Goal: Task Accomplishment & Management: Manage account settings

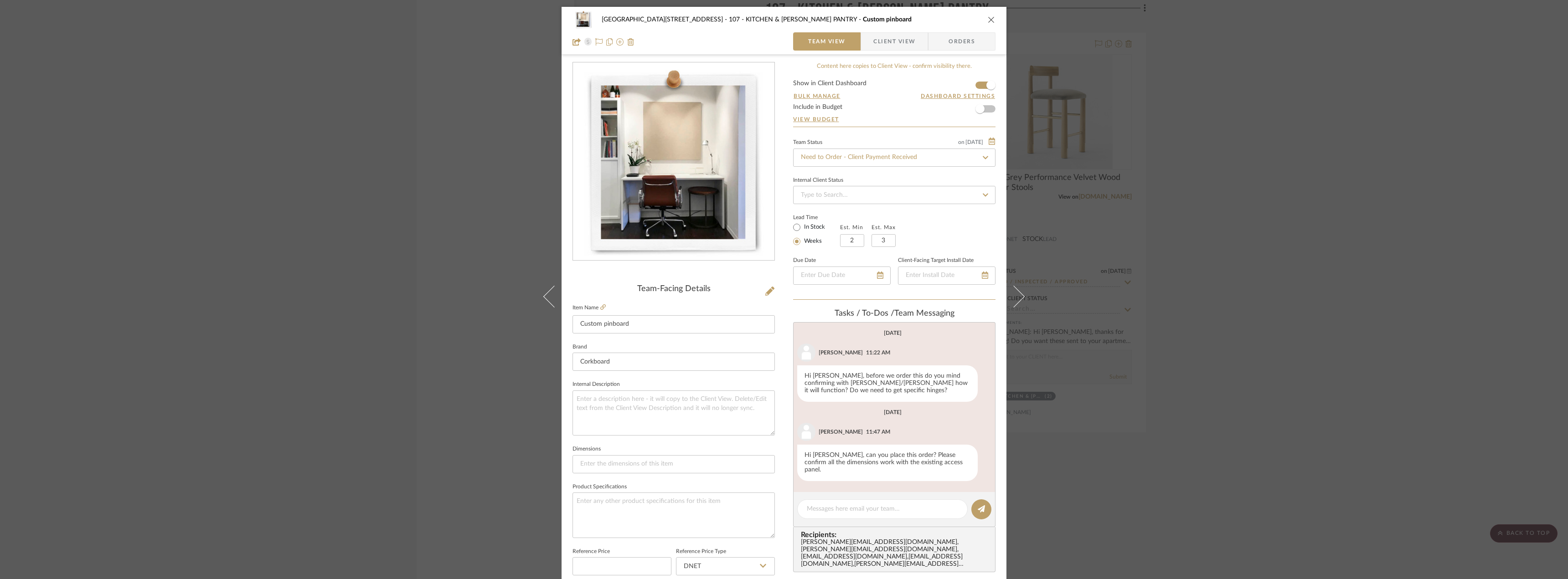
scroll to position [87, 0]
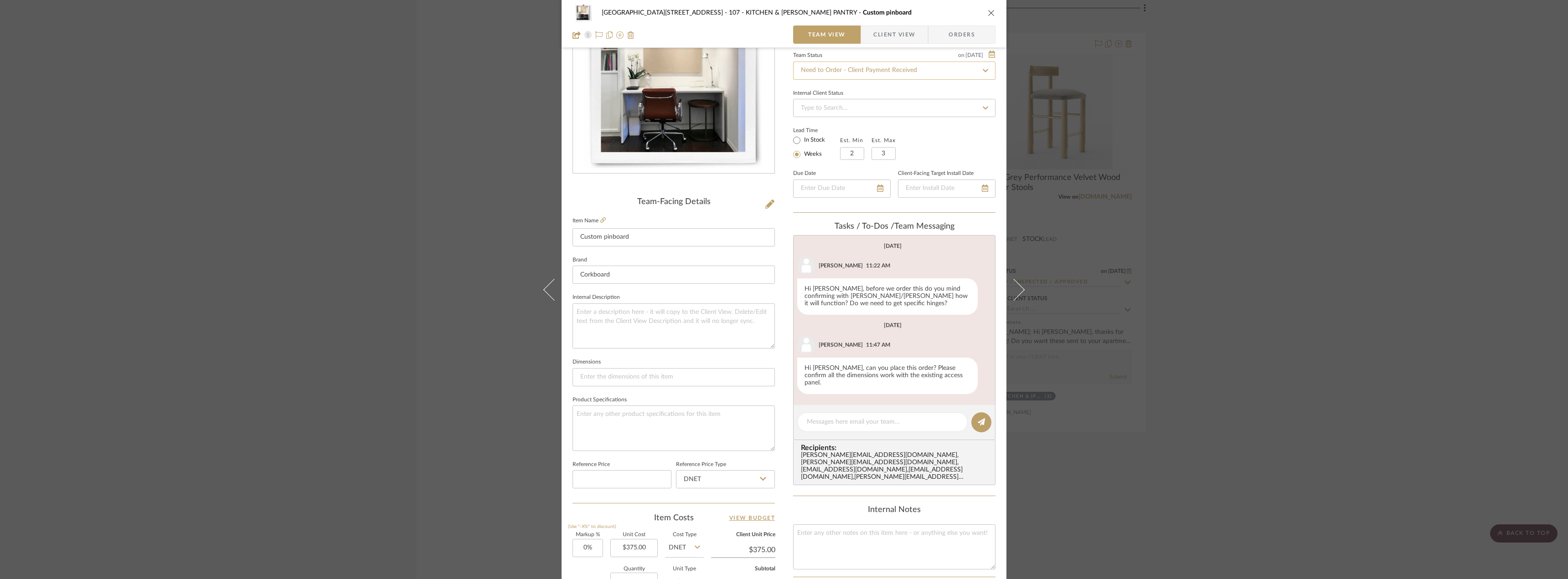
click at [877, 72] on input "Need to Order - Client Payment Received" at bounding box center [894, 71] width 202 height 18
type input "p"
drag, startPoint x: 899, startPoint y: 142, endPoint x: 946, endPoint y: 150, distance: 47.7
click at [899, 142] on span "Order In Progress / Paid In Full w/ Freight, No Balance due" at bounding box center [881, 143] width 164 height 6
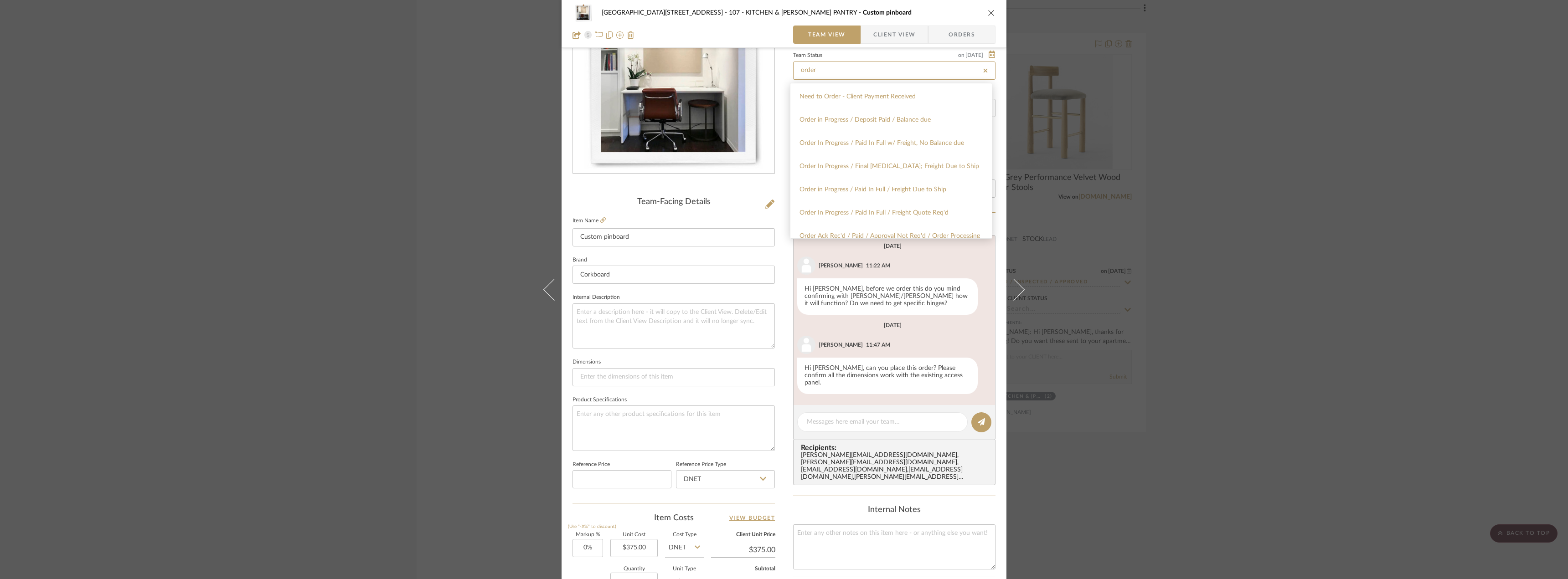
type input "Order In Progress / Paid In Full w/ Freight, No Balance due"
click at [1398, 246] on div "24100 - 1175 Park Avenue - Mall 107 - KITCHEN & BUTLER'S PANTRY Custom pinboard…" at bounding box center [784, 290] width 1568 height 579
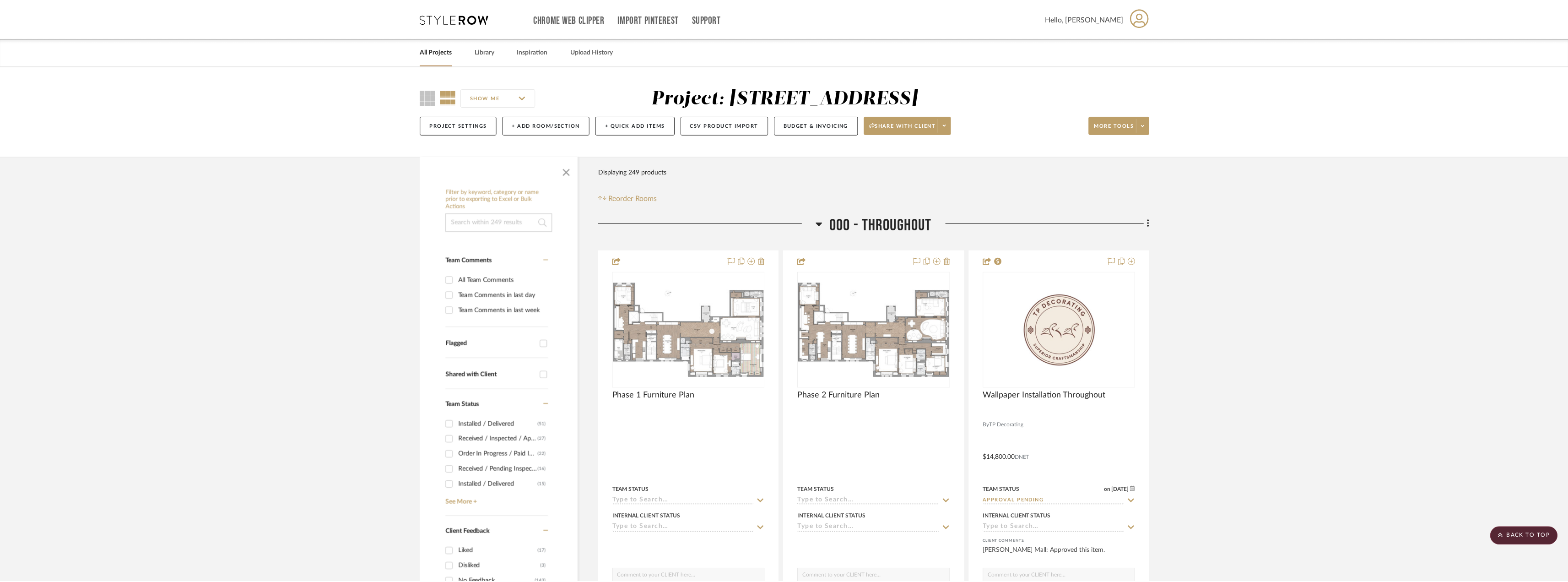
scroll to position [7645, 0]
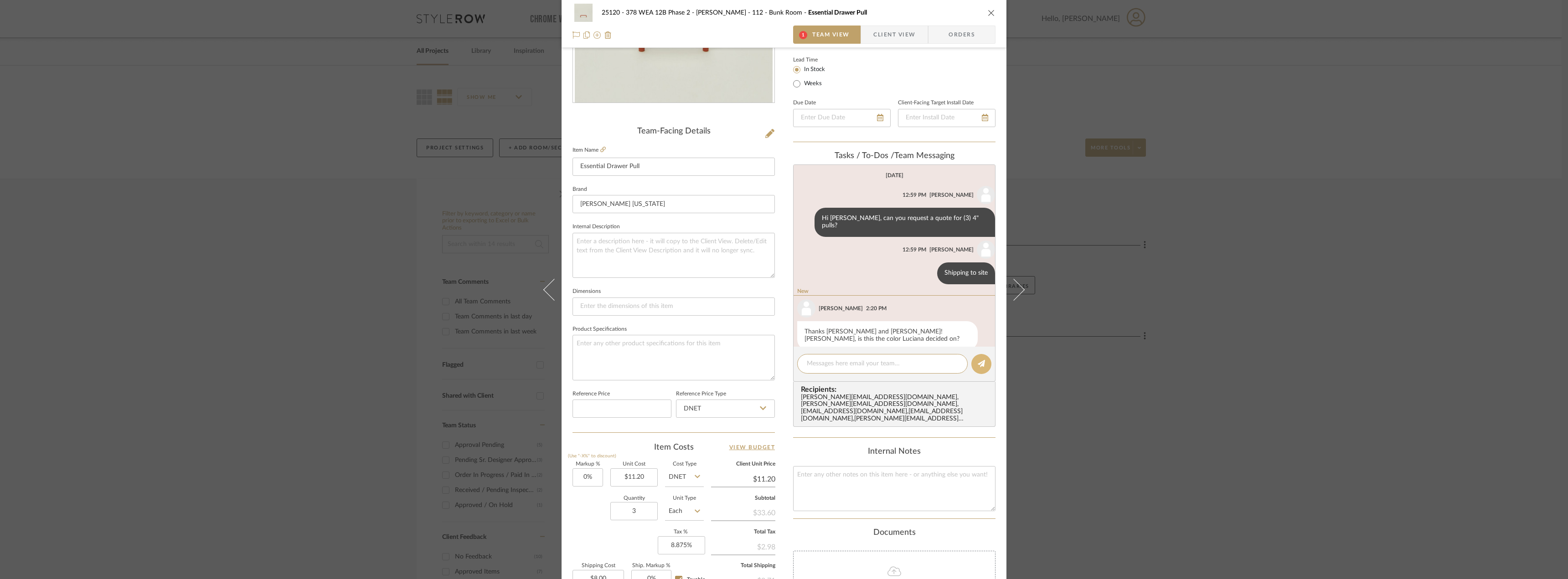
scroll to position [146, 0]
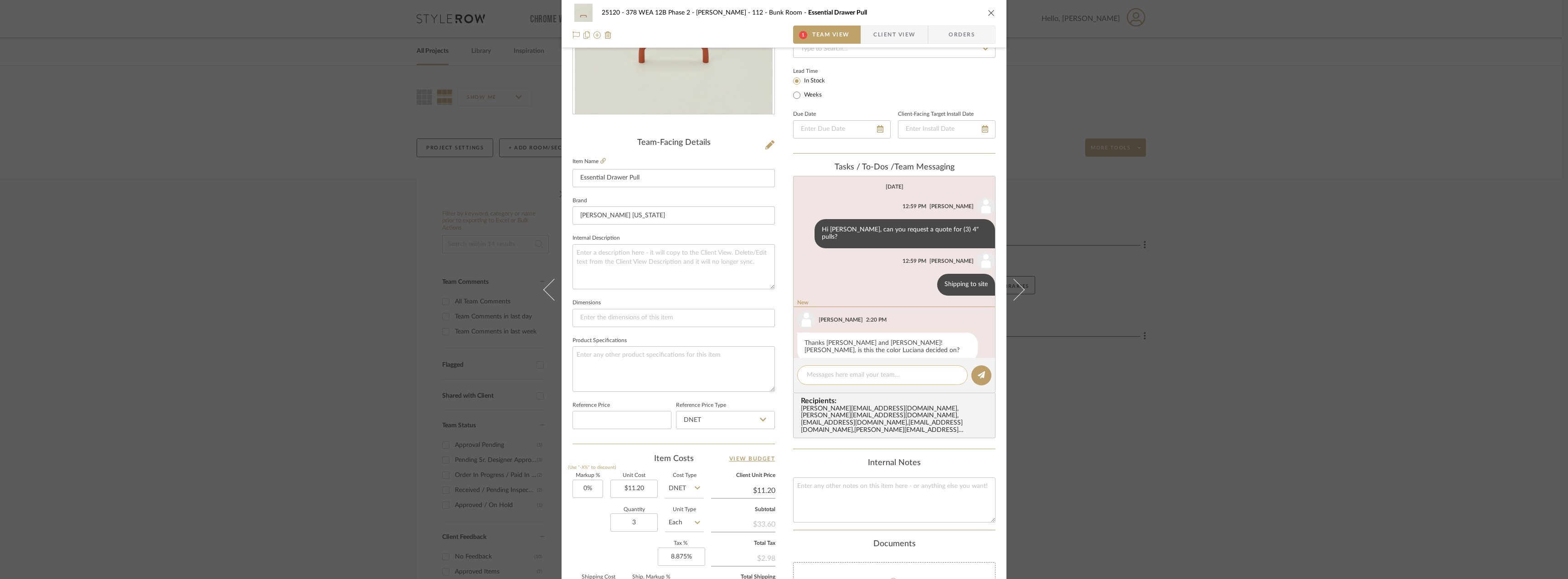
click at [913, 374] on textarea at bounding box center [882, 375] width 152 height 10
type textarea "Yes"
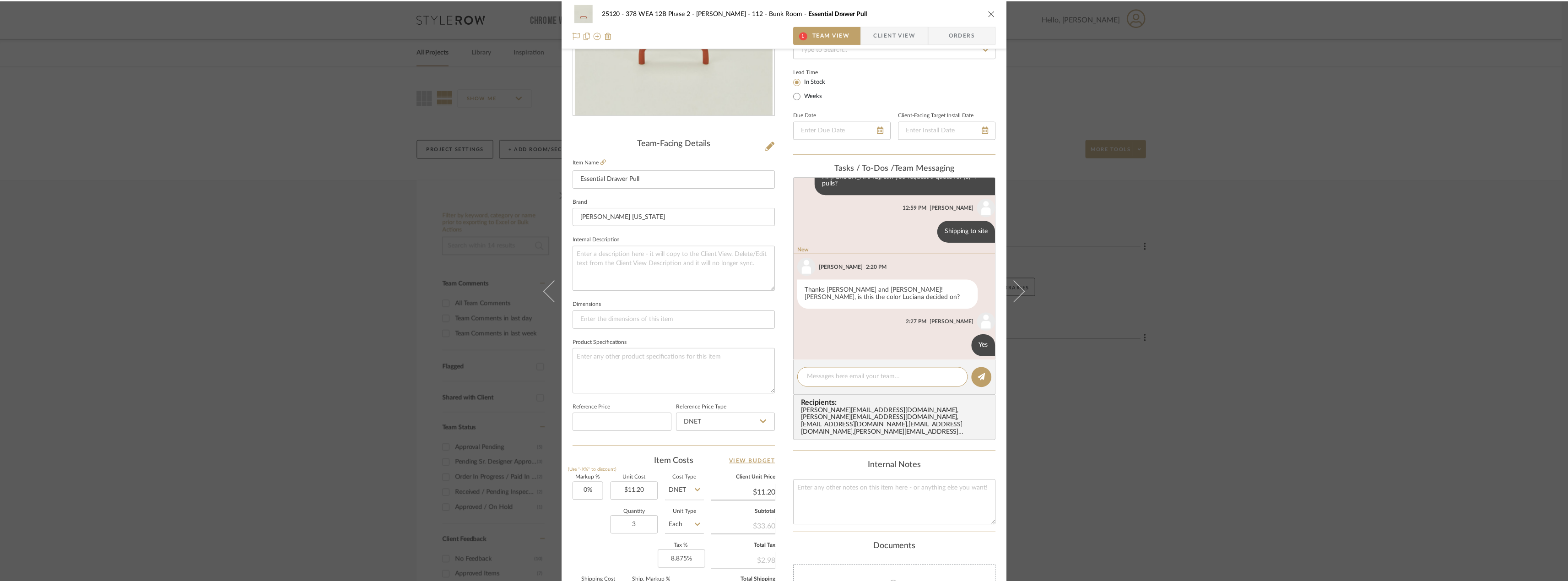
scroll to position [43, 0]
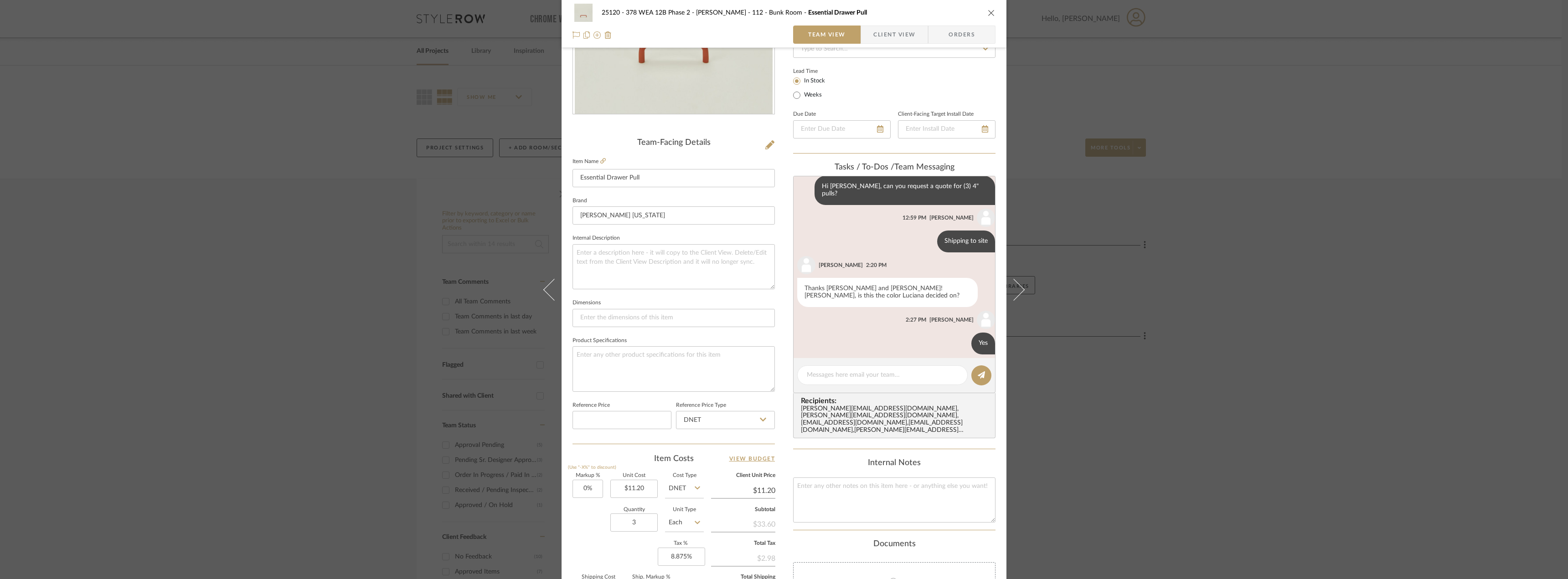
click at [1239, 273] on div "25120 - 378 WEA 12B Phase 2 - Mautner 112 - Bunk Room Essential Drawer Pull Tea…" at bounding box center [784, 290] width 1568 height 579
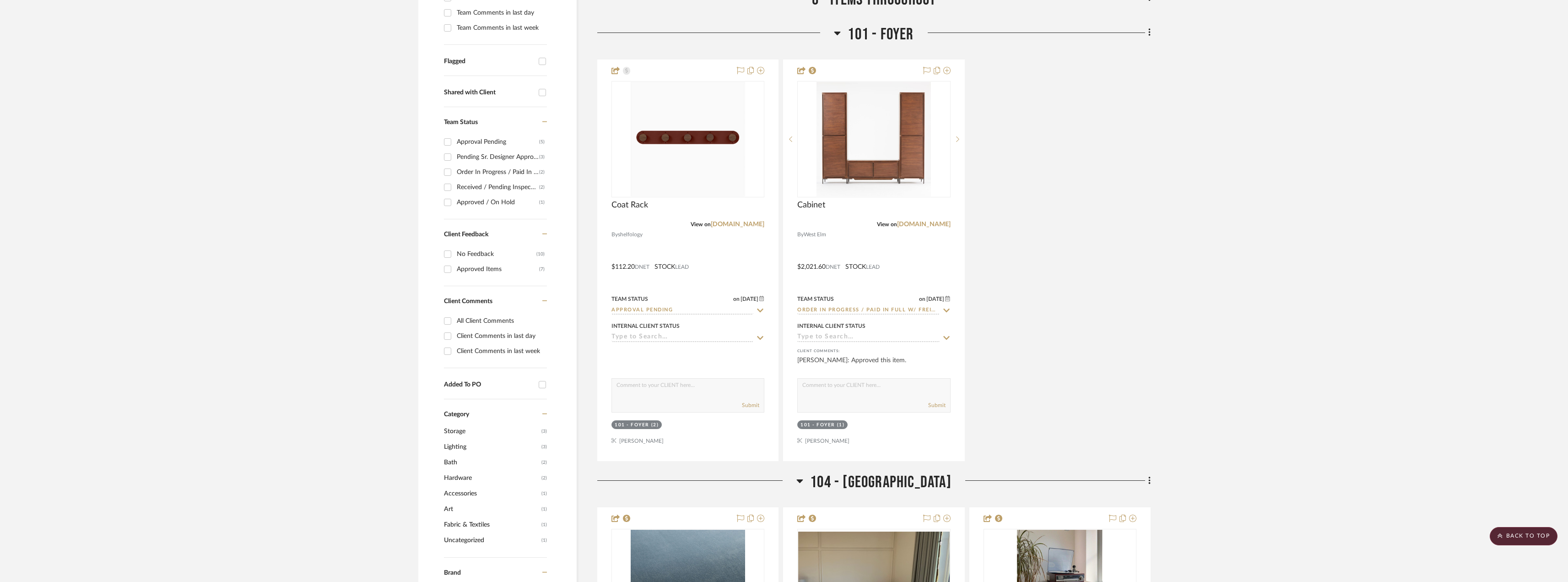
scroll to position [229, 0]
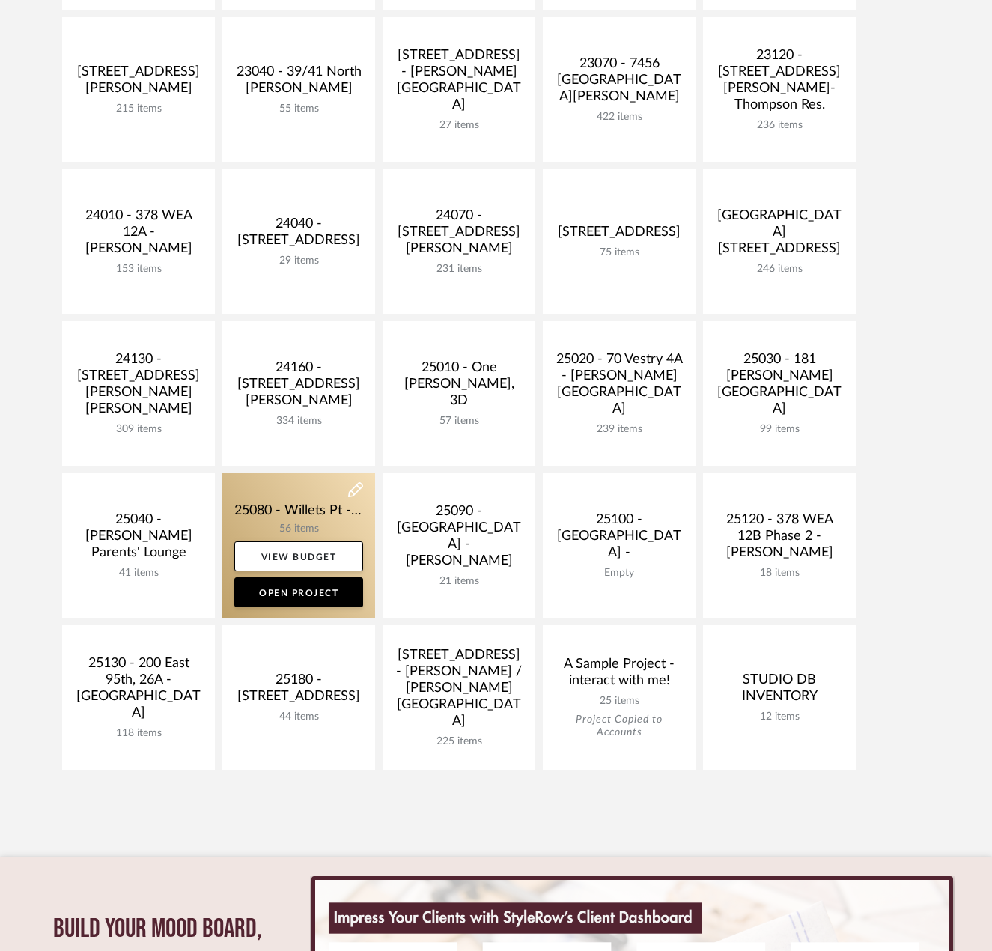
scroll to position [524, 0]
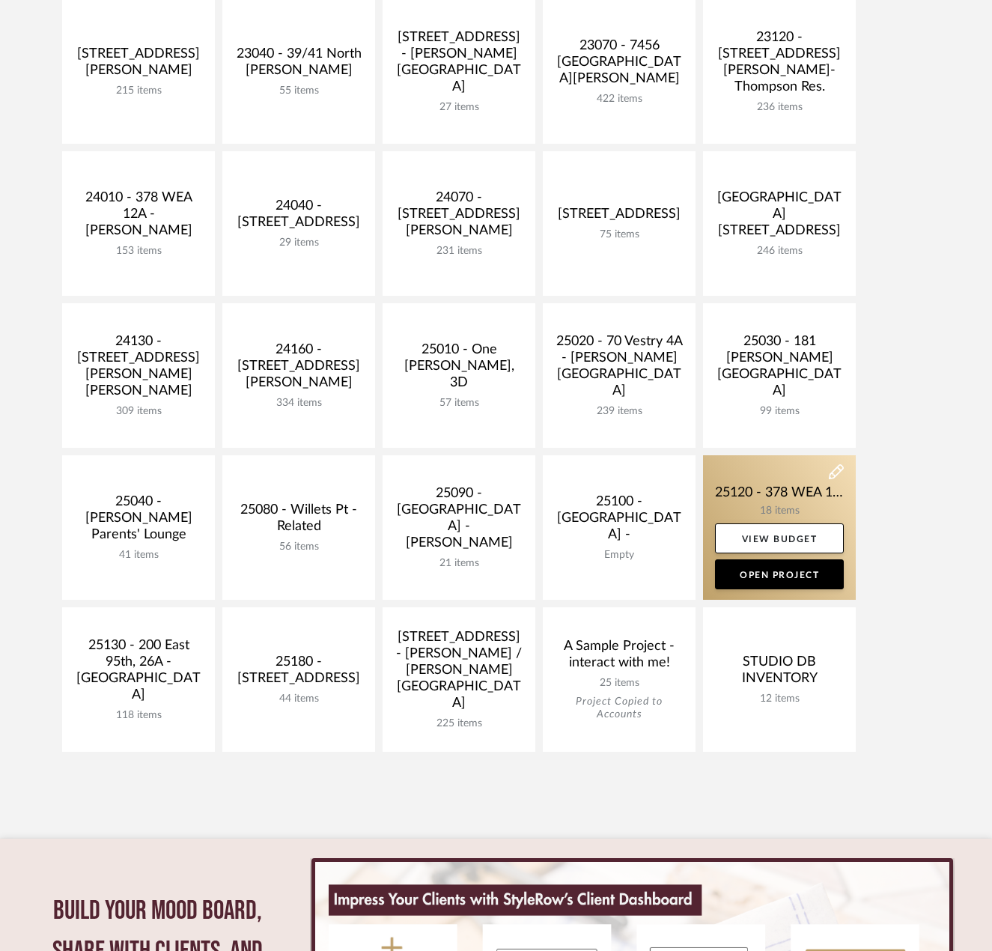
click at [766, 488] on link at bounding box center [779, 527] width 153 height 145
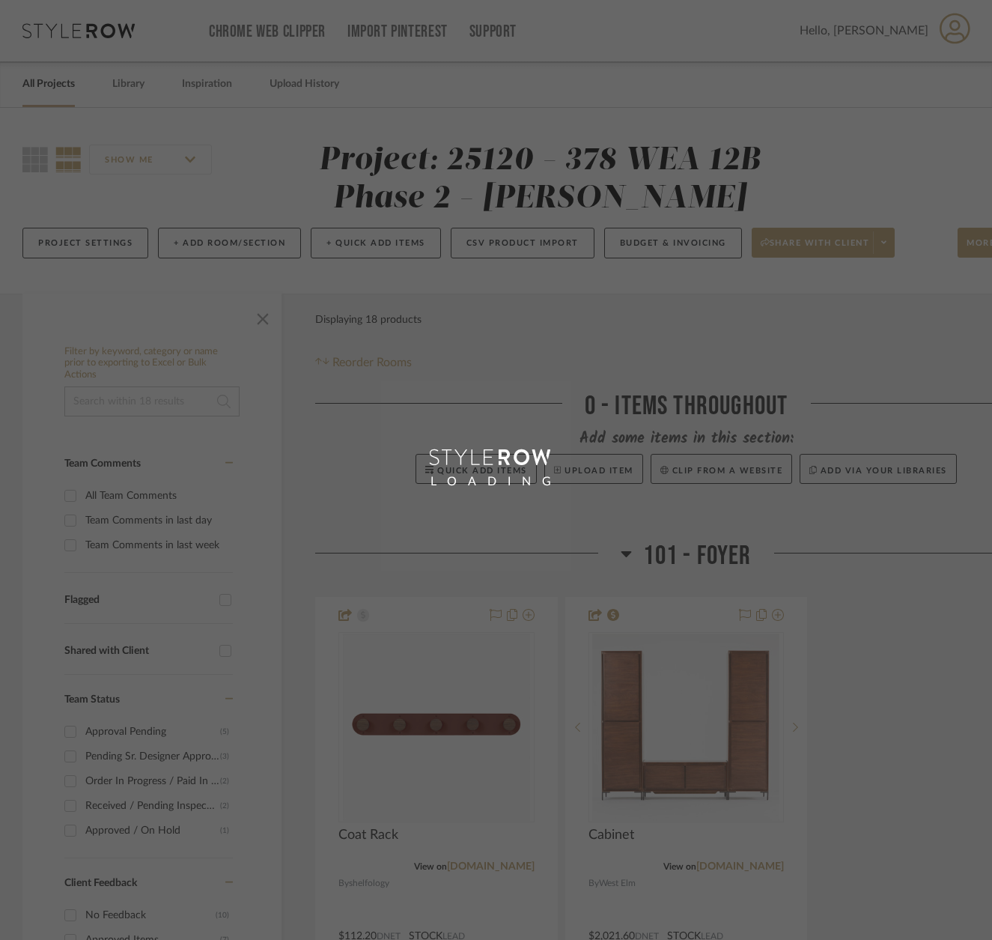
scroll to position [374, 0]
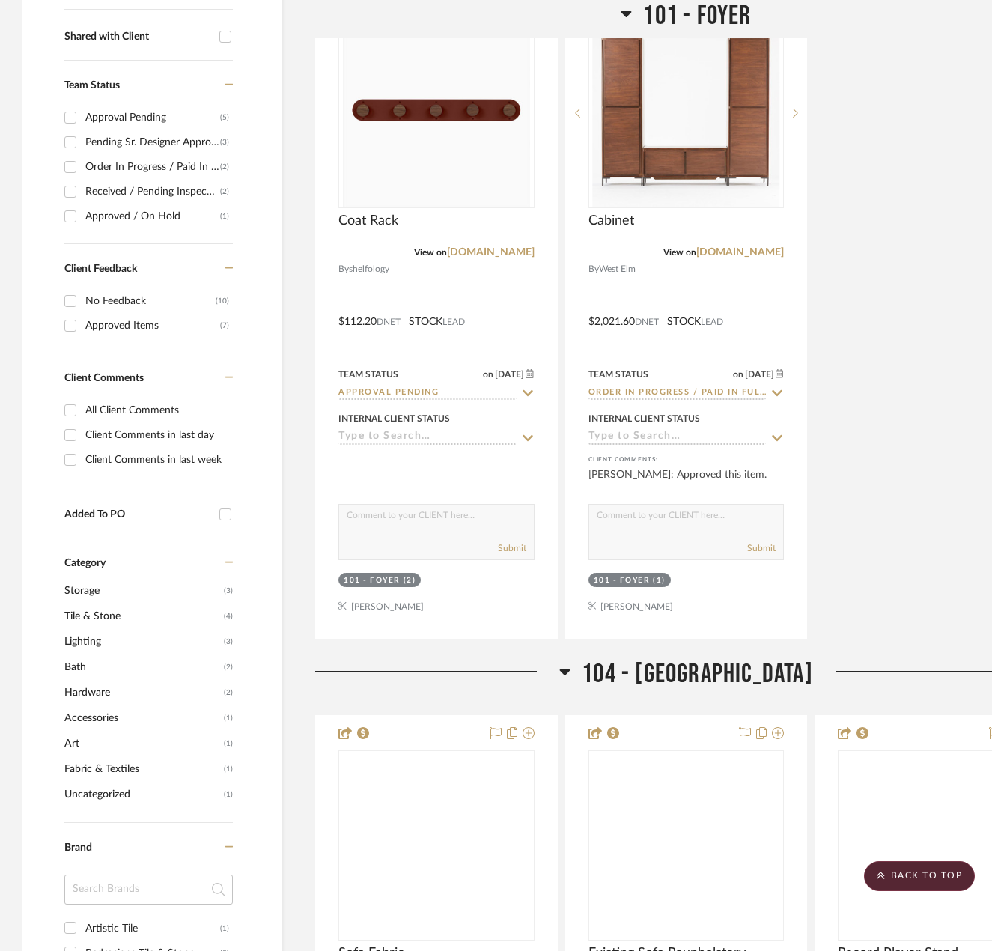
scroll to position [524, 0]
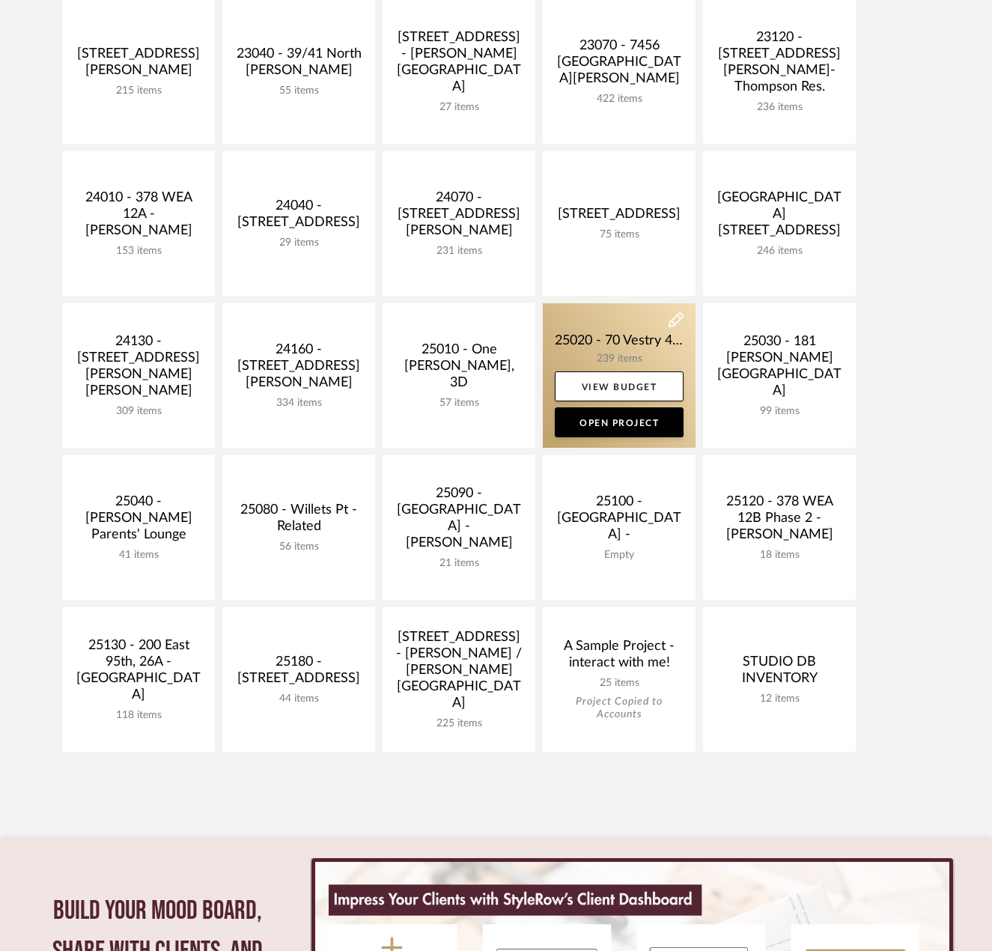
click at [639, 354] on link at bounding box center [619, 375] width 153 height 145
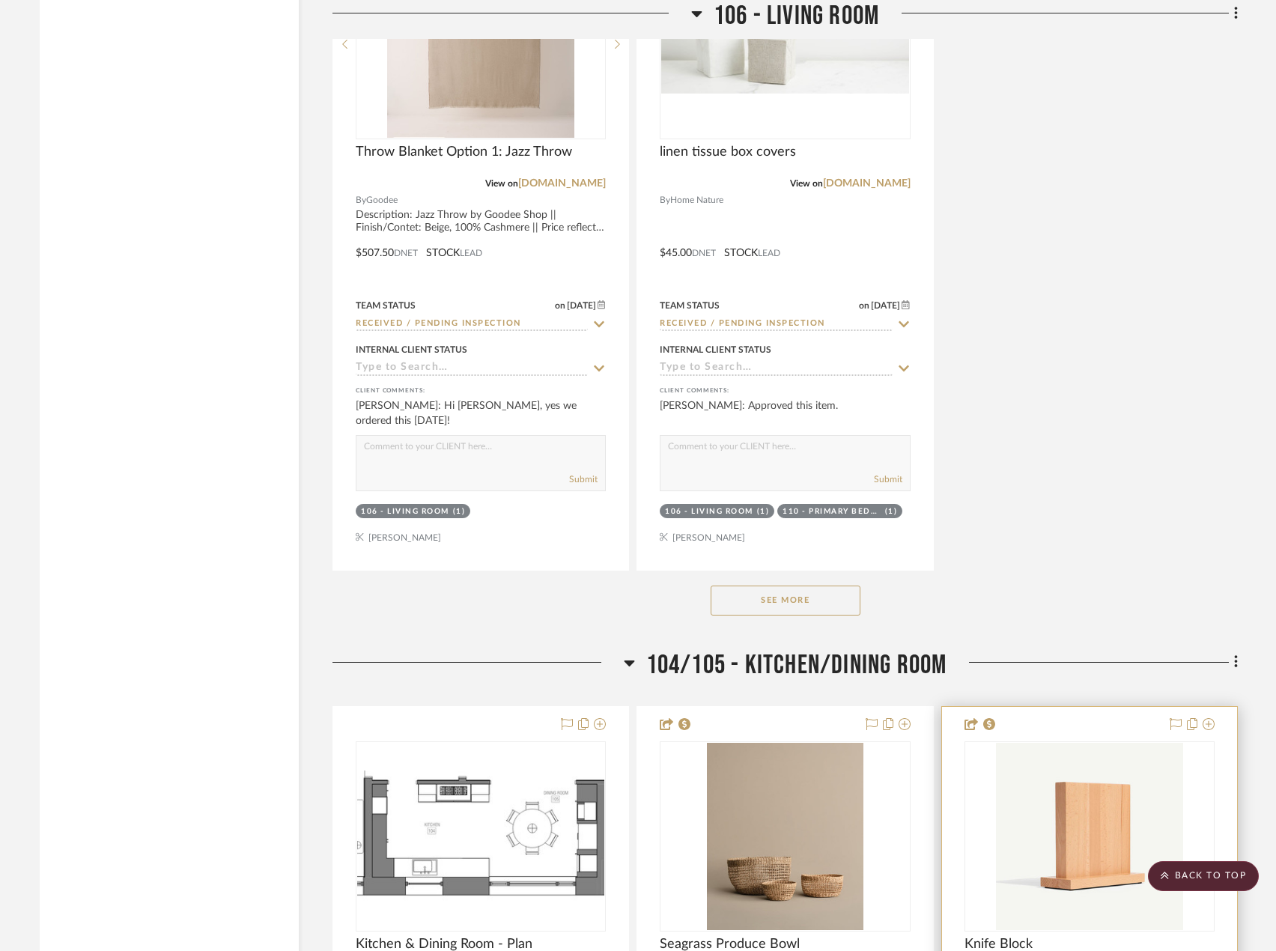
scroll to position [7938, 0]
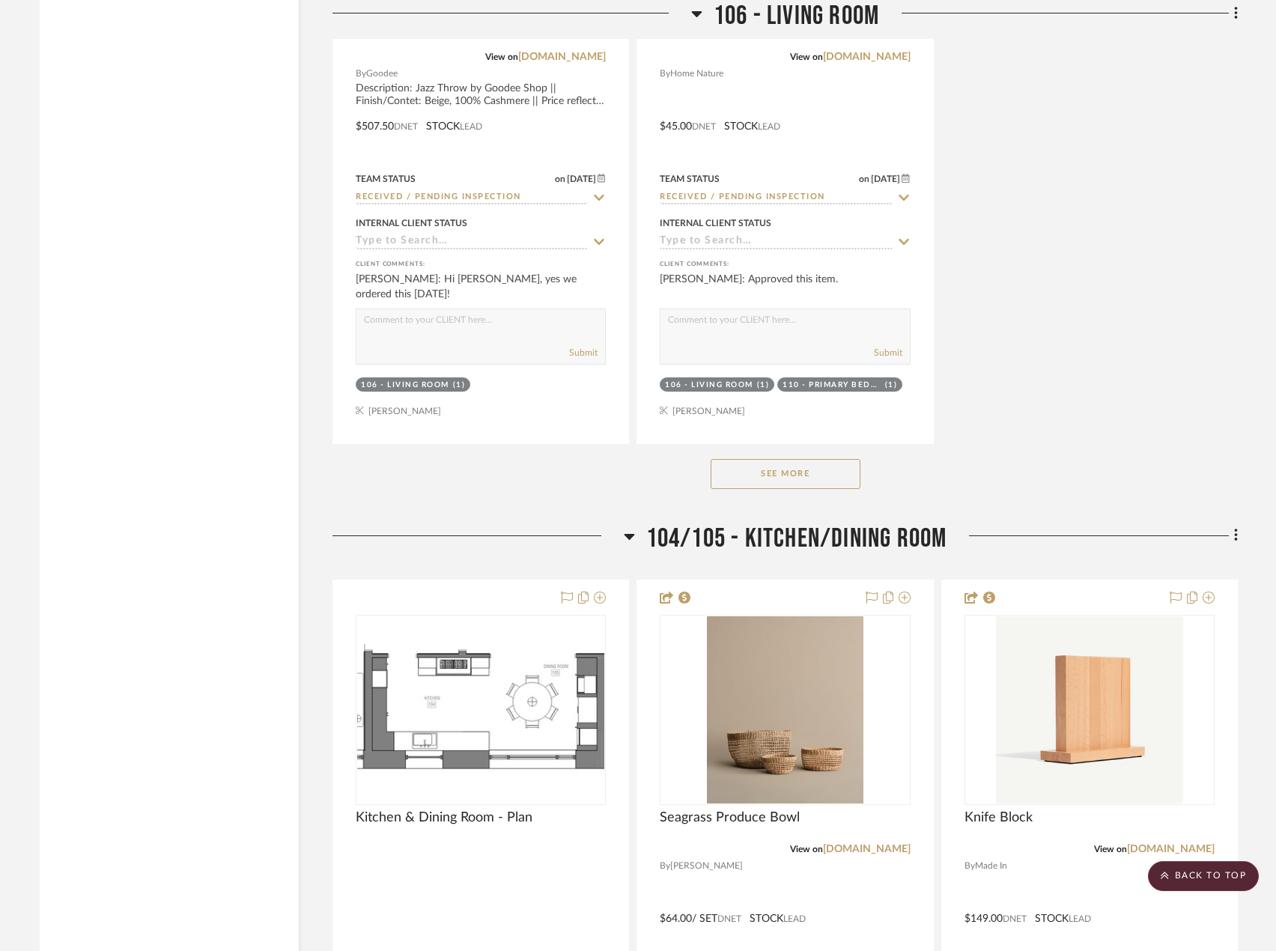
click at [813, 469] on button "See More" at bounding box center [786, 474] width 150 height 30
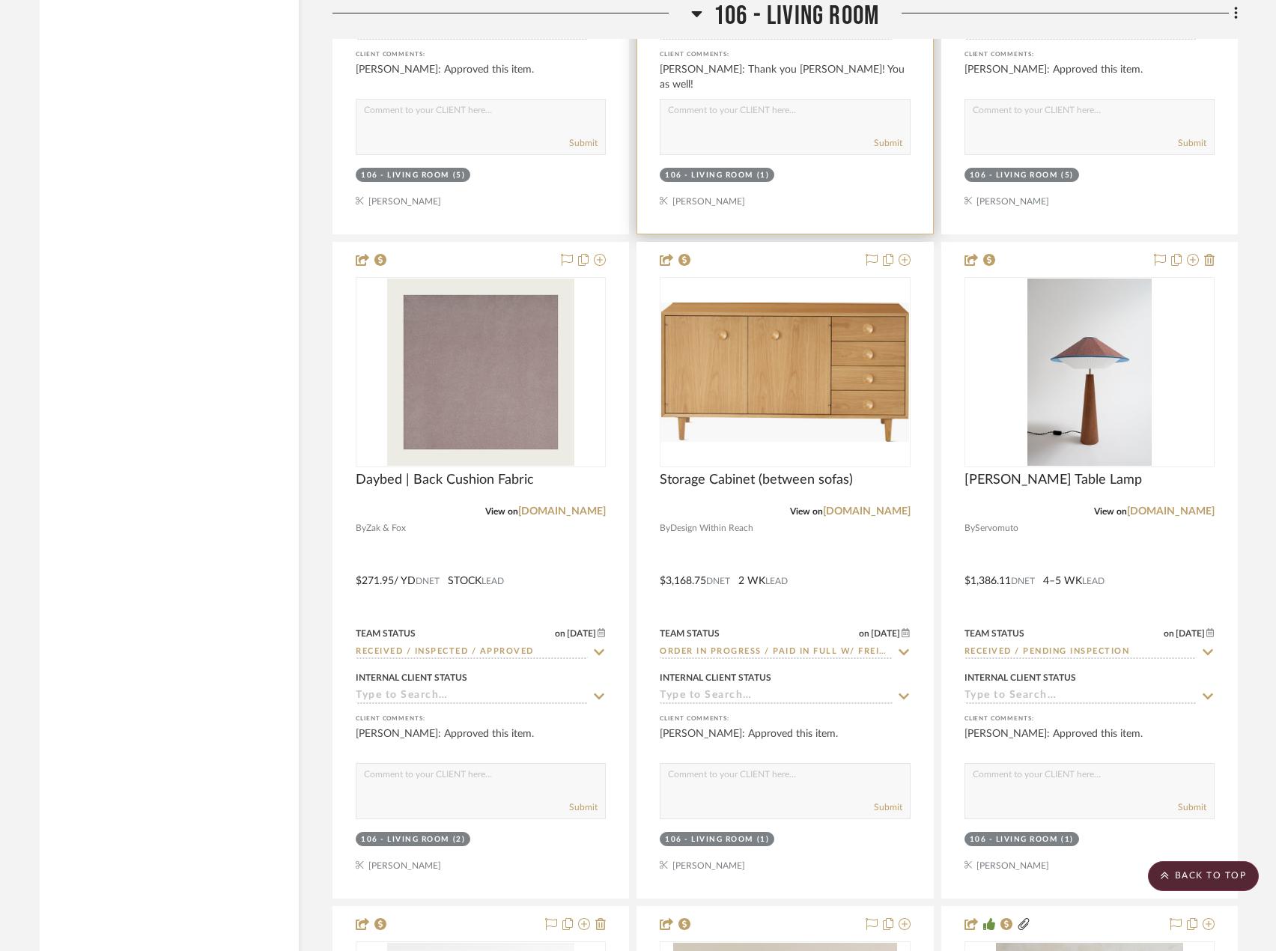
scroll to position [15277, 0]
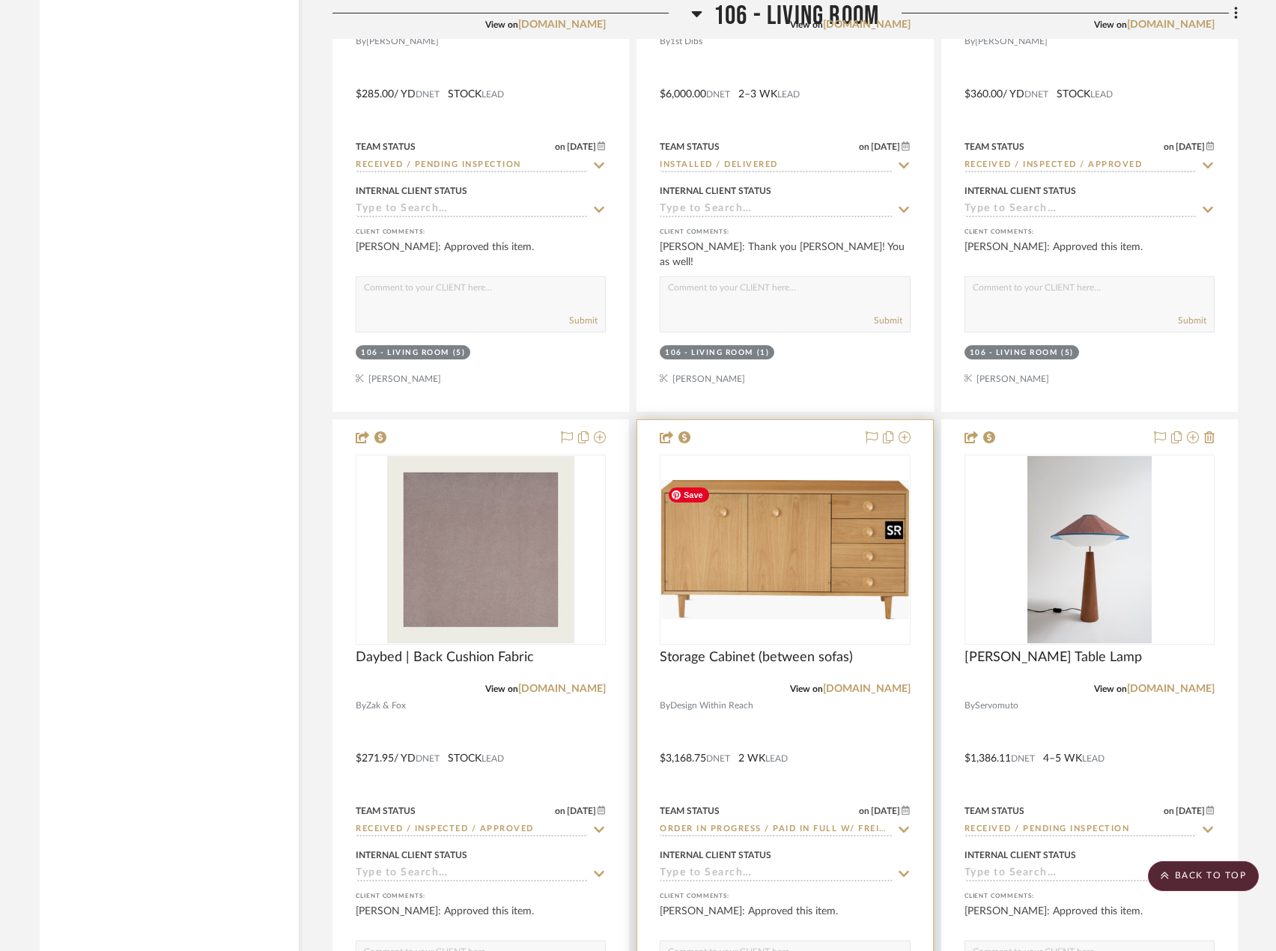
click at [0, 0] on img at bounding box center [0, 0] width 0 height 0
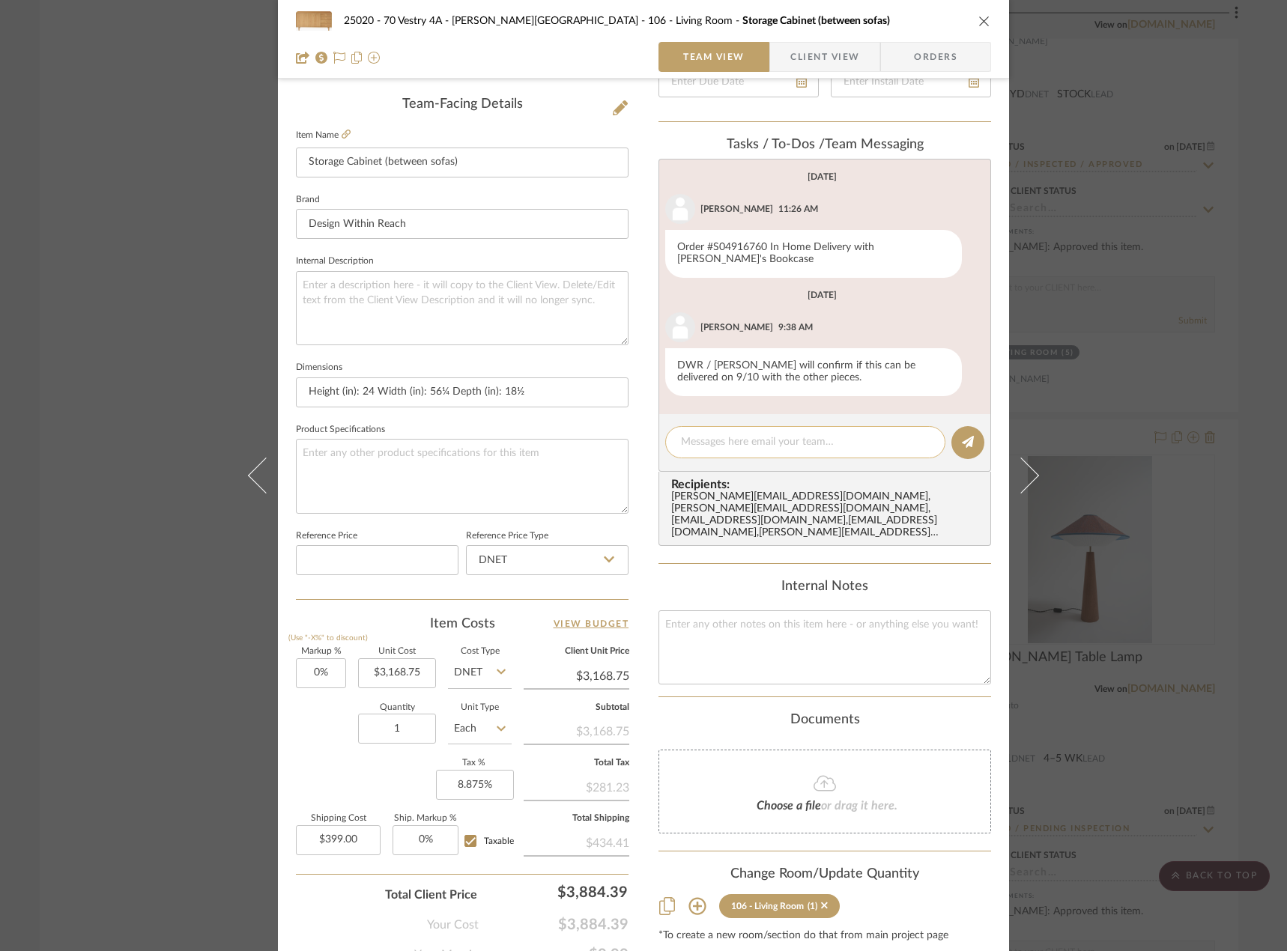
scroll to position [374, 0]
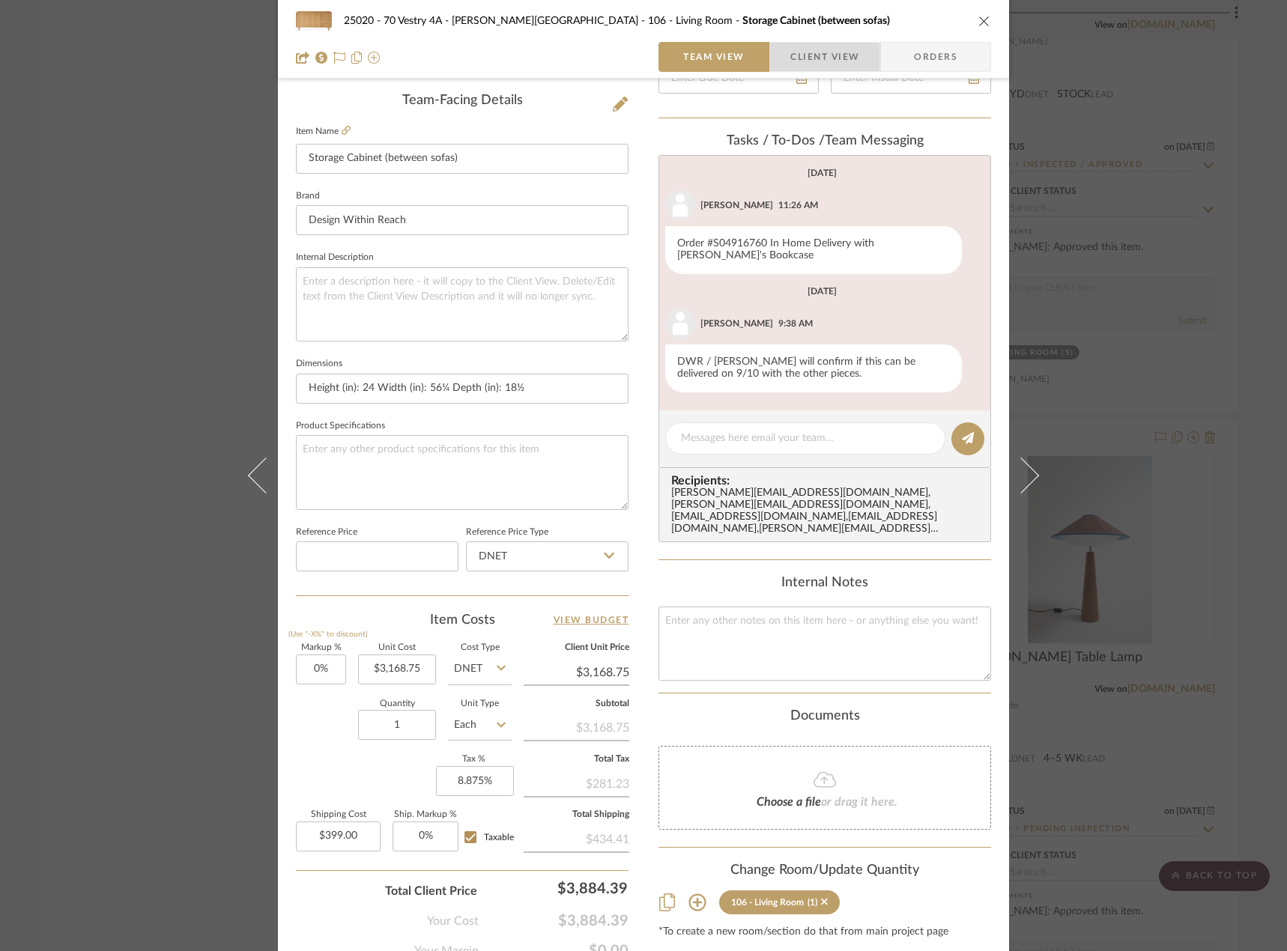
click at [804, 60] on span "Client View" at bounding box center [824, 57] width 69 height 30
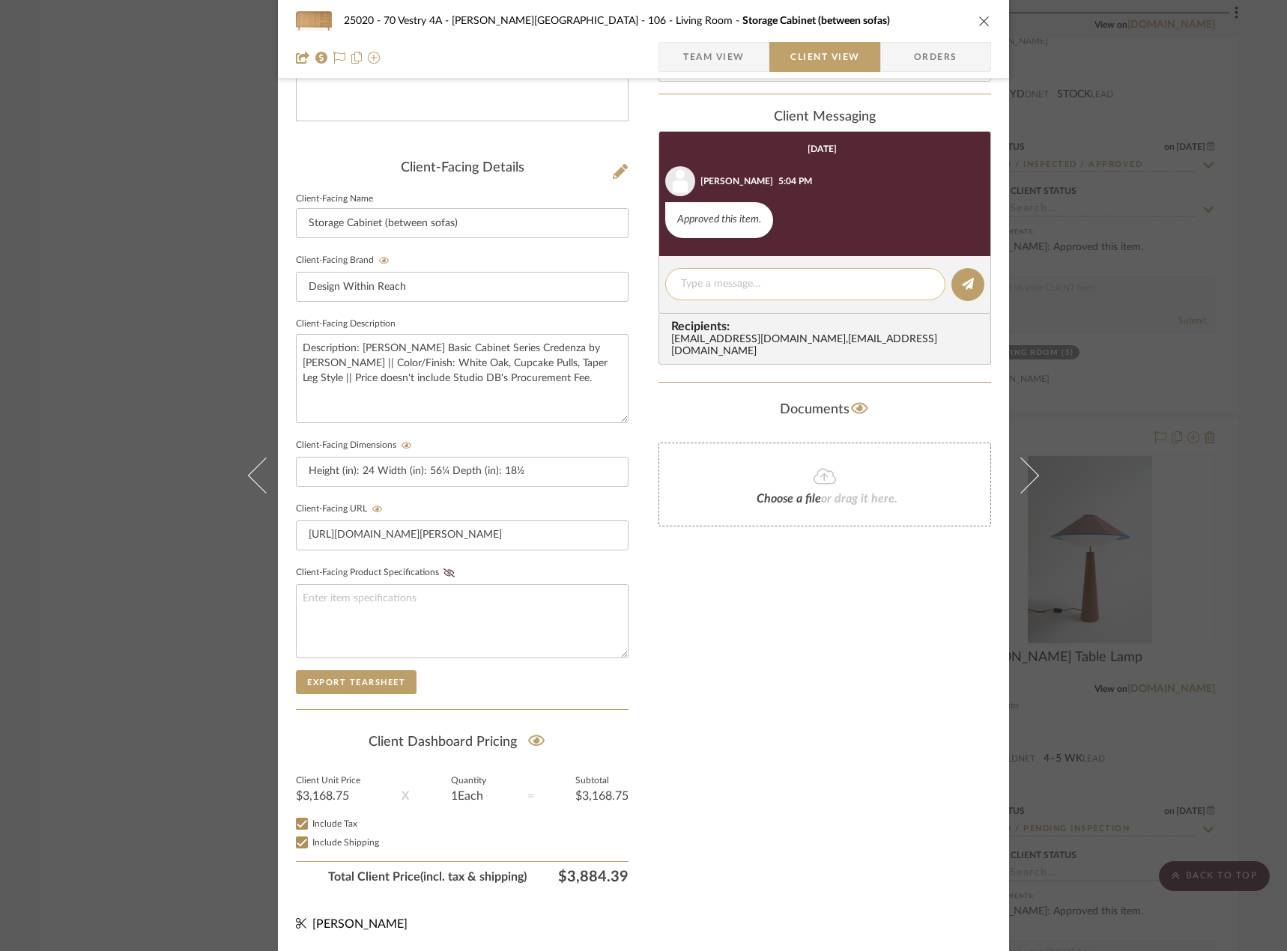
click at [796, 291] on textarea at bounding box center [805, 284] width 249 height 16
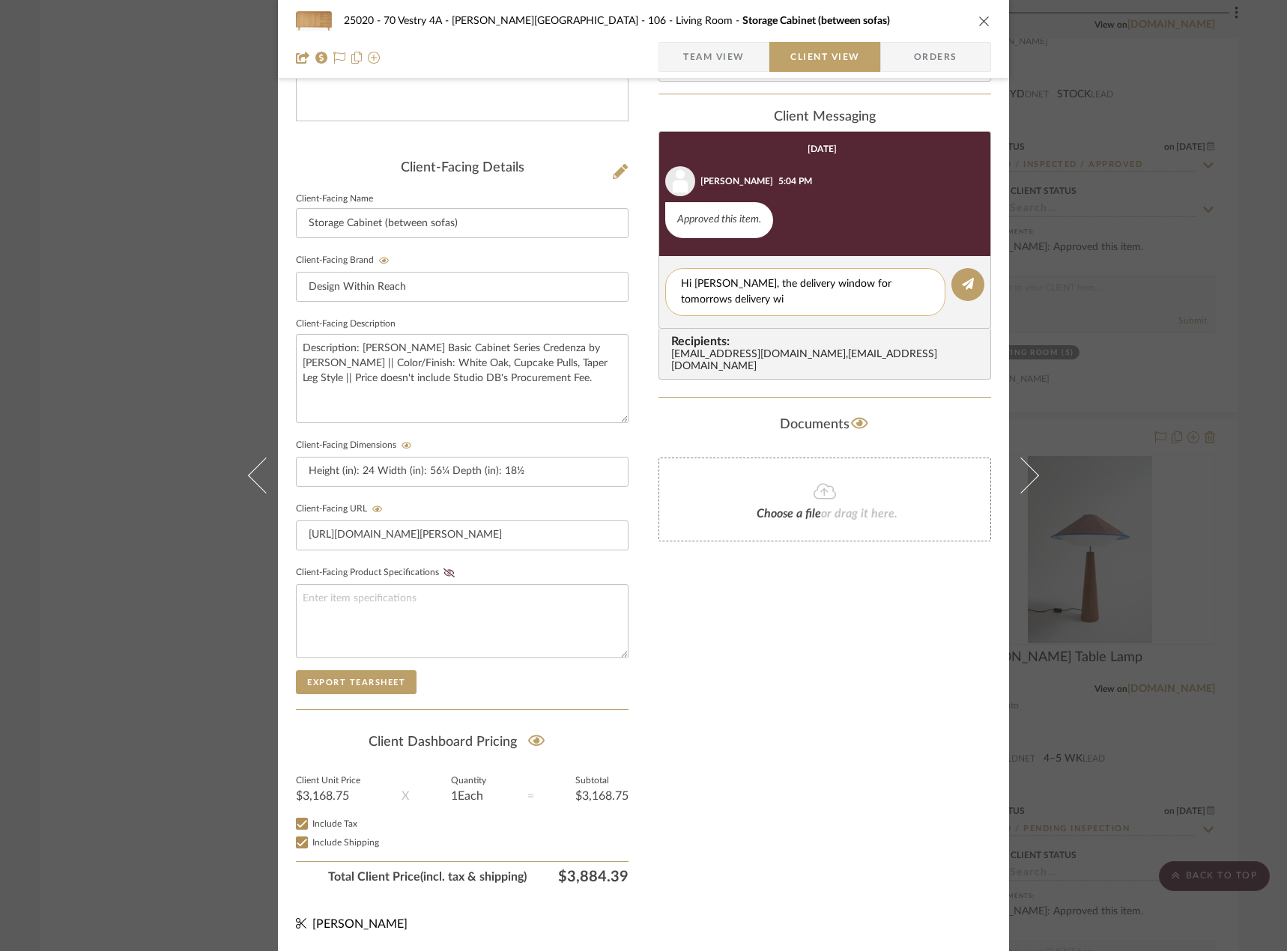
scroll to position [0, 0]
click at [743, 299] on textarea "Hi Emily, the delivery window for tomorrows delivery will be from 11-3pm" at bounding box center [805, 291] width 249 height 31
click at [802, 304] on textarea "Hi Emily, the delivery window for tomorrows delivery will be from 11am-3pm" at bounding box center [805, 291] width 249 height 31
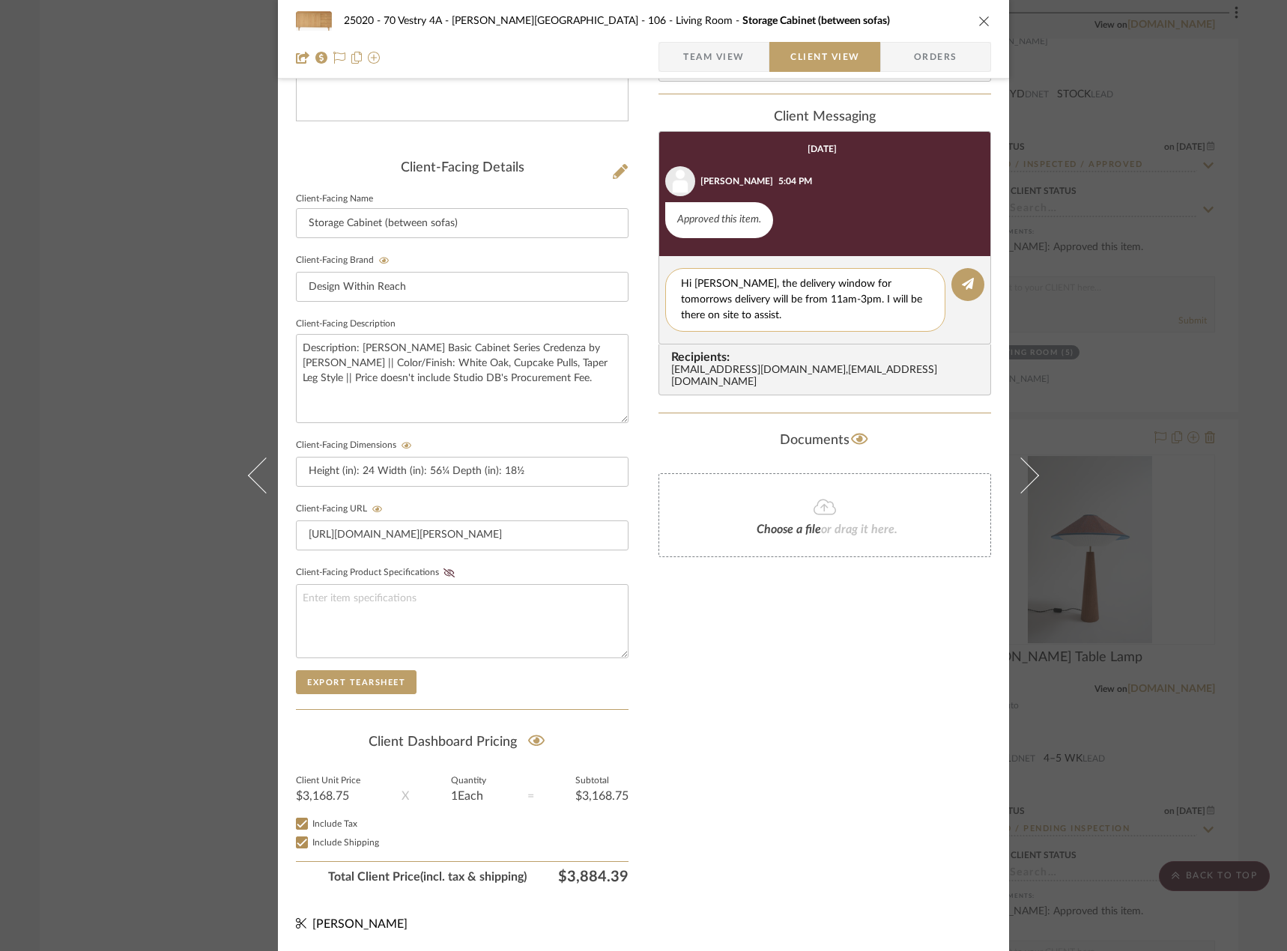
click at [728, 320] on textarea "Hi Emily, the delivery window for tomorrows delivery will be from 11am-3pm. I w…" at bounding box center [805, 299] width 249 height 47
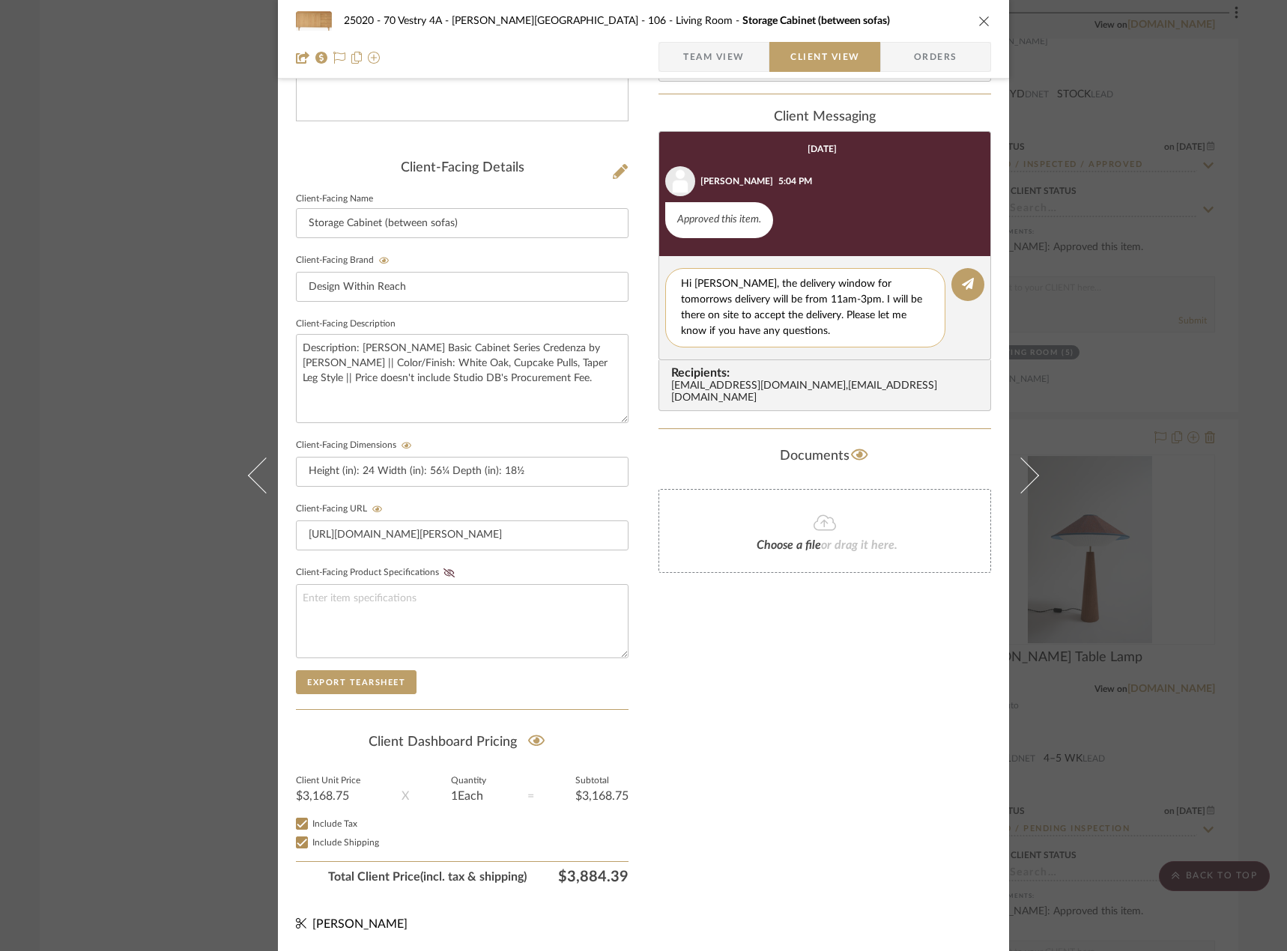
drag, startPoint x: 799, startPoint y: 333, endPoint x: 673, endPoint y: 276, distance: 138.1
click at [673, 276] on div "Hi [PERSON_NAME], the delivery window for tomorrows delivery will be from 11am-…" at bounding box center [805, 307] width 280 height 79
type textarea "Hi [PERSON_NAME], the delivery window for tomorrows delivery will be from 11am-…"
click at [973, 284] on button at bounding box center [967, 284] width 33 height 33
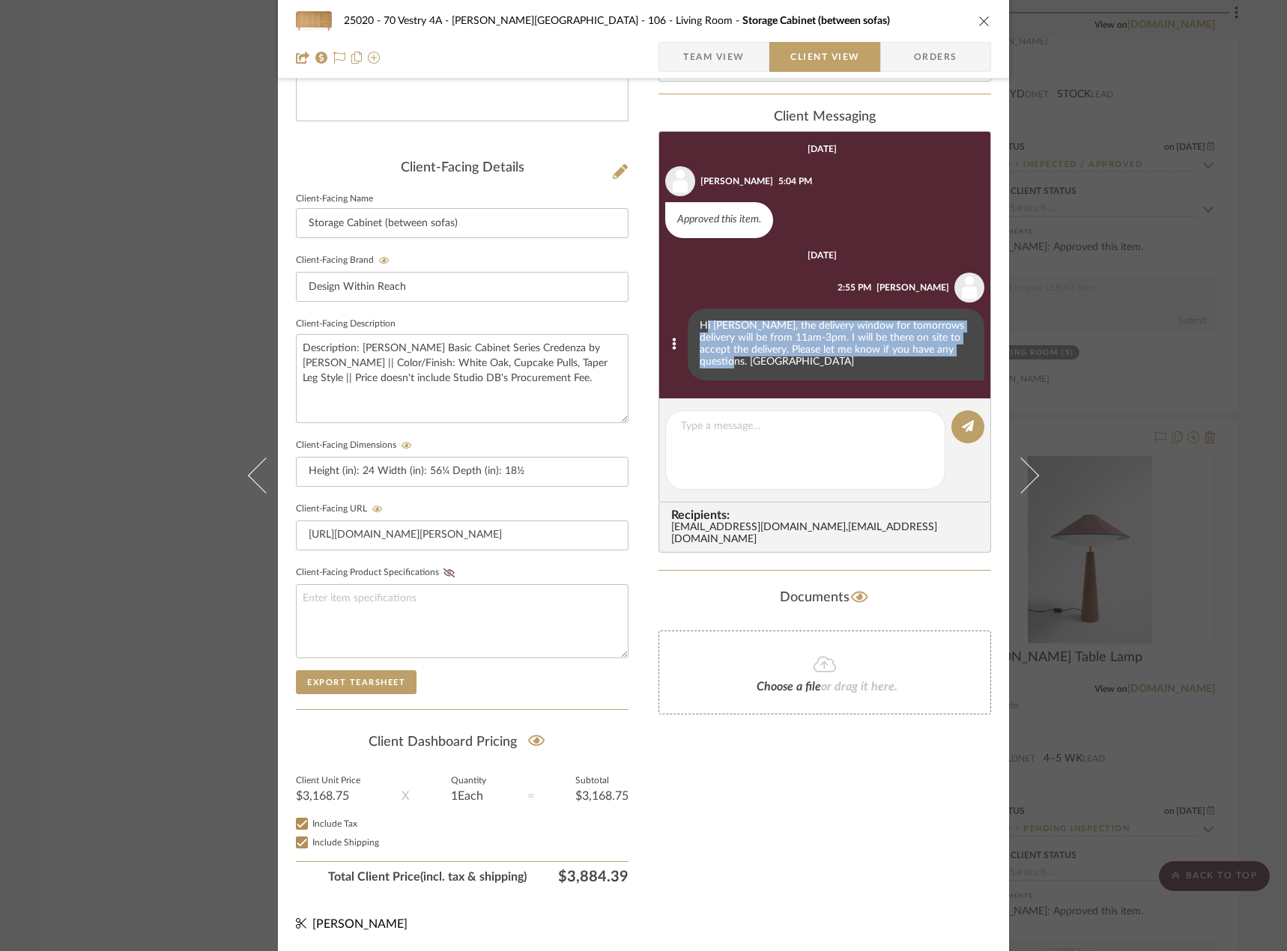
drag, startPoint x: 738, startPoint y: 363, endPoint x: 699, endPoint y: 310, distance: 65.9
click at [699, 310] on div "Hi [PERSON_NAME], the delivery window for tomorrows delivery will be from 11am-…" at bounding box center [835, 345] width 297 height 72
click at [726, 362] on div "Hi [PERSON_NAME], the delivery window for tomorrows delivery will be from 11am-…" at bounding box center [835, 345] width 297 height 72
drag, startPoint x: 730, startPoint y: 367, endPoint x: 677, endPoint y: 301, distance: 84.7
click at [677, 301] on li "Jada Nolan 2:55 PM Hi Emily, the delivery window for tomorrows delivery will be…" at bounding box center [821, 327] width 325 height 108
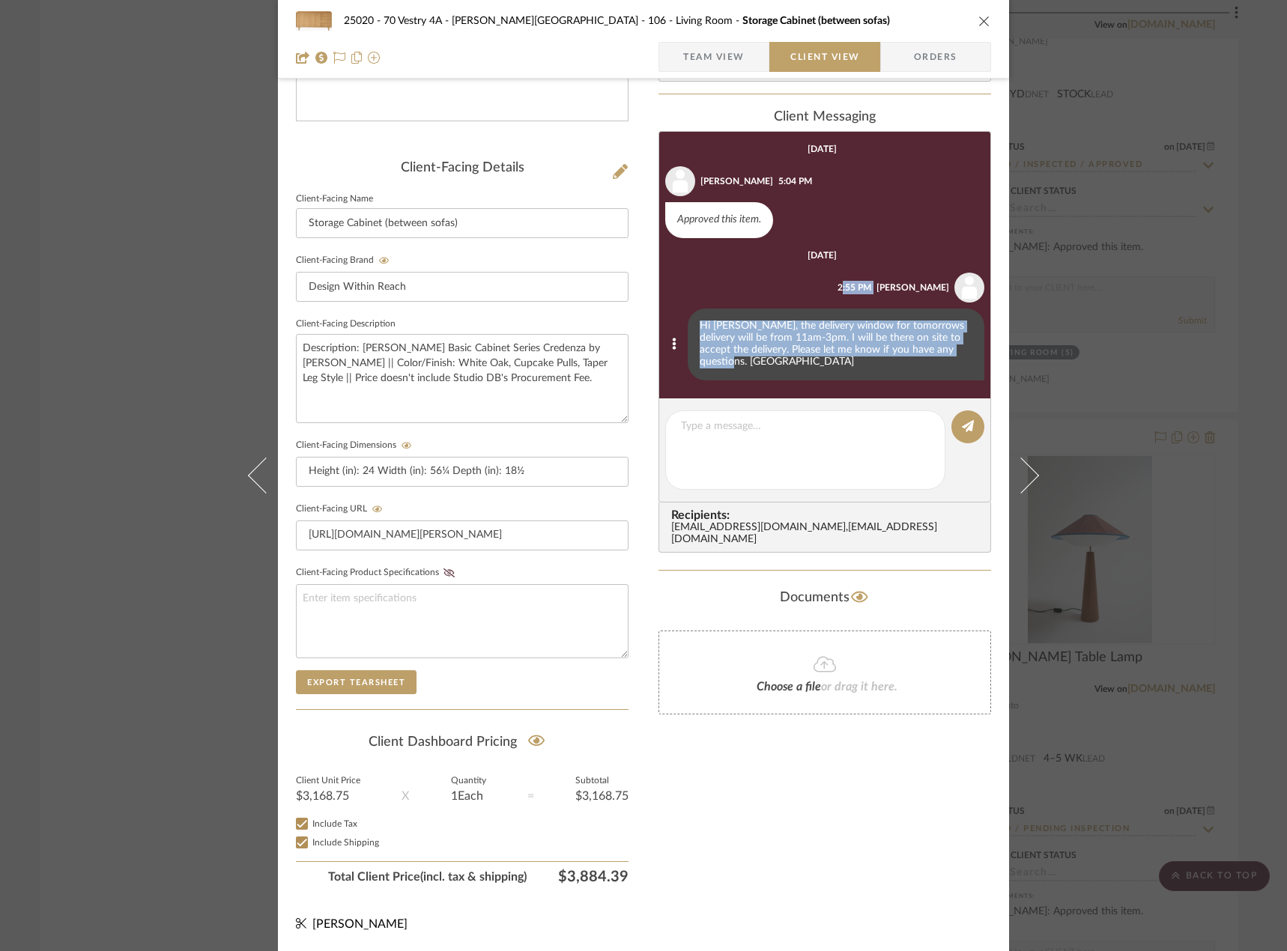
copy li "2:55 PM Hi Emily, the delivery window for tomorrows delivery will be from 11am-…"
click at [129, 198] on div "25020 - 70 Vestry 4A - Grant-Stanleigh 106 - Living Room Storage Cabinet (betwe…" at bounding box center [643, 475] width 1287 height 951
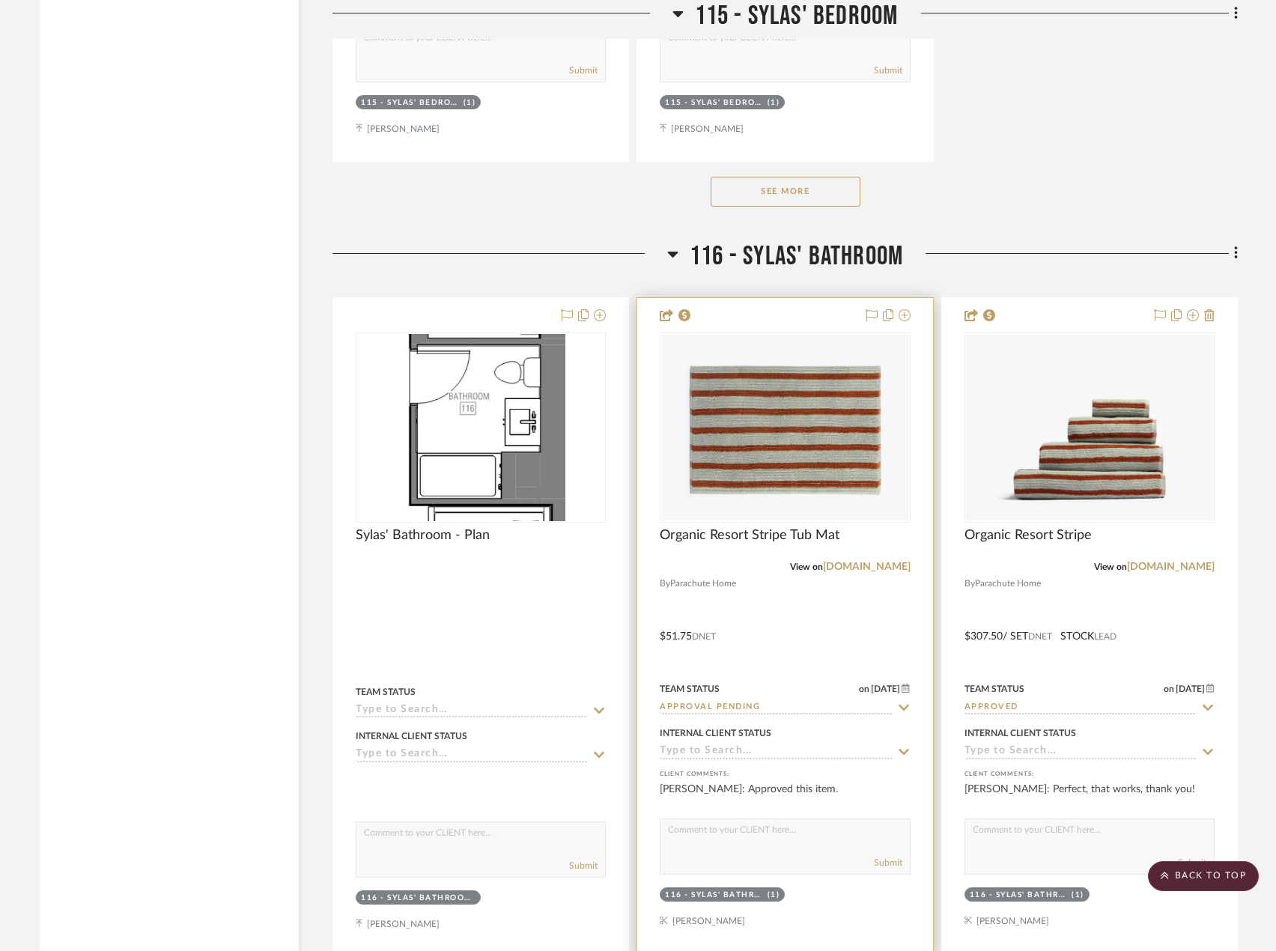
scroll to position [31795, 0]
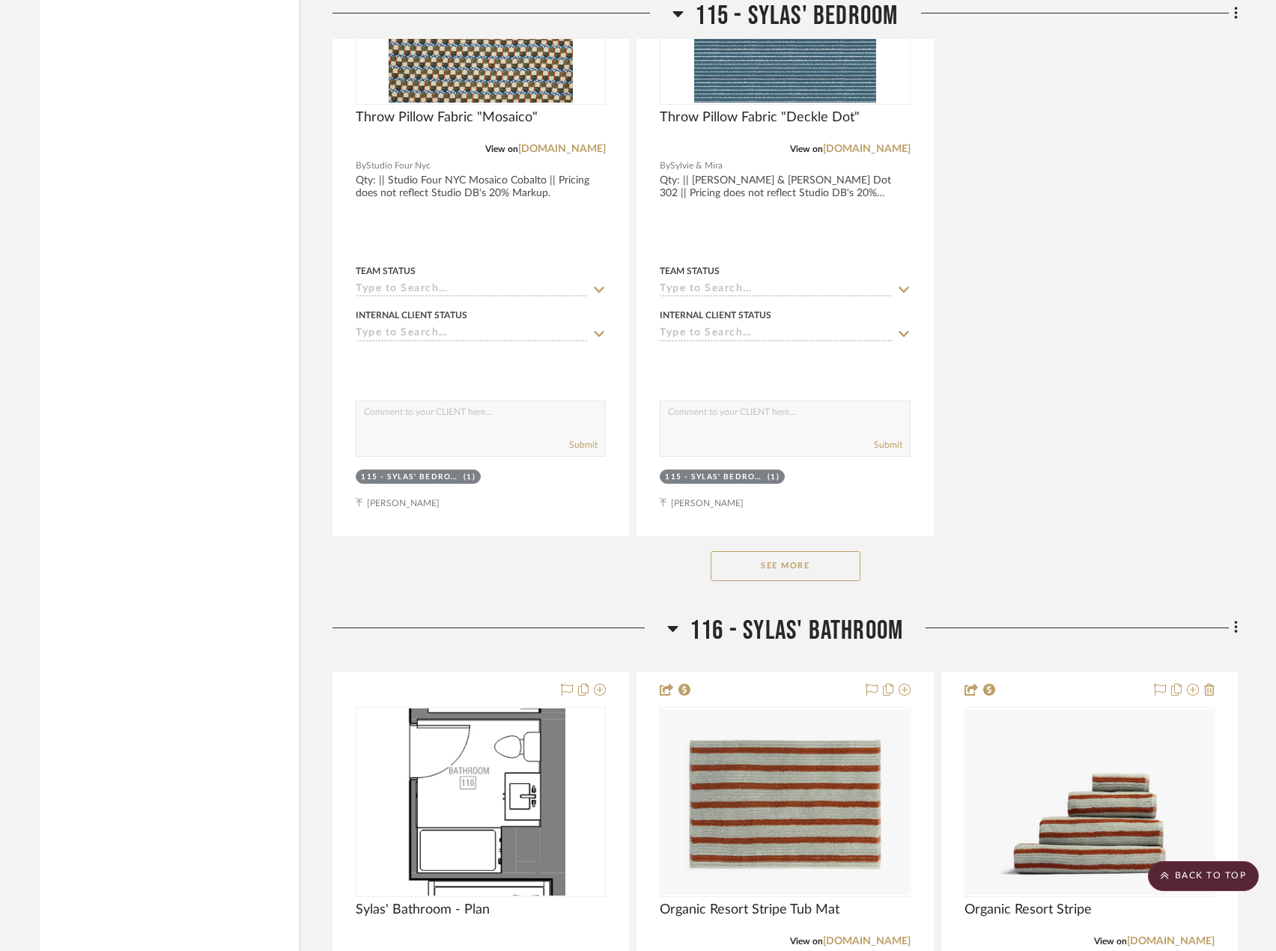
click at [789, 584] on div "See More" at bounding box center [784, 566] width 905 height 60
click at [791, 568] on button "See More" at bounding box center [786, 566] width 150 height 30
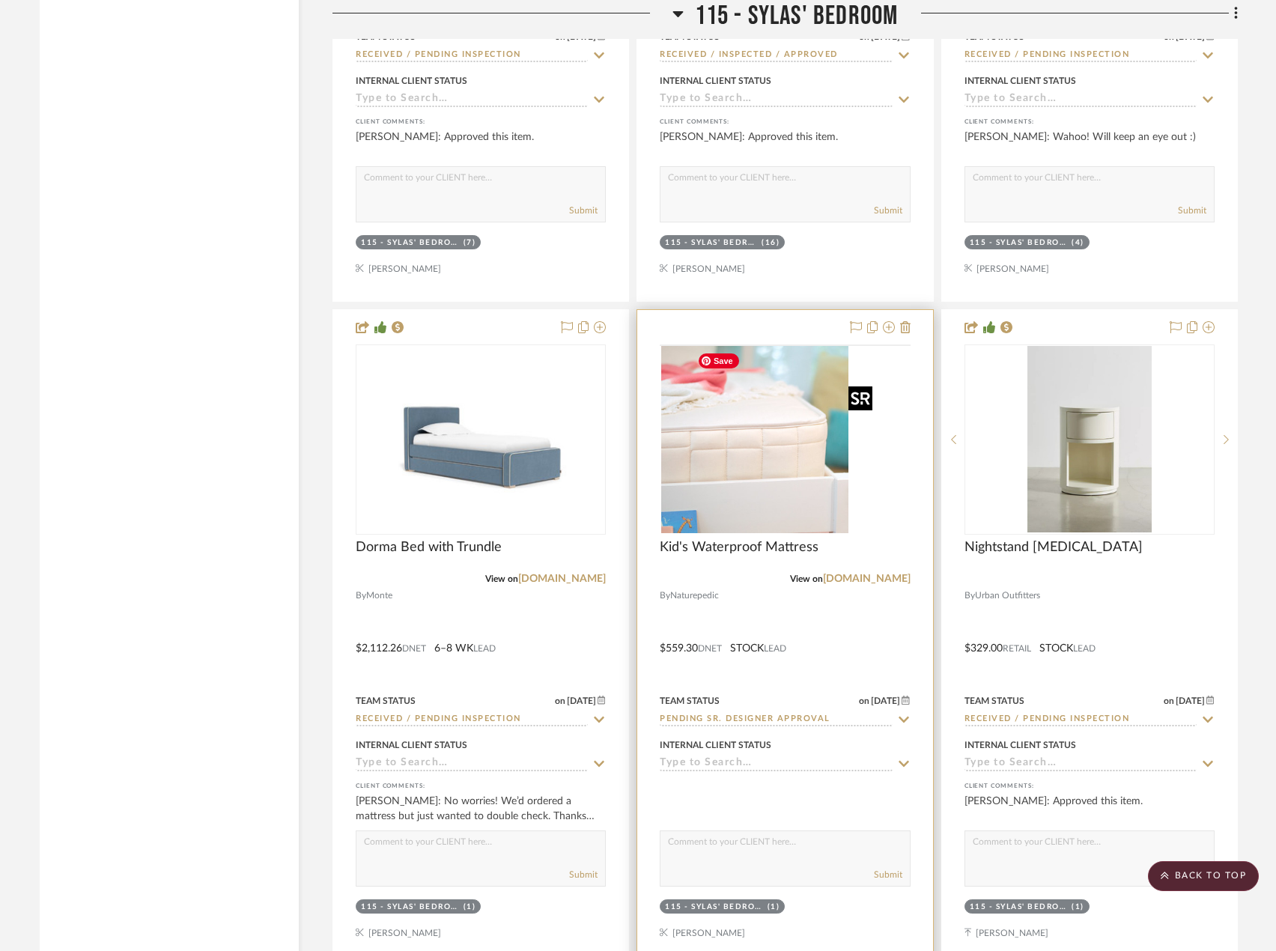
scroll to position [33218, 0]
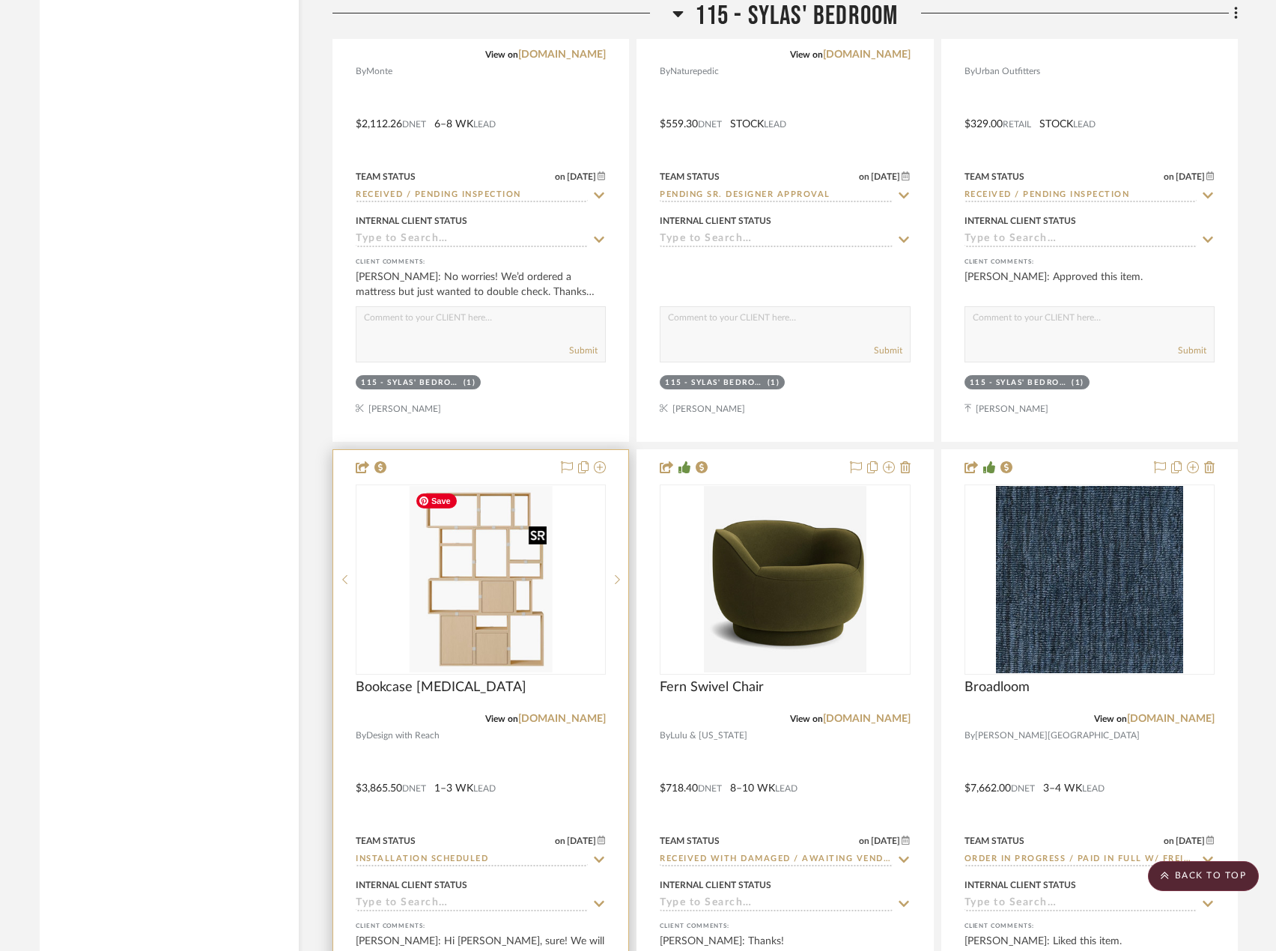
click at [0, 0] on img at bounding box center [0, 0] width 0 height 0
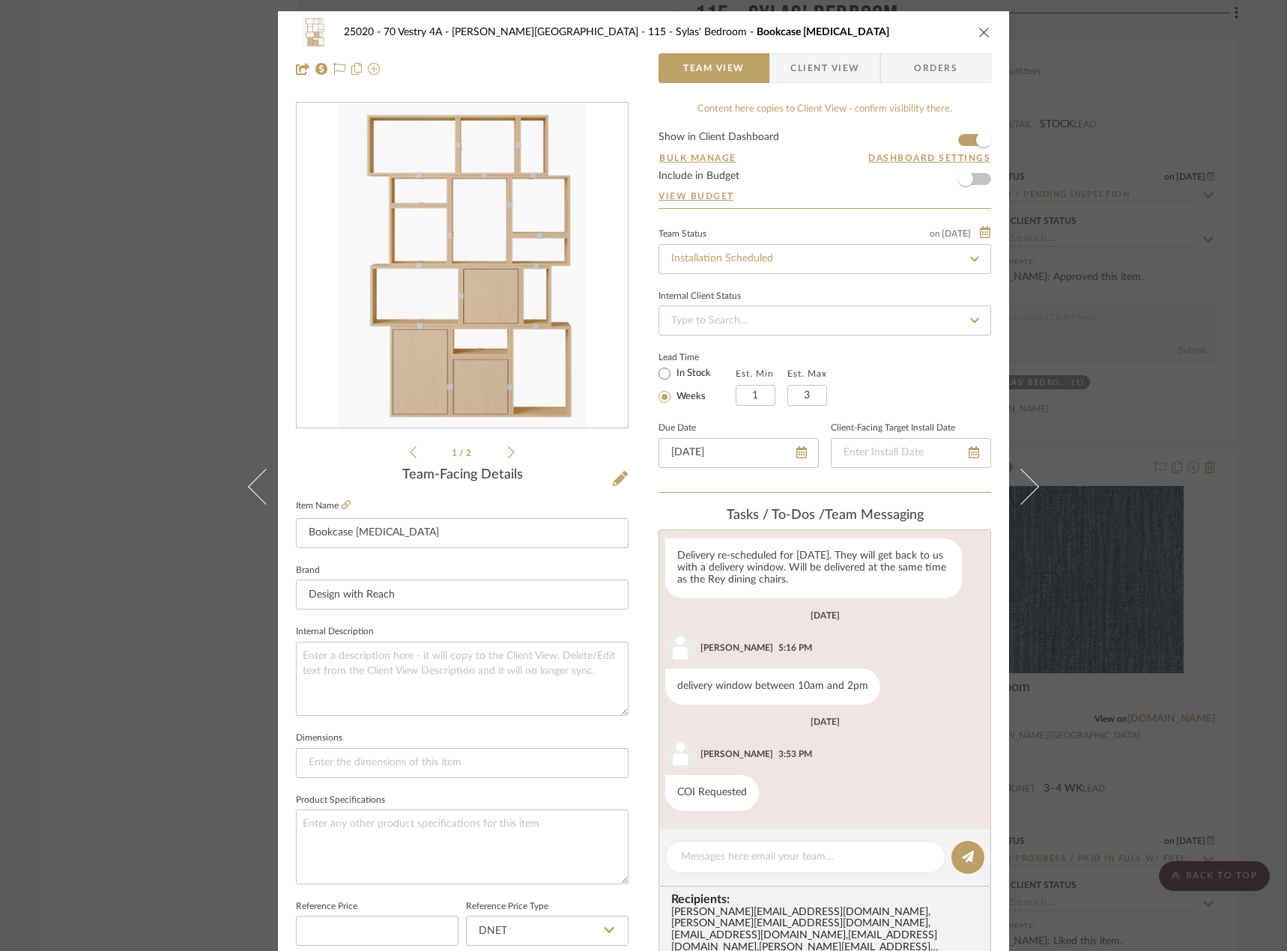
scroll to position [1152, 0]
click at [819, 59] on span "Client View" at bounding box center [824, 68] width 69 height 30
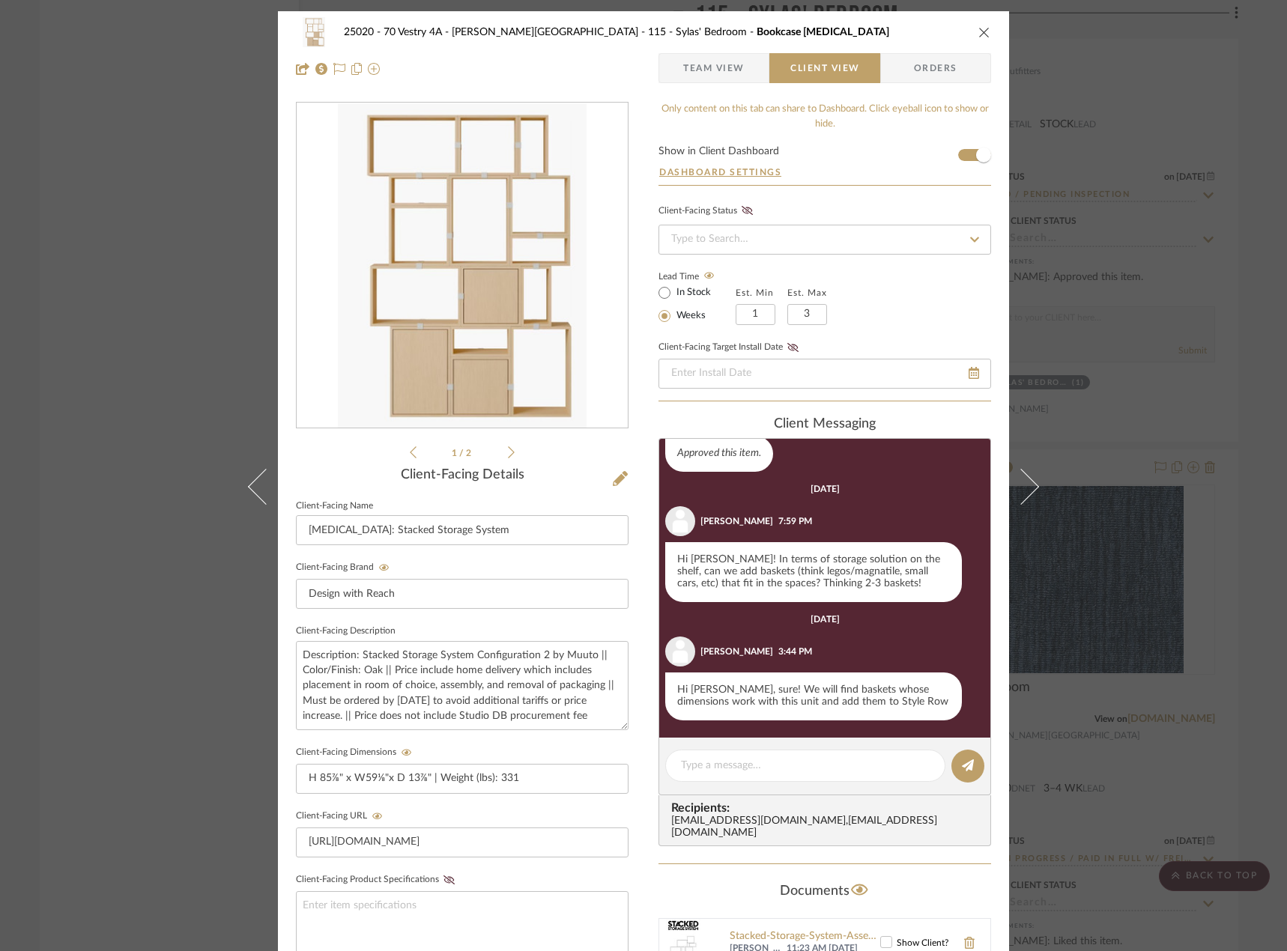
scroll to position [642, 0]
click at [795, 770] on textarea at bounding box center [805, 766] width 249 height 16
paste textarea "2:55 PM Hi [PERSON_NAME], the delivery window for tomorrows delivery will be fr…"
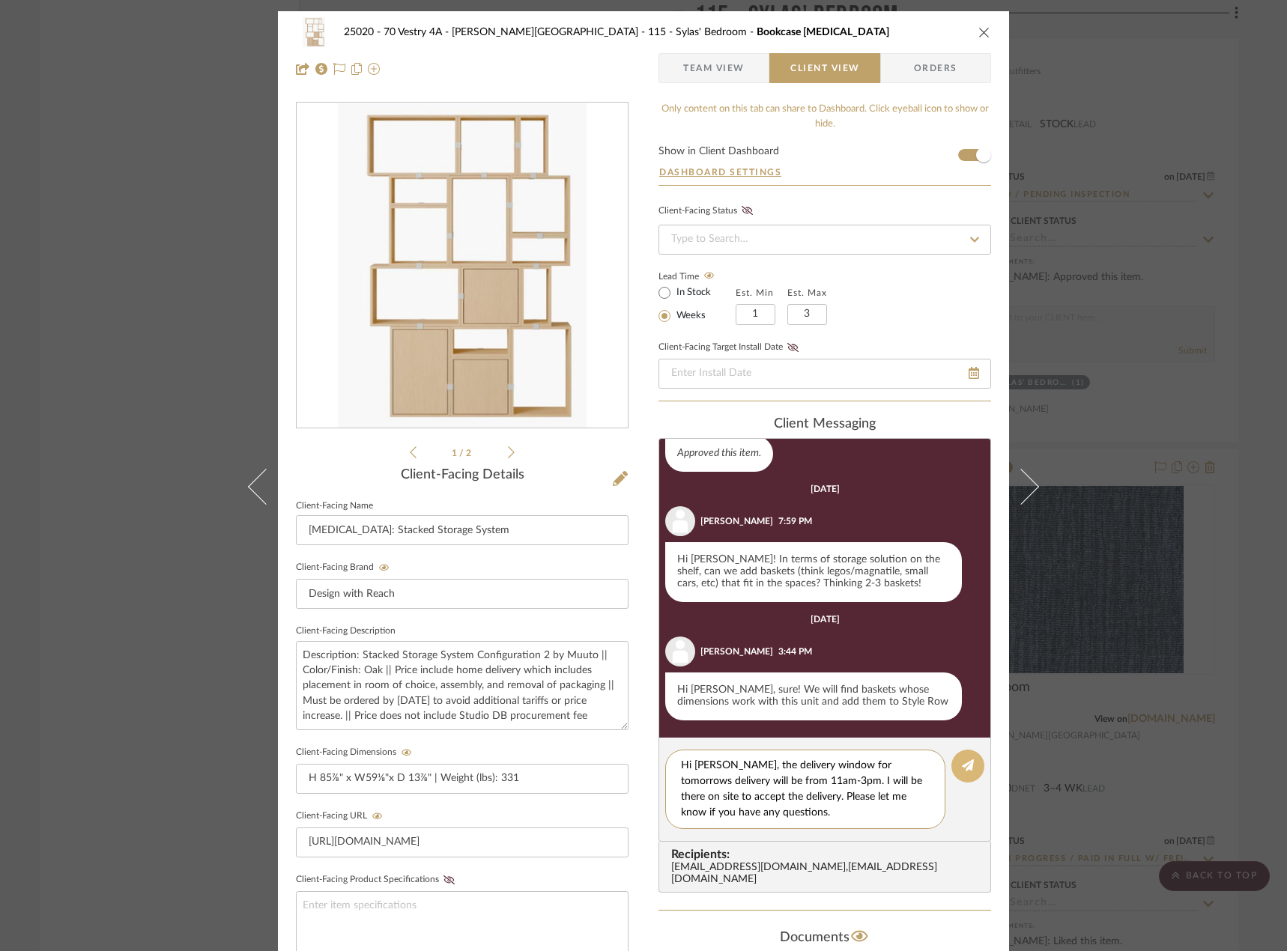
type textarea "2:55 PM Hi [PERSON_NAME], the delivery window for tomorrows delivery will be fr…"
click at [962, 771] on icon at bounding box center [968, 765] width 12 height 12
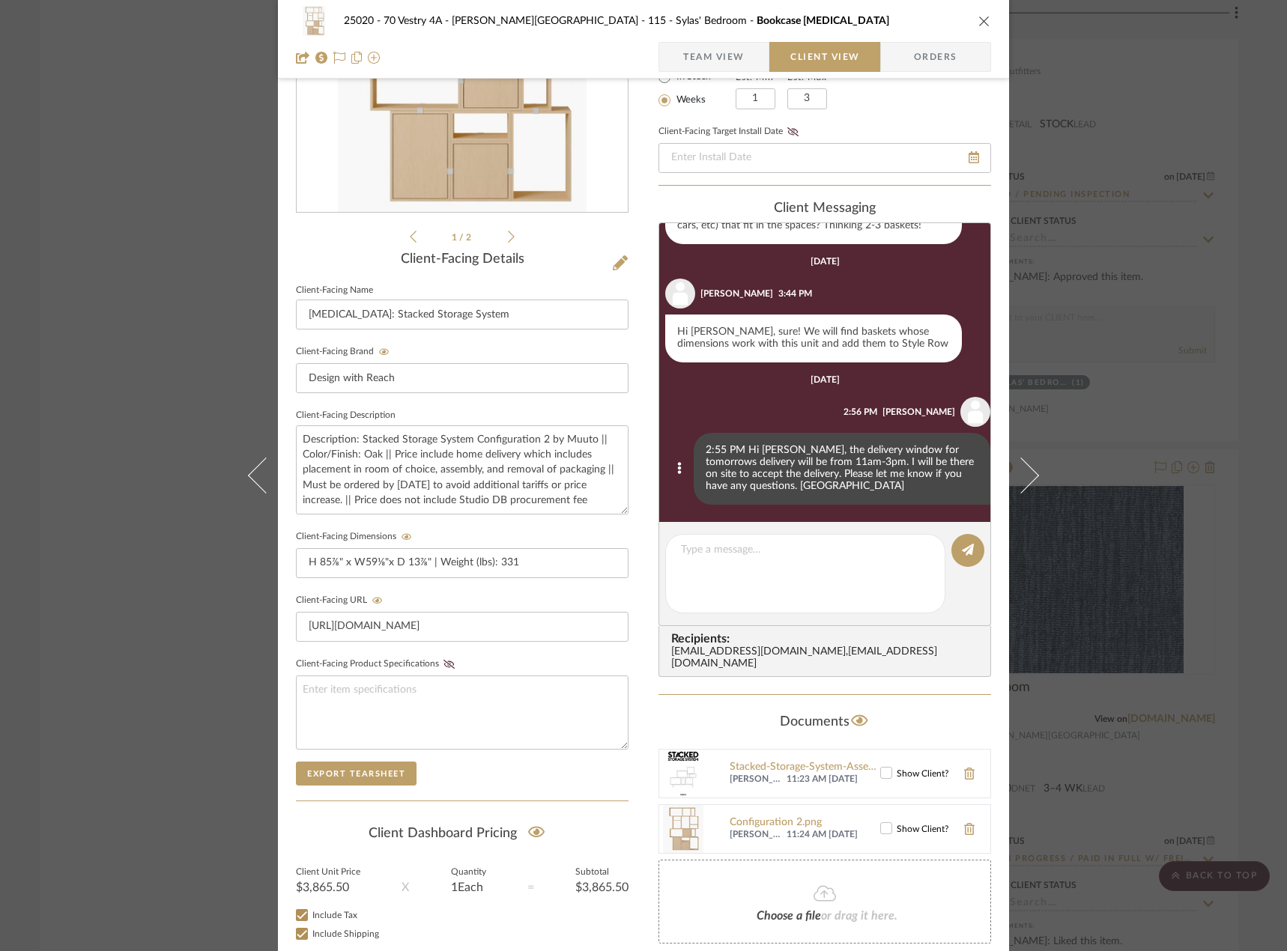
scroll to position [225, 0]
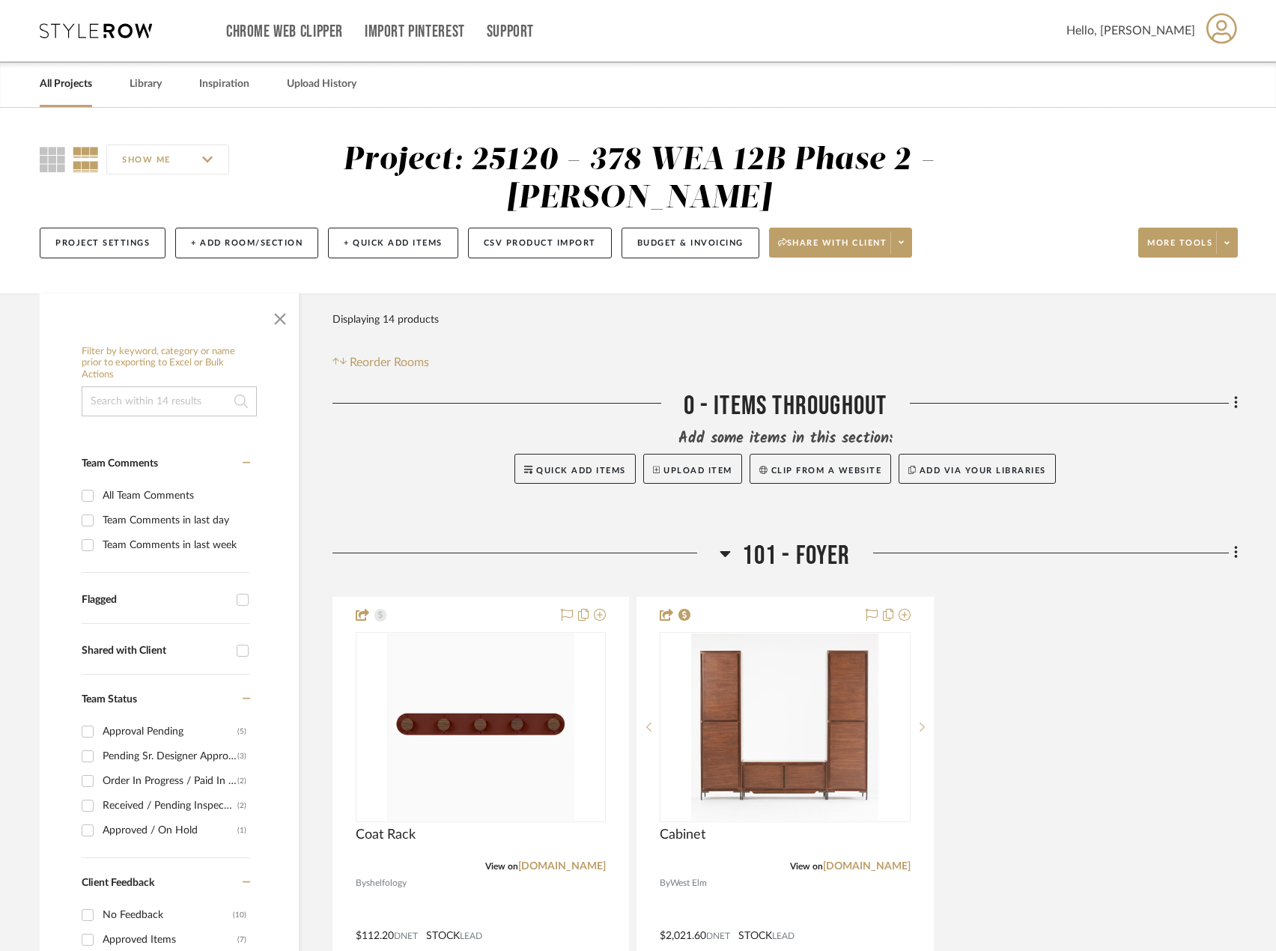
click at [963, 401] on div at bounding box center [1062, 409] width 351 height 38
click at [1236, 403] on icon at bounding box center [1235, 403] width 3 height 13
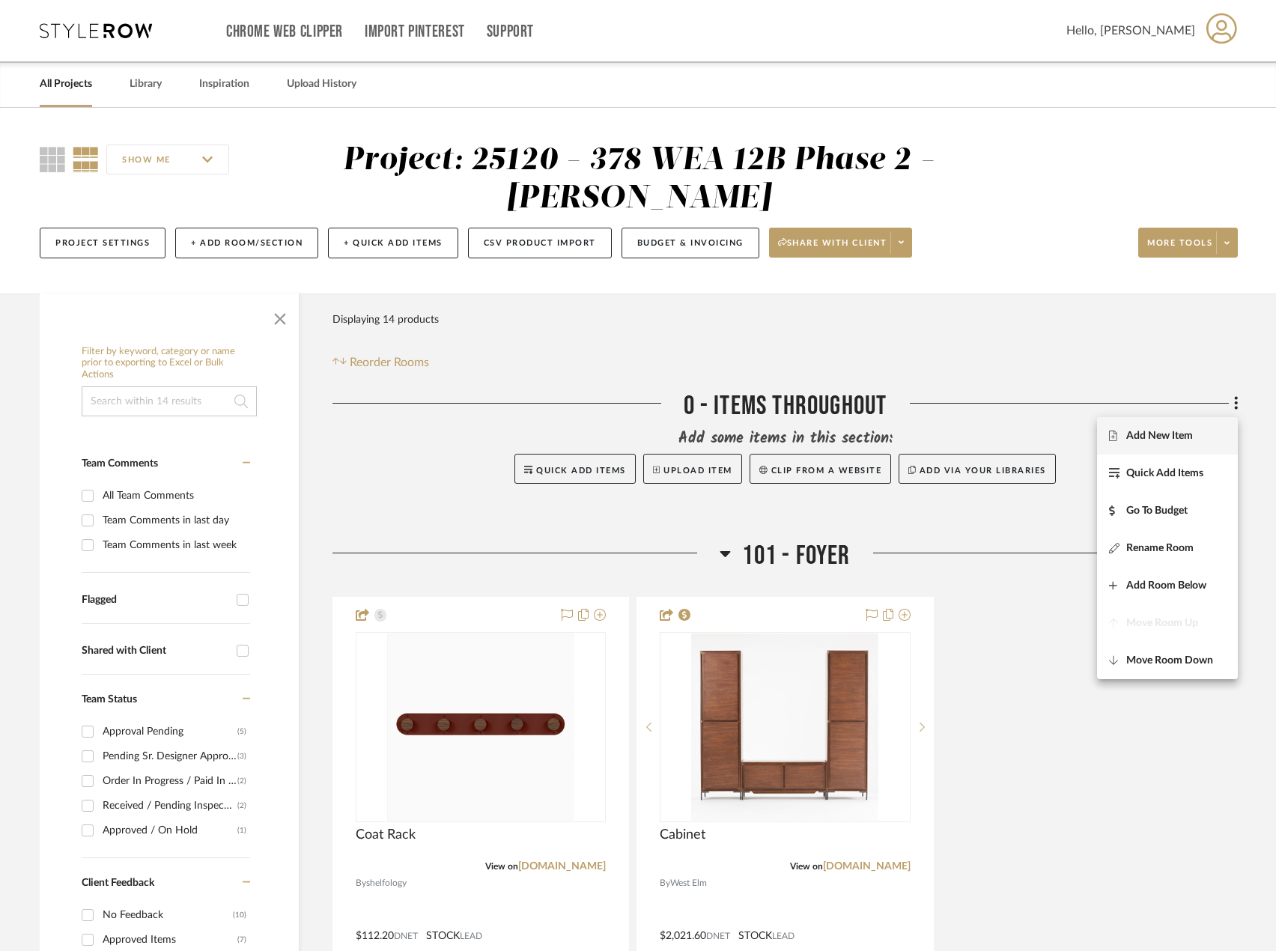
click at [1182, 446] on button "Add New Item" at bounding box center [1167, 435] width 141 height 37
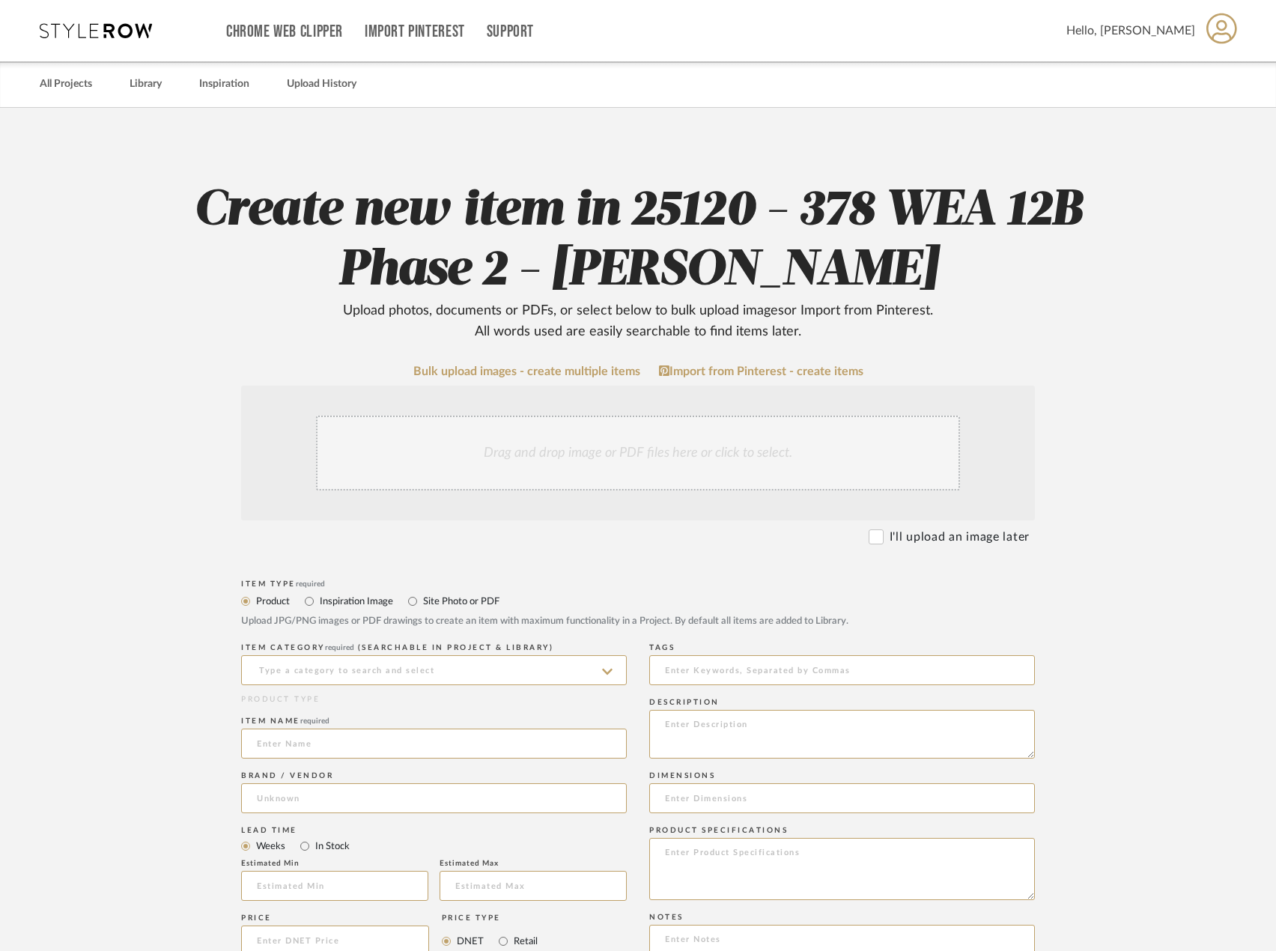
click at [652, 447] on div "Drag and drop image or PDF files here or click to select." at bounding box center [638, 453] width 644 height 75
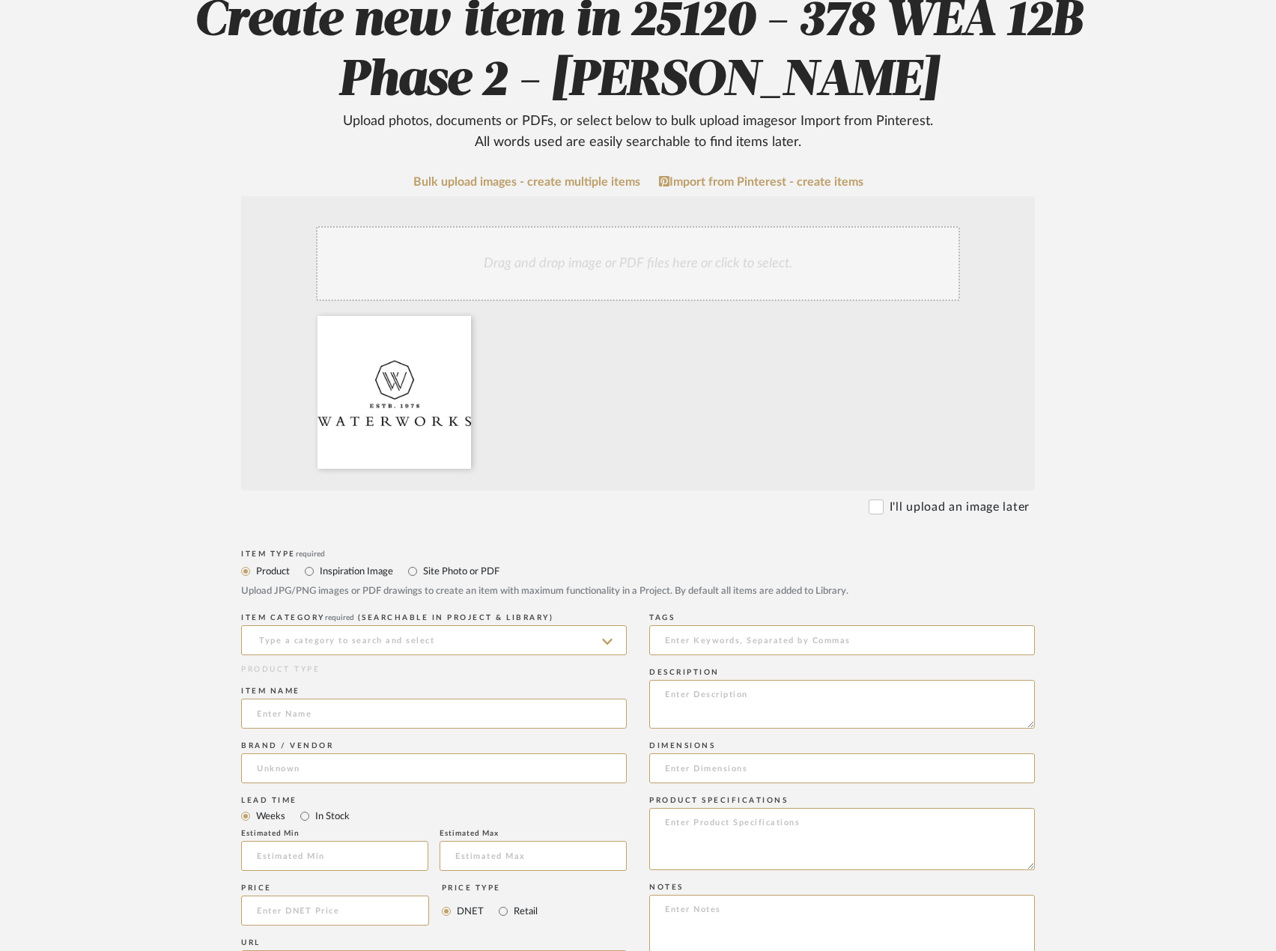
scroll to position [300, 0]
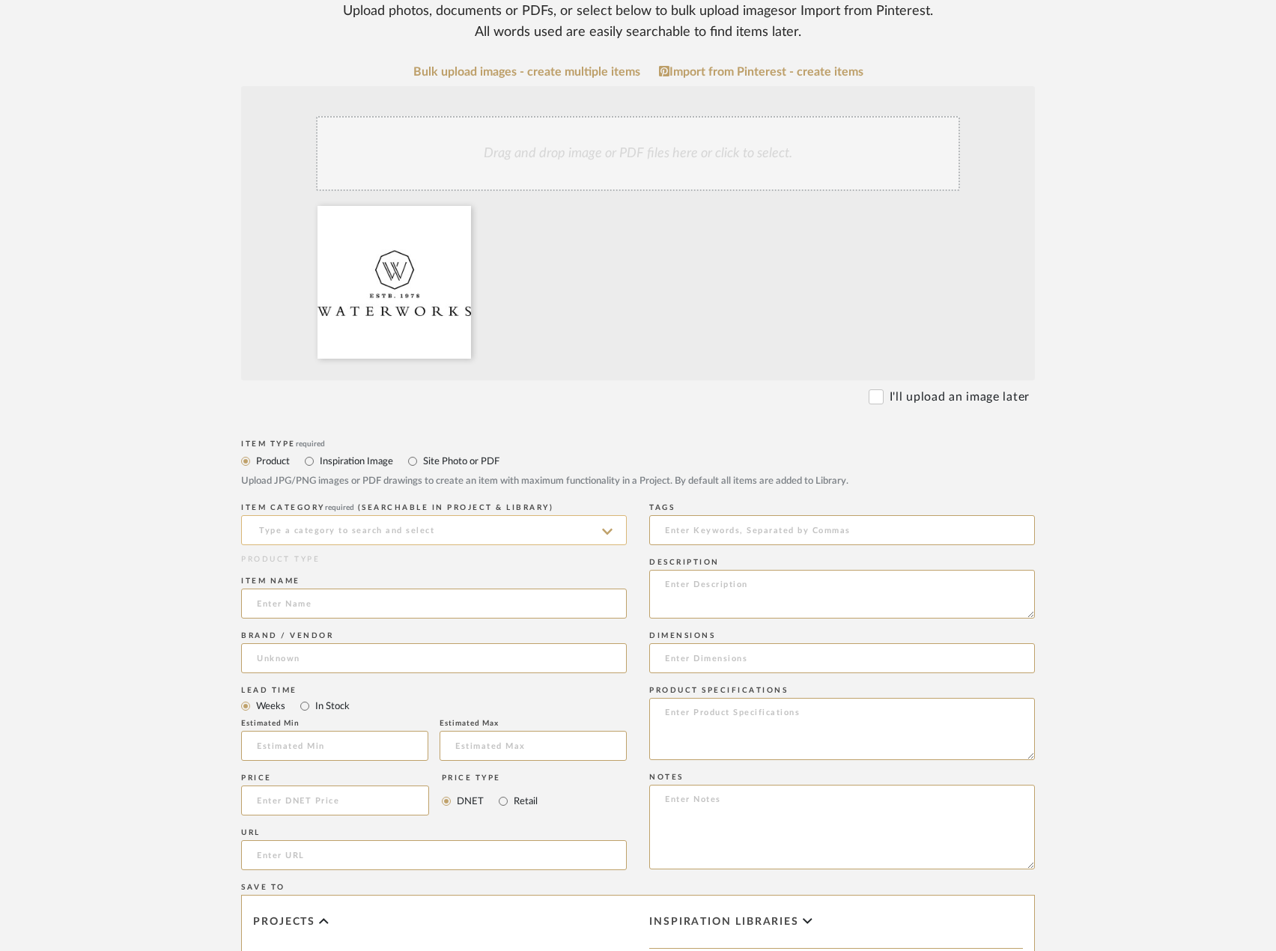
click at [339, 532] on input at bounding box center [434, 530] width 386 height 30
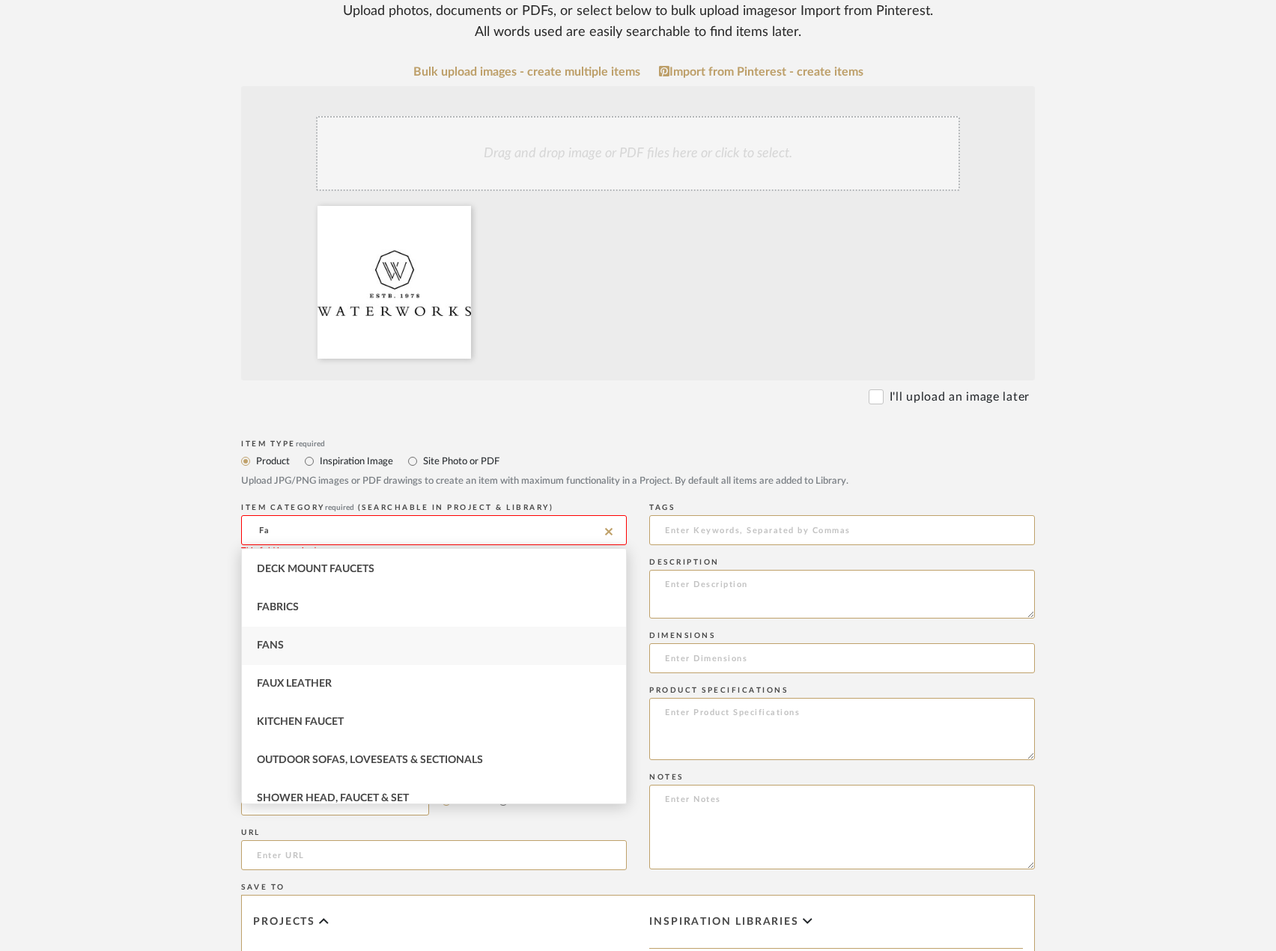
scroll to position [0, 0]
click at [419, 571] on span "Bath Shower Heads, Faucets & Sets" at bounding box center [357, 567] width 201 height 10
type input "Bath Shower Heads, Faucets & Sets"
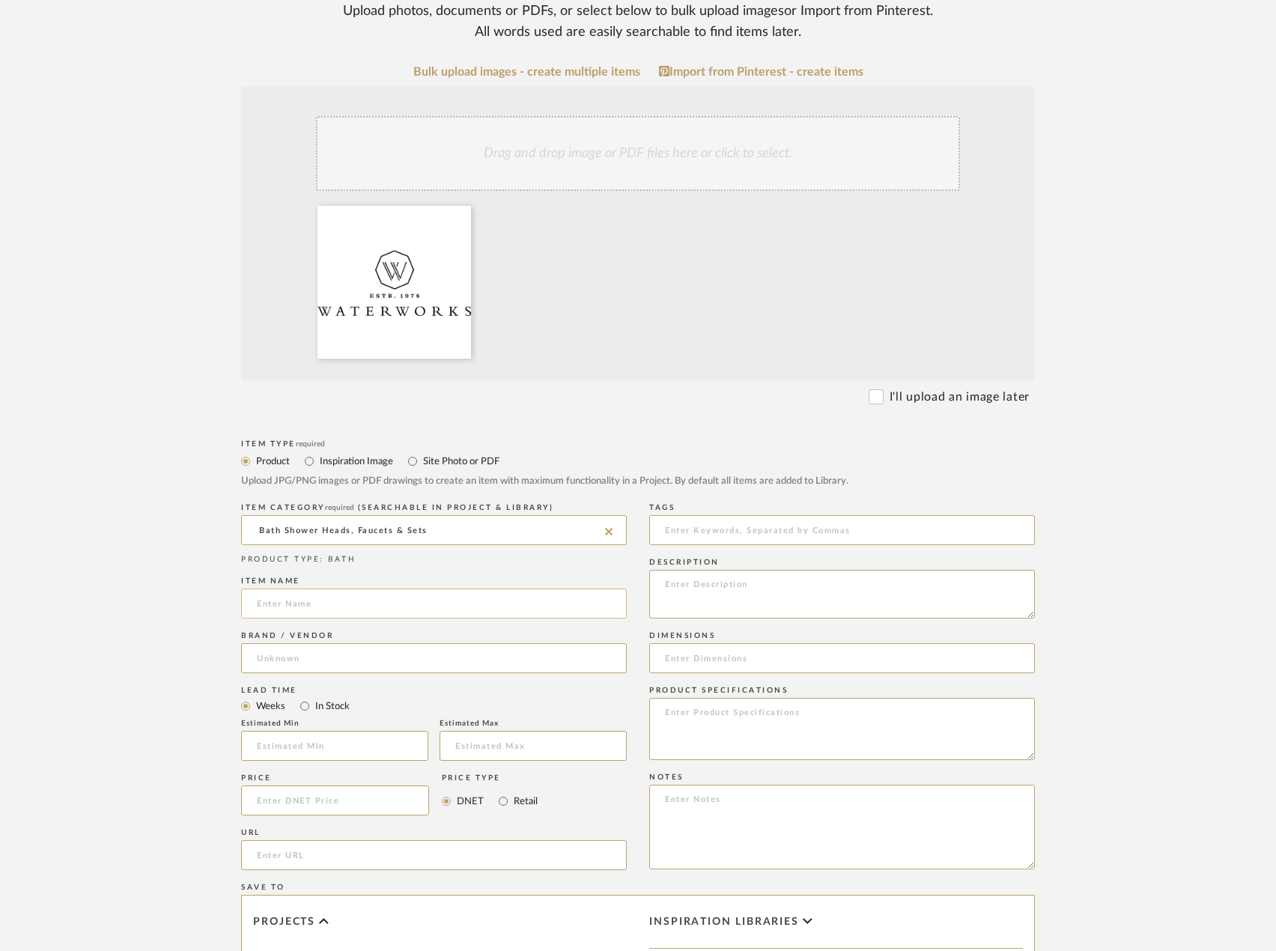
click at [349, 601] on input at bounding box center [434, 604] width 386 height 30
click at [338, 598] on input at bounding box center [434, 604] width 386 height 30
click at [386, 608] on input "Plumbing Fixtures and Accesories" at bounding box center [434, 604] width 386 height 30
click at [395, 600] on input "Plumbing Fixtures and Accesories" at bounding box center [434, 604] width 386 height 30
click at [392, 603] on input "Plumbing Fixtures and Accesories" at bounding box center [434, 604] width 386 height 30
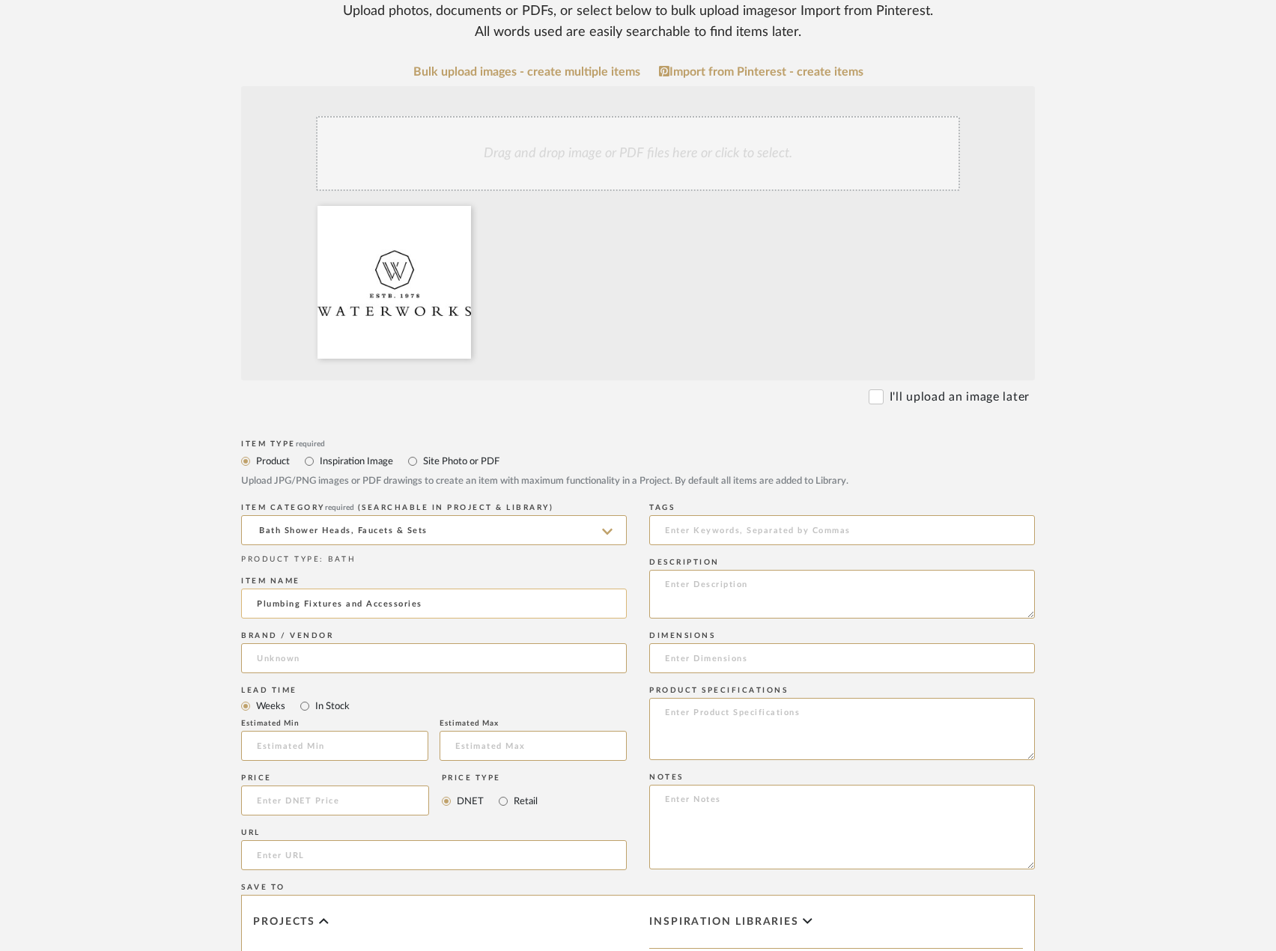
click at [449, 604] on input "Plumbing Fixtures and Accessories" at bounding box center [434, 604] width 386 height 30
type input "Plumbing Fixtures and Accessories Throughout"
click at [410, 647] on input at bounding box center [434, 658] width 386 height 30
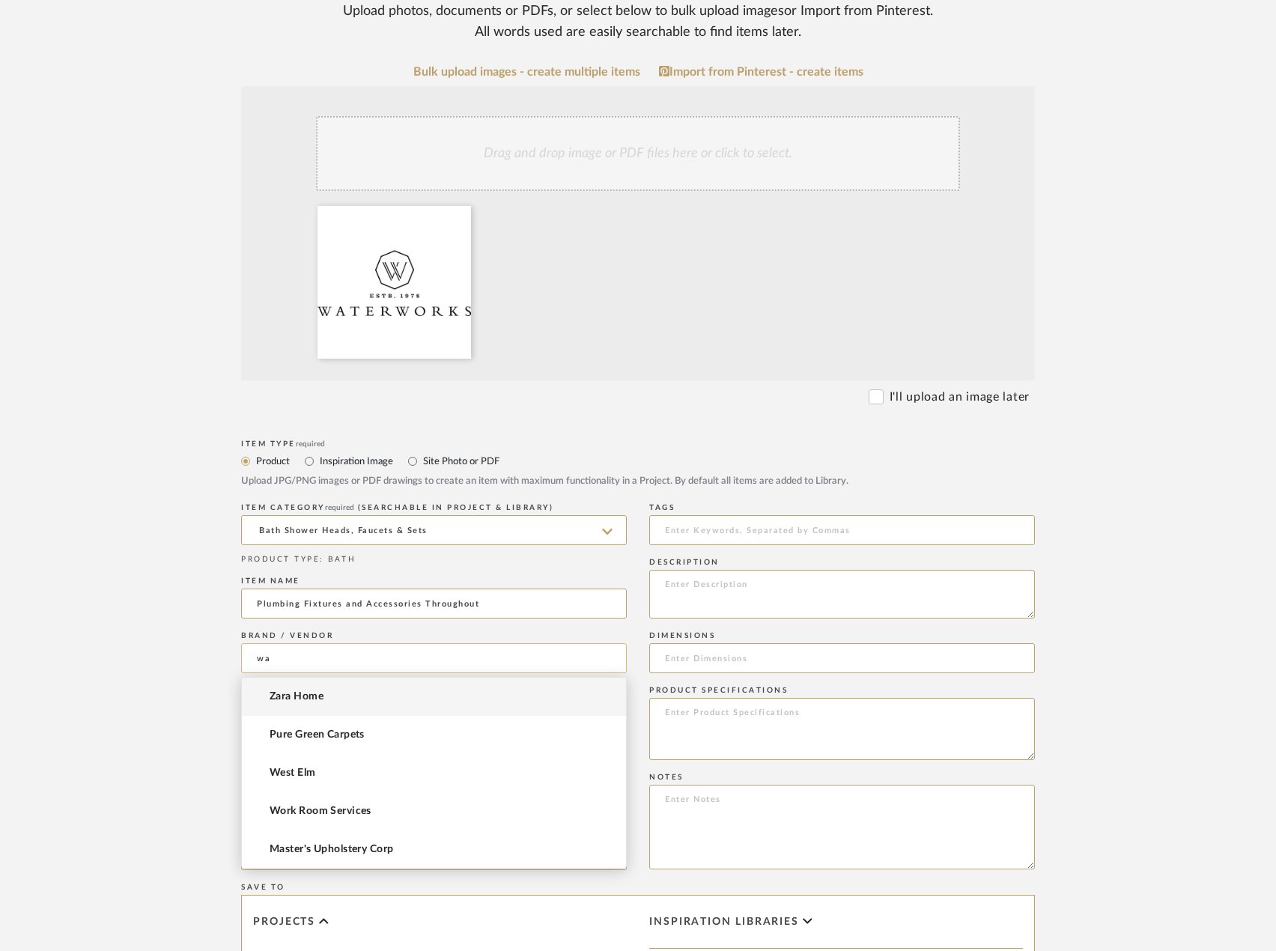
type input "w"
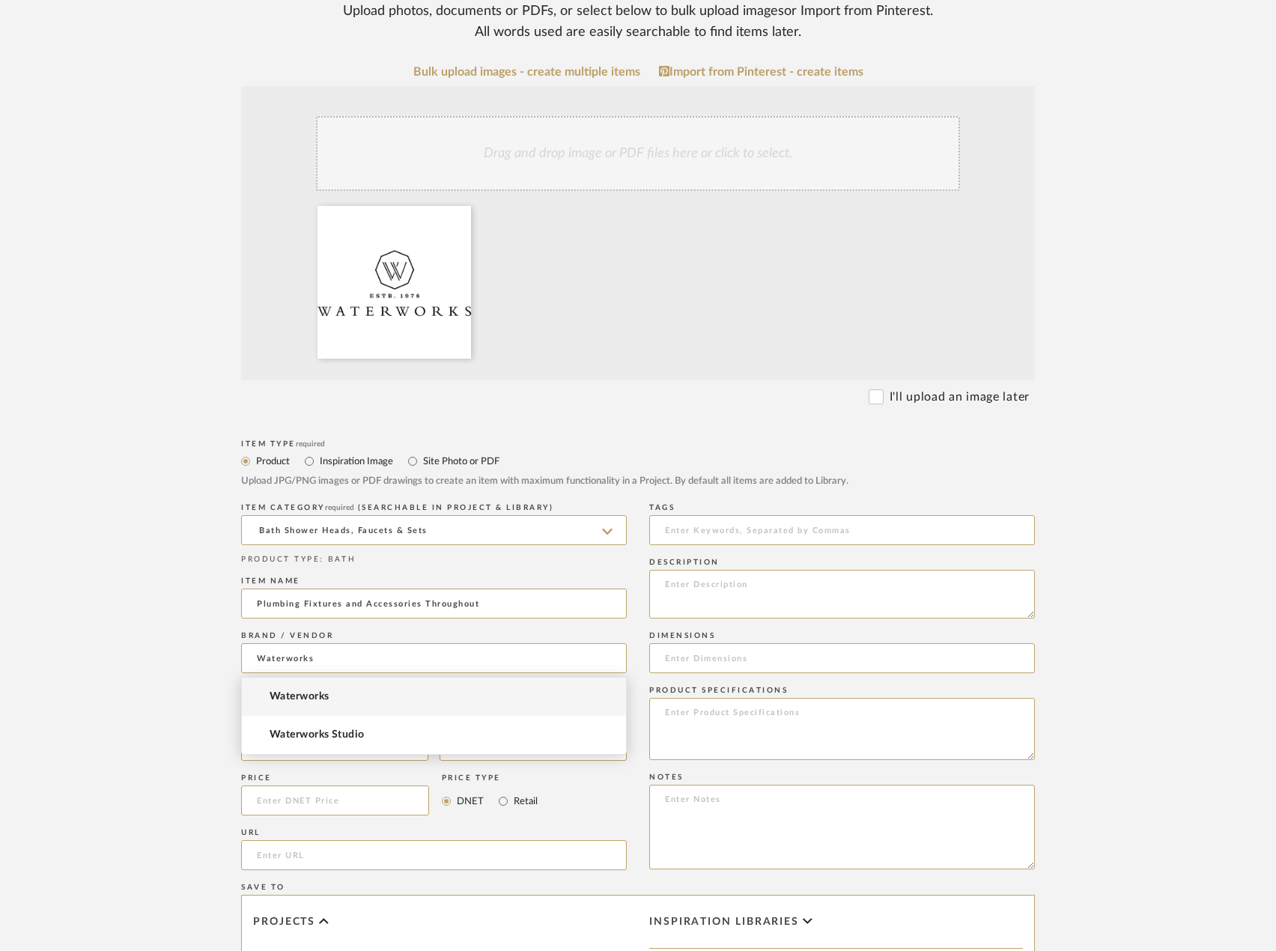
type input "Waterworks"
click at [325, 696] on span "Waterworks" at bounding box center [299, 696] width 59 height 13
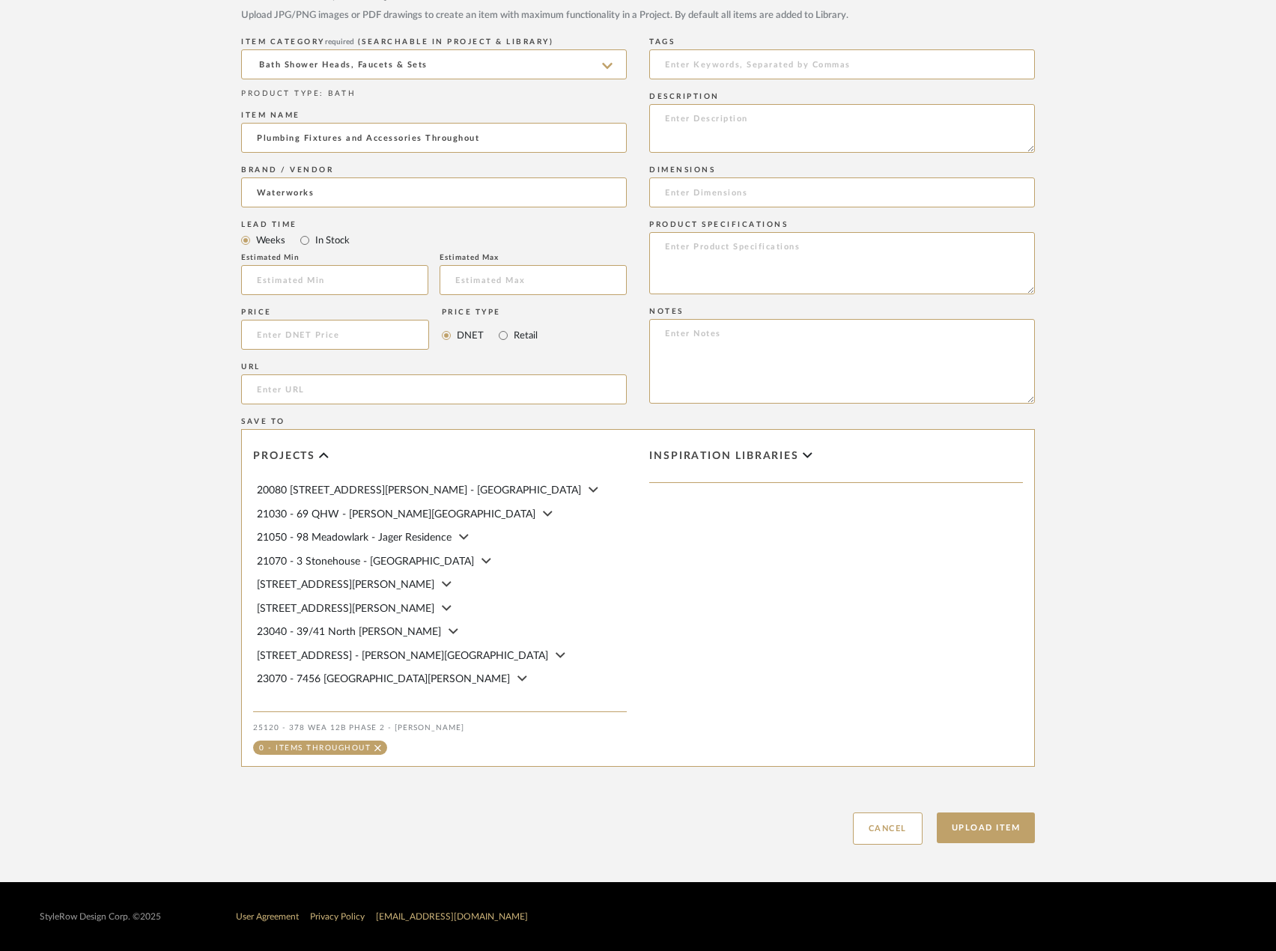
click at [992, 854] on div "Create new item in 25120 - 378 WEA 12B Phase 2 - Mautner Upload photos, documen…" at bounding box center [638, 113] width 954 height 1540
click at [991, 839] on button "Upload Item" at bounding box center [986, 827] width 99 height 31
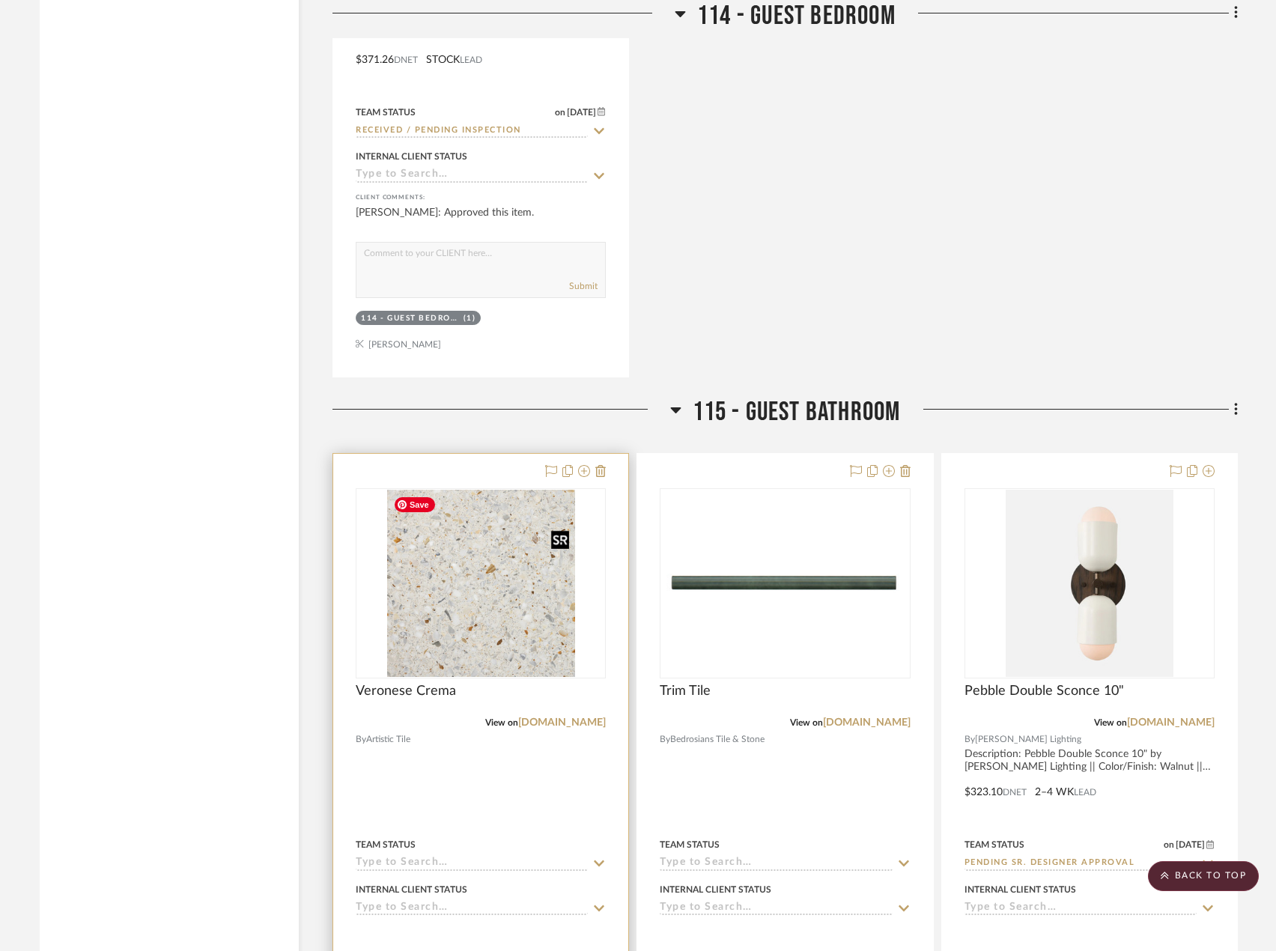
scroll to position [6118, 0]
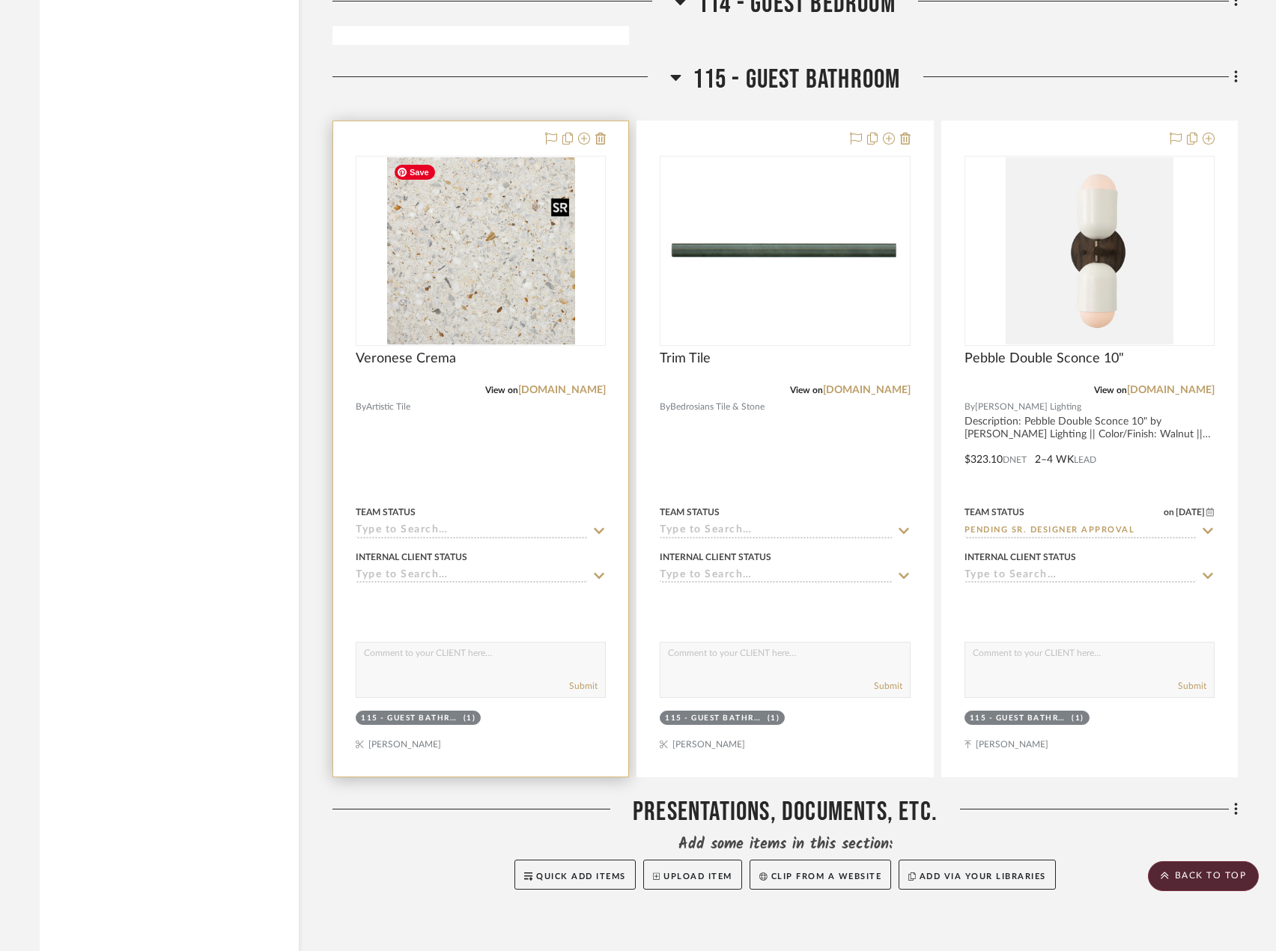
click at [423, 299] on img "0" at bounding box center [481, 250] width 188 height 187
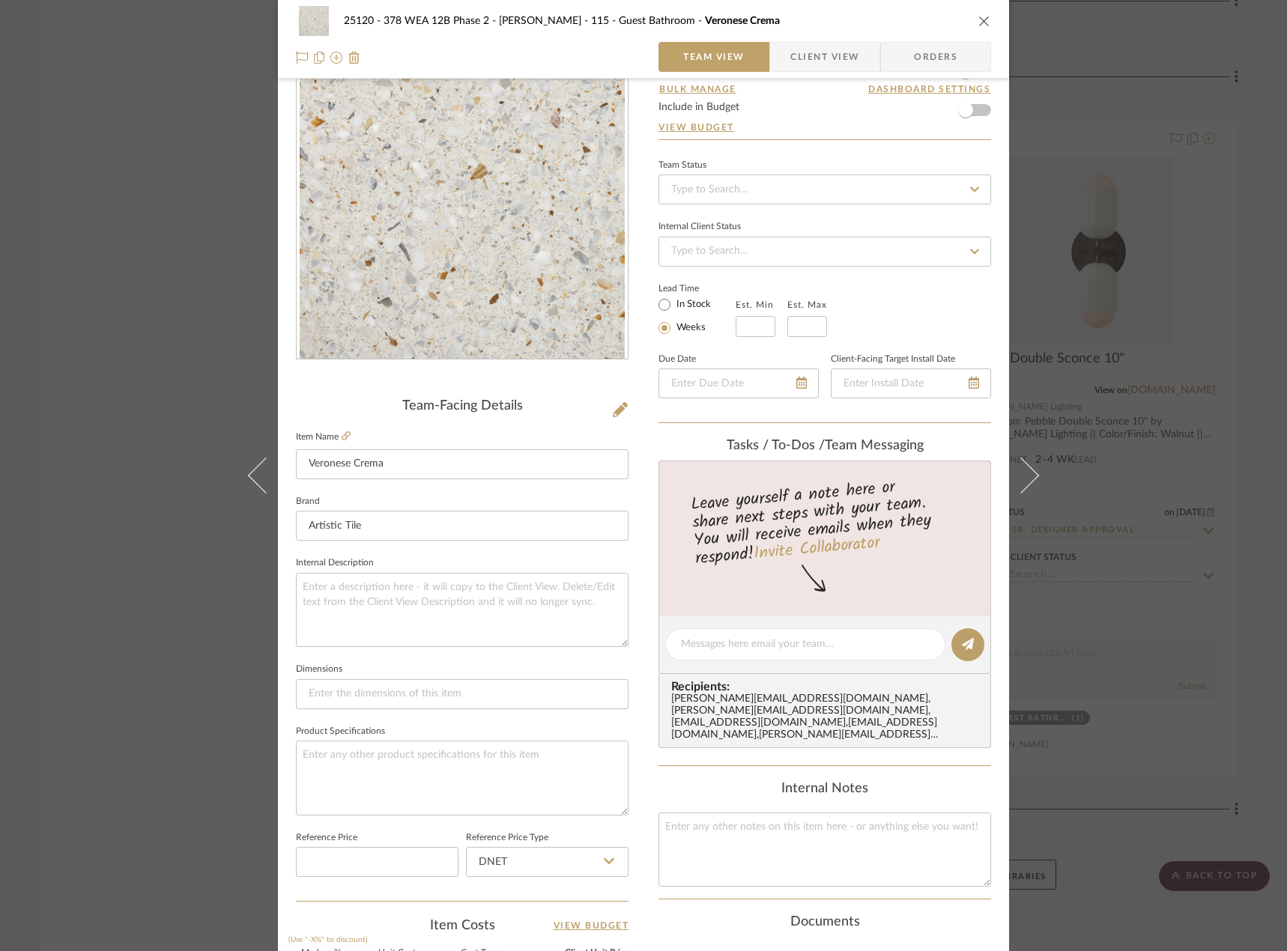
scroll to position [0, 0]
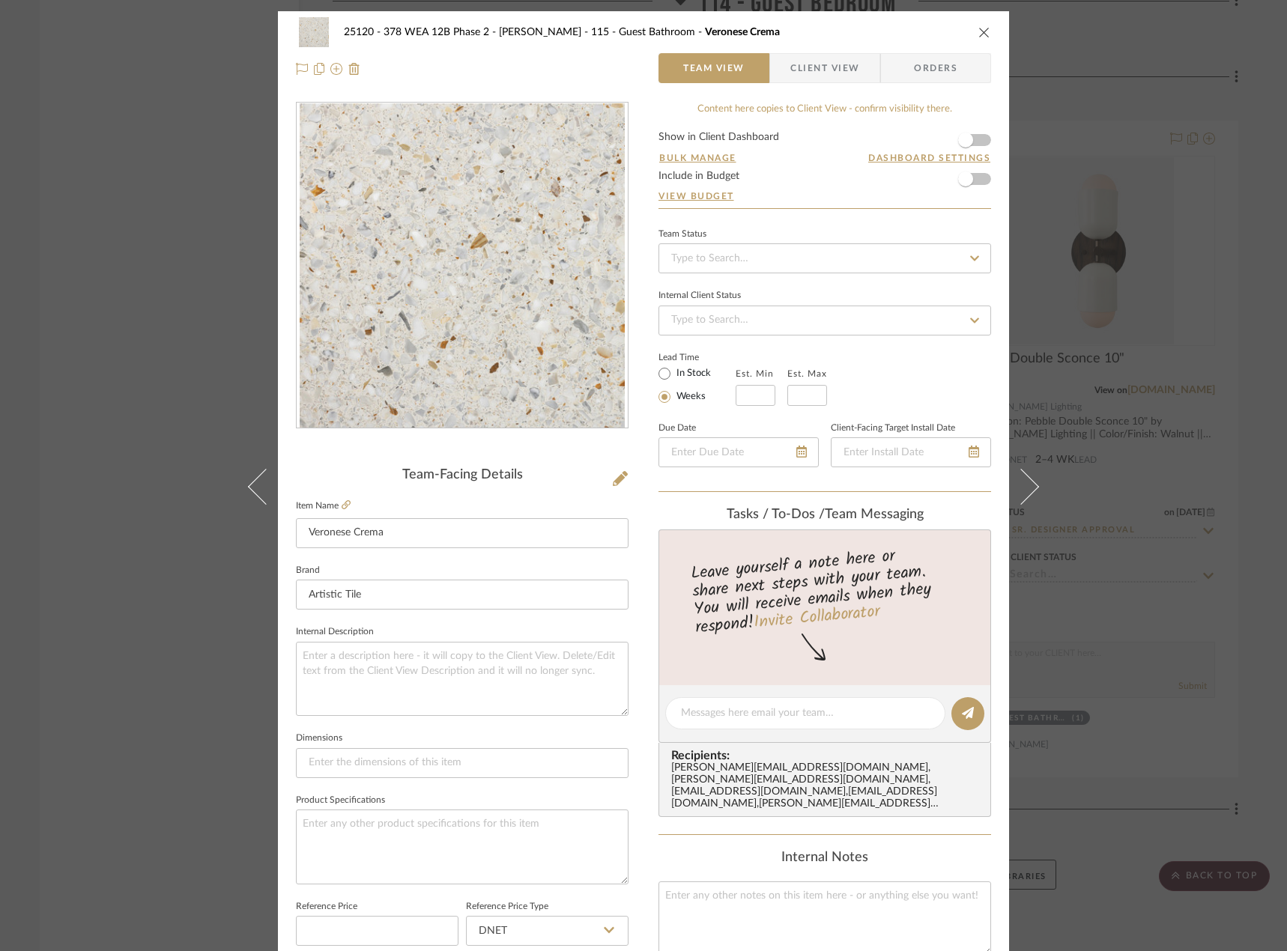
click at [177, 206] on div "25120 - 378 WEA 12B Phase 2 - Mautner 115 - Guest Bathroom Veronese Crema Team …" at bounding box center [643, 475] width 1287 height 951
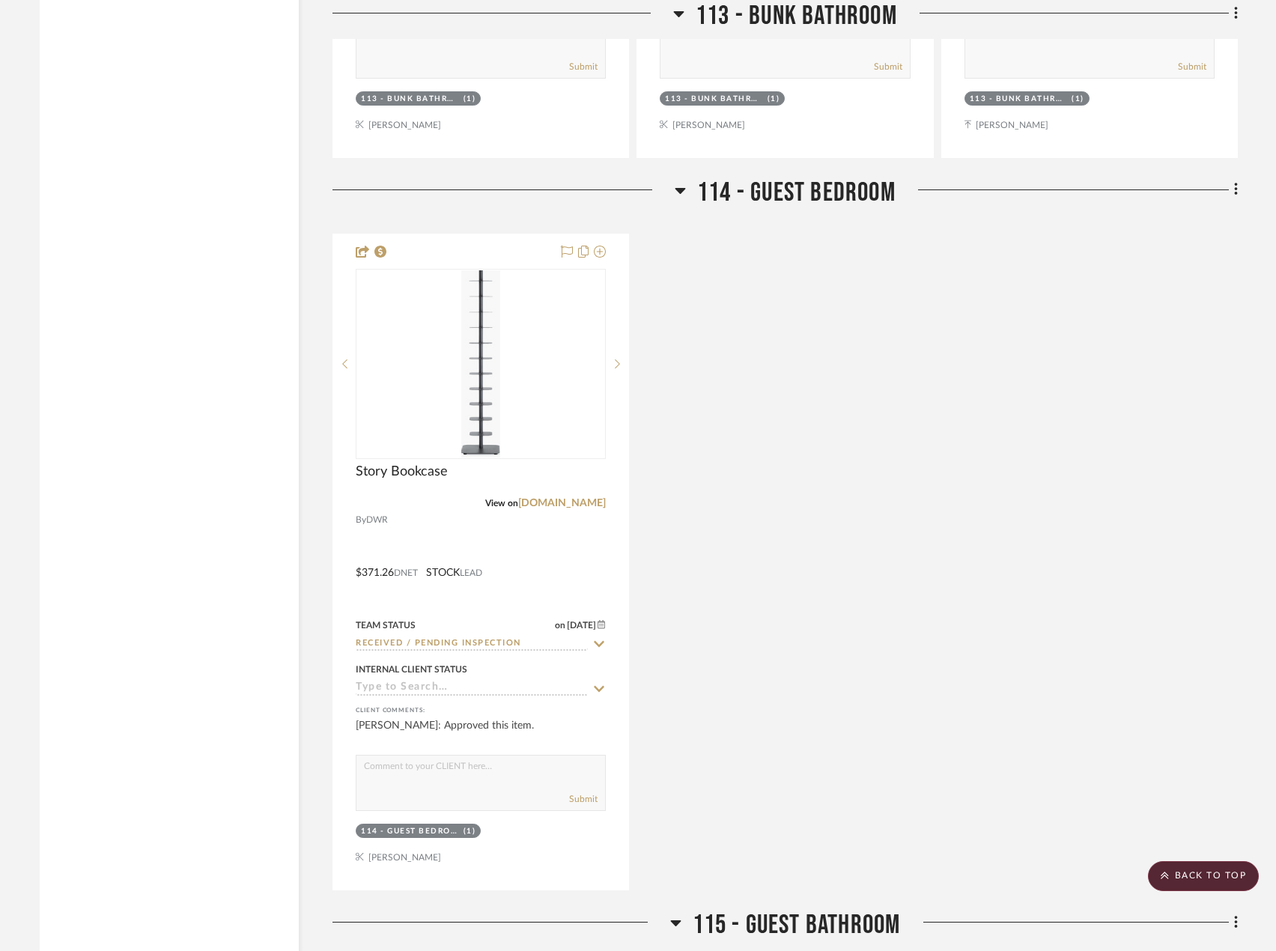
scroll to position [5145, 0]
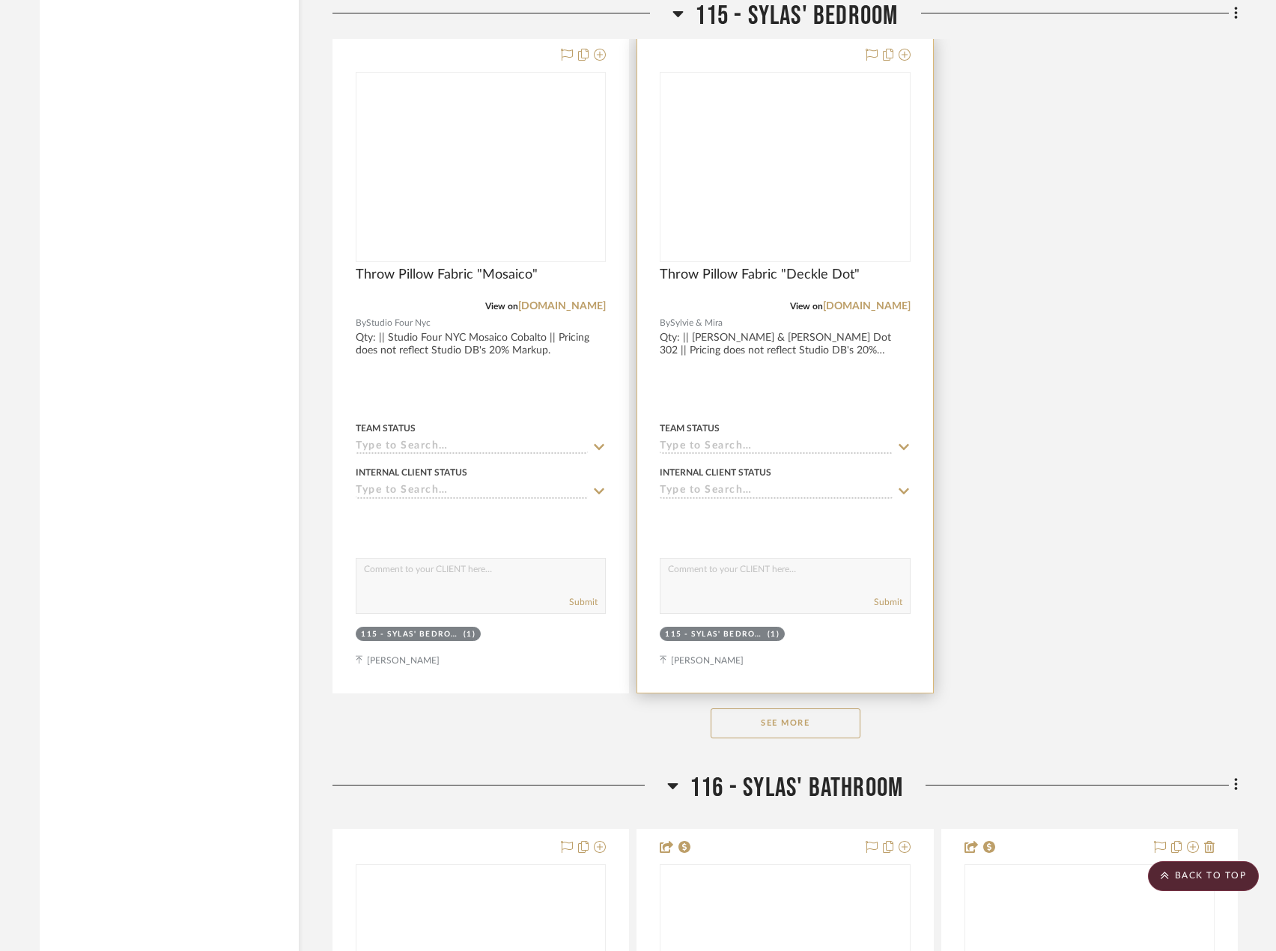
scroll to position [22989, 0]
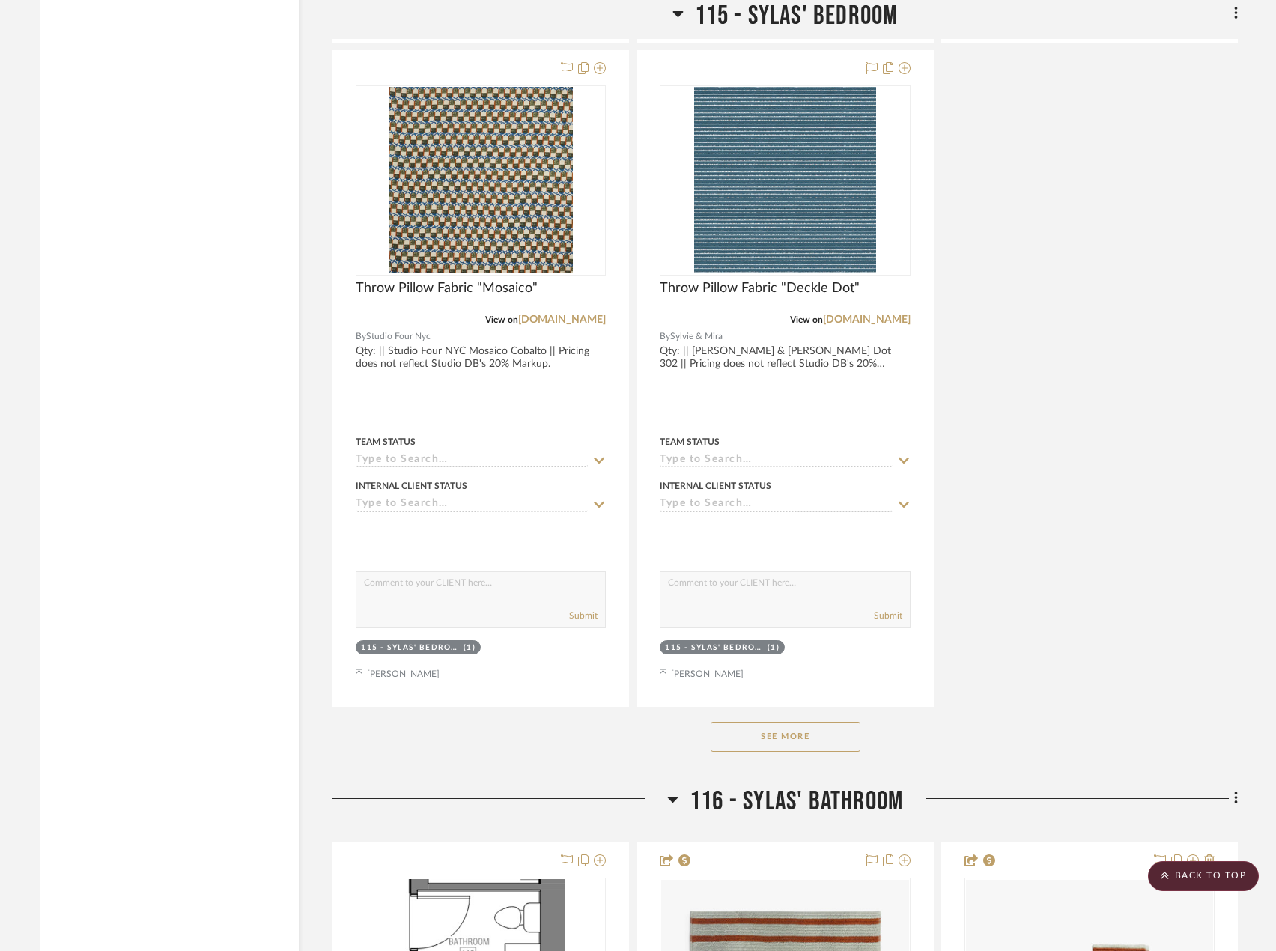
click at [825, 737] on button "See More" at bounding box center [786, 737] width 150 height 30
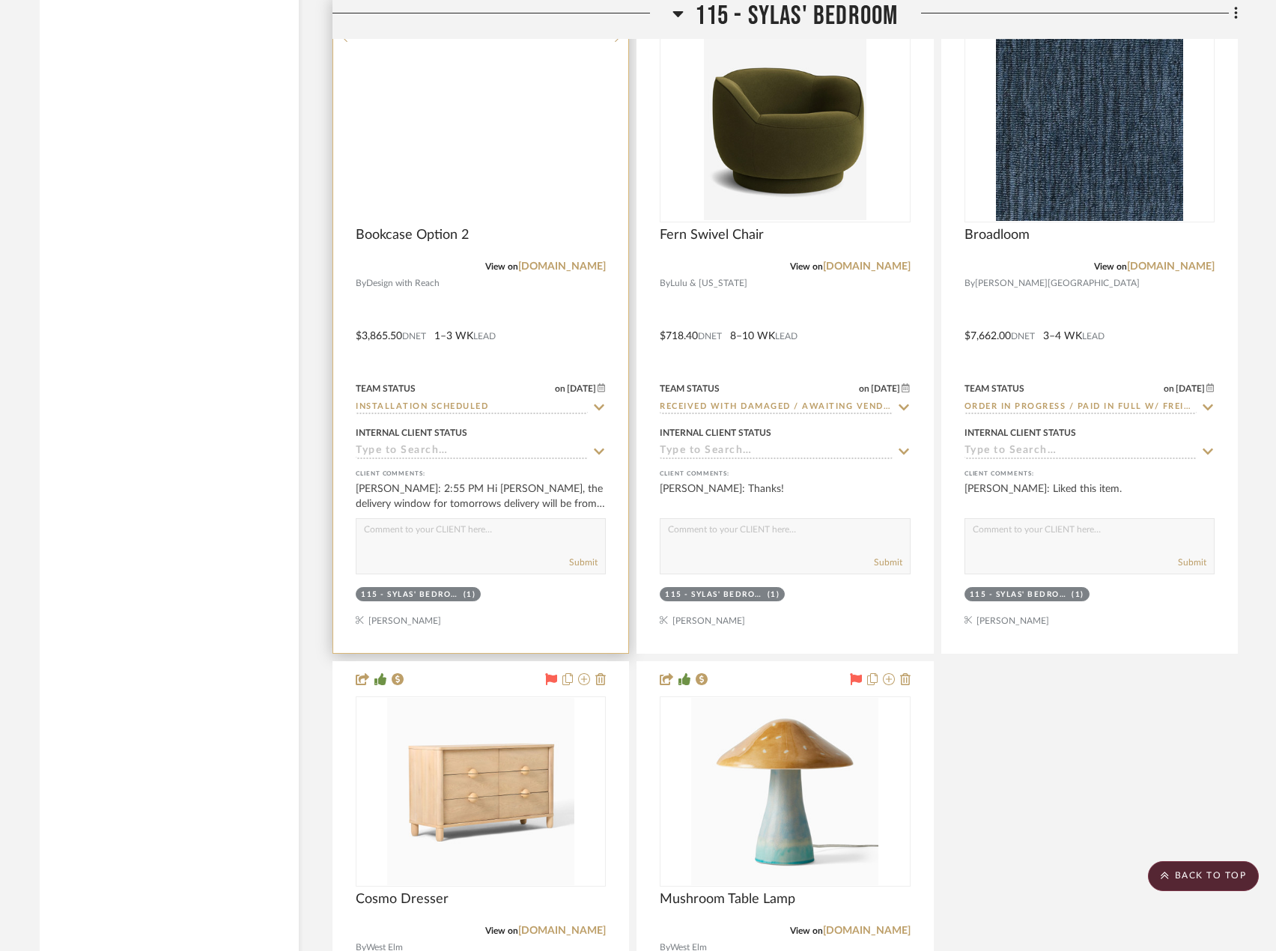
scroll to position [24861, 0]
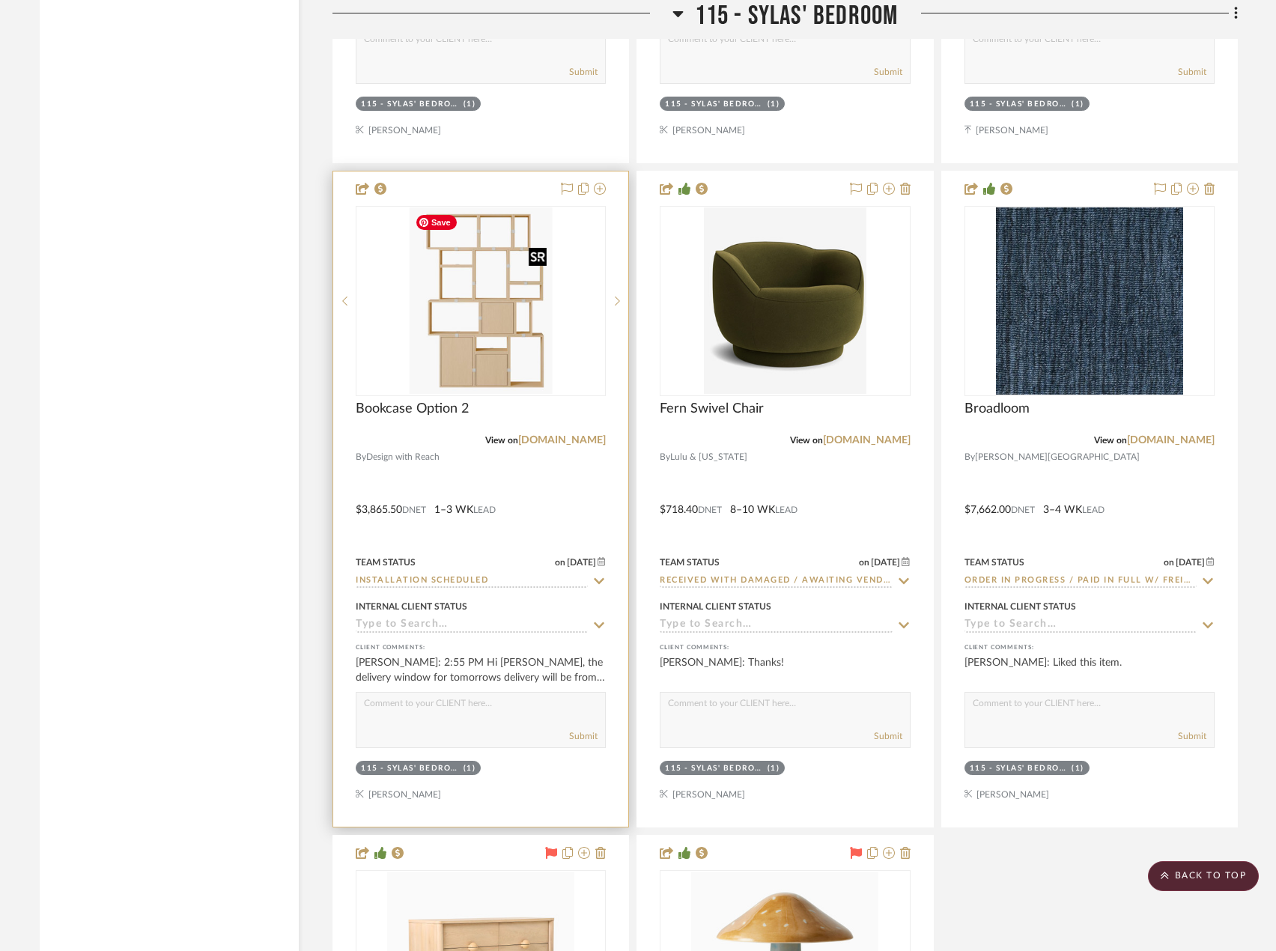
click at [494, 346] on img "0" at bounding box center [480, 300] width 143 height 187
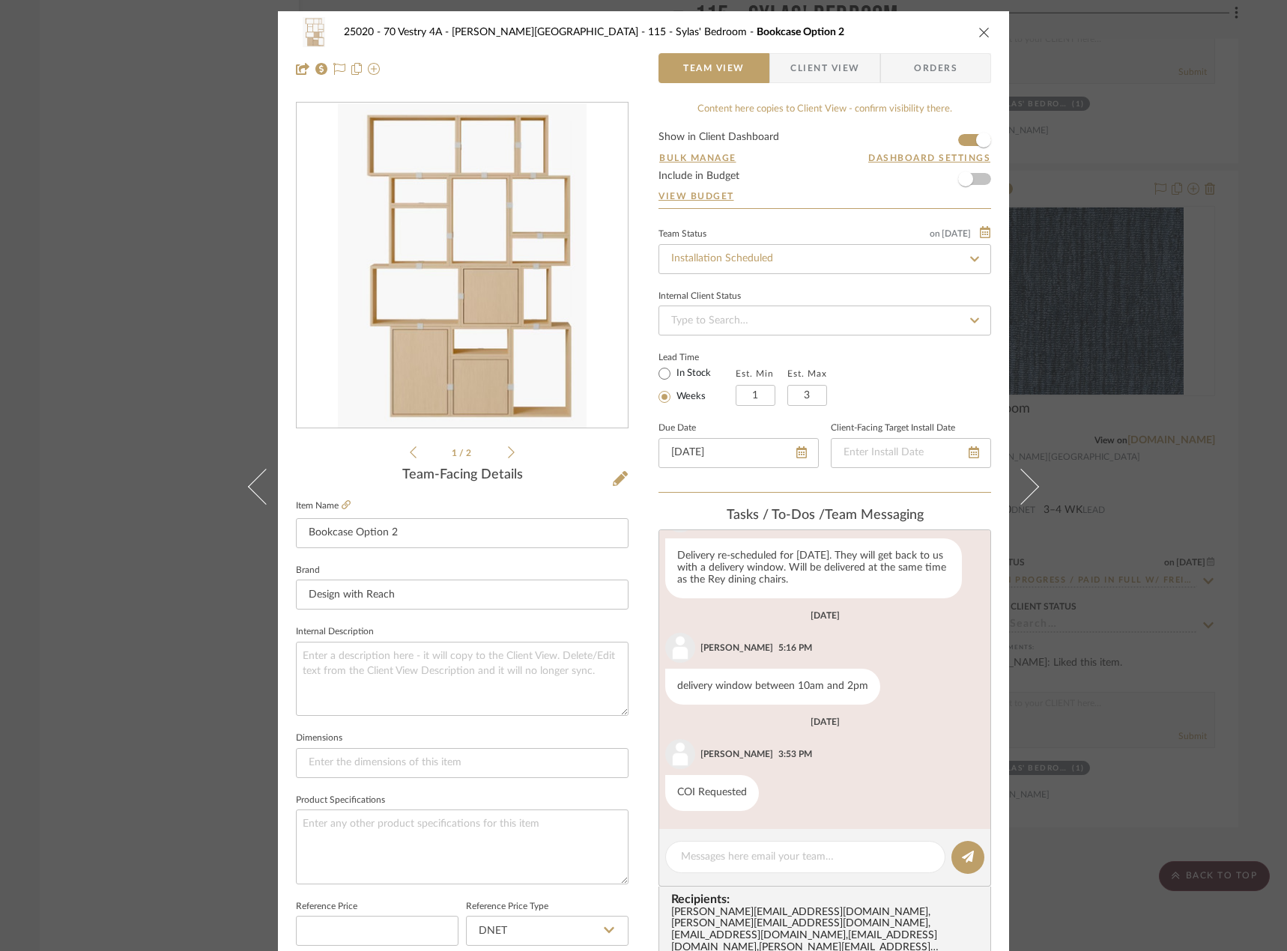
scroll to position [1152, 0]
click at [809, 62] on span "Client View" at bounding box center [824, 68] width 69 height 30
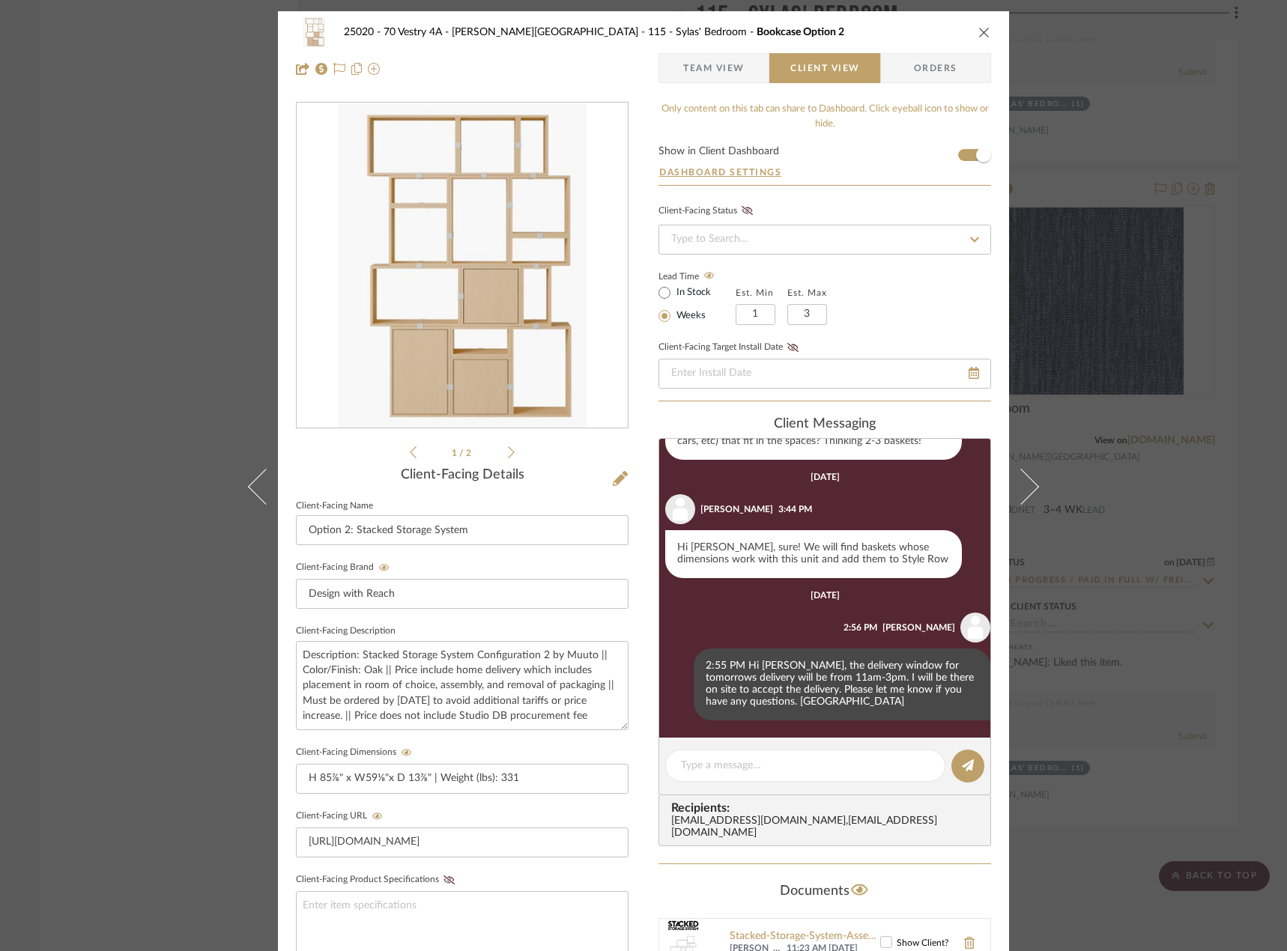
scroll to position [784, 0]
click at [240, 195] on button at bounding box center [257, 486] width 42 height 951
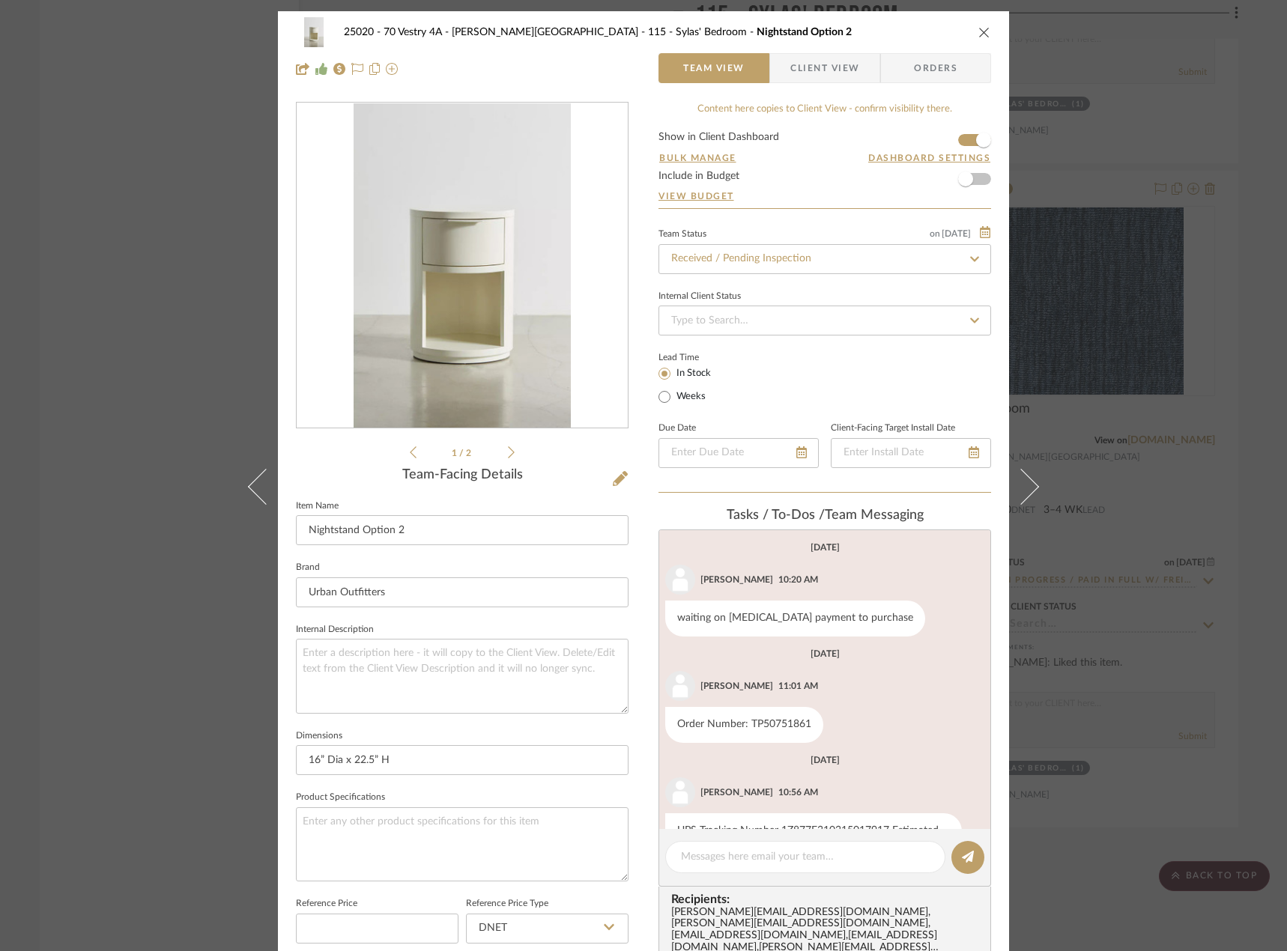
scroll to position [157, 0]
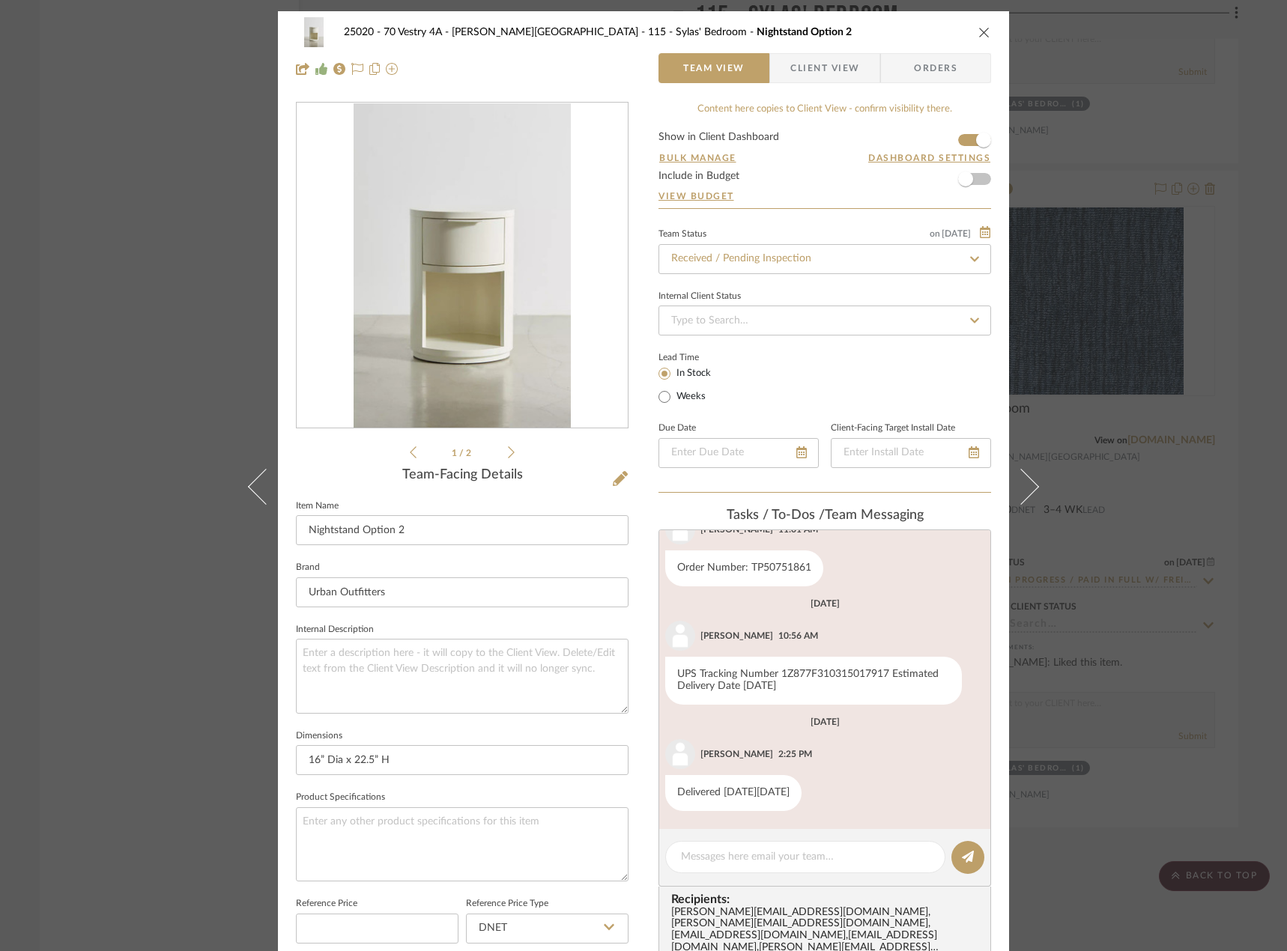
drag, startPoint x: 1272, startPoint y: 285, endPoint x: 1182, endPoint y: 309, distance: 93.0
click at [1270, 285] on div "25020 - 70 Vestry 4A - [PERSON_NAME] 115 - [PERSON_NAME]' Bedroom Nightstand [M…" at bounding box center [643, 475] width 1287 height 951
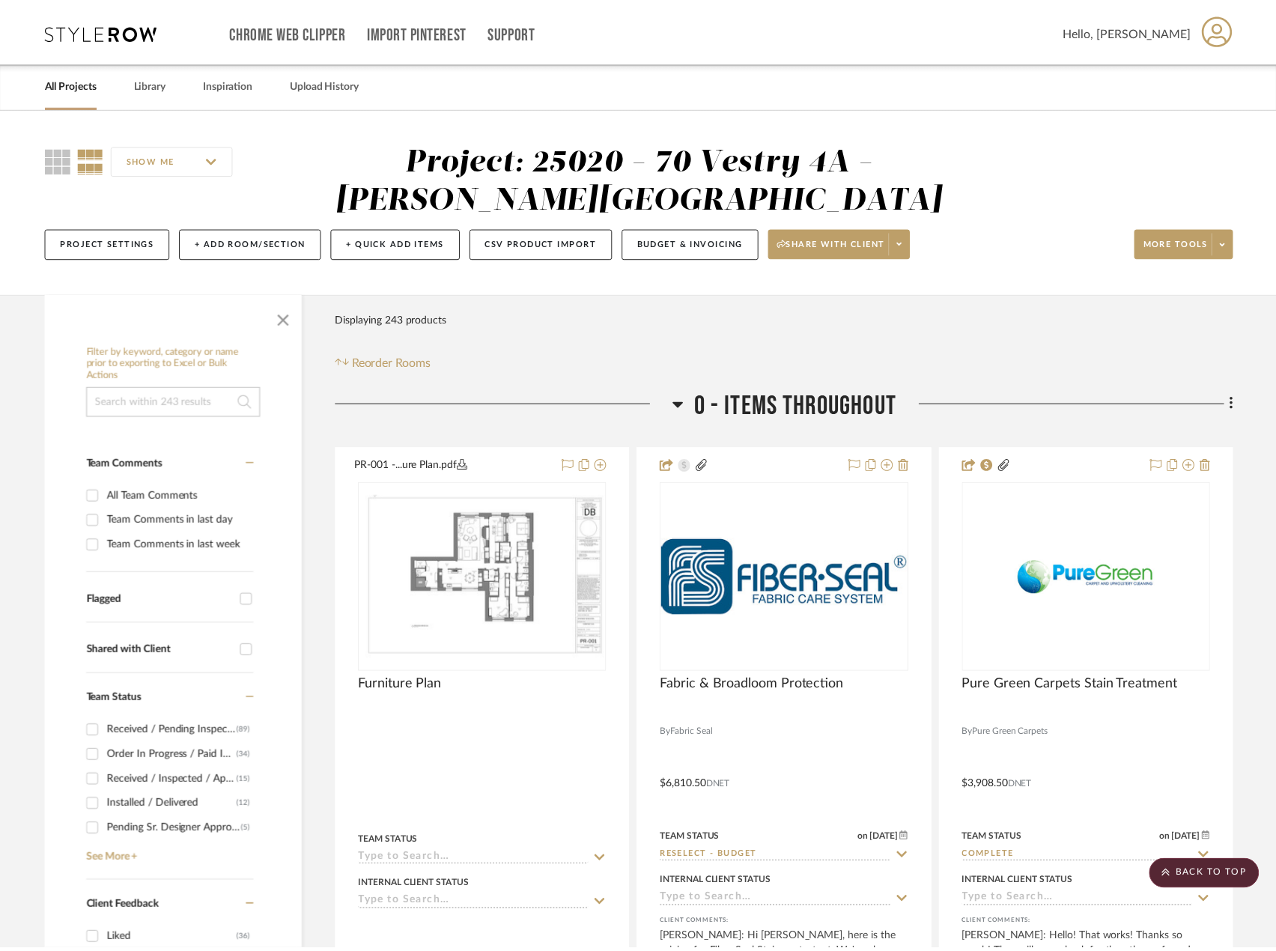
scroll to position [24861, 0]
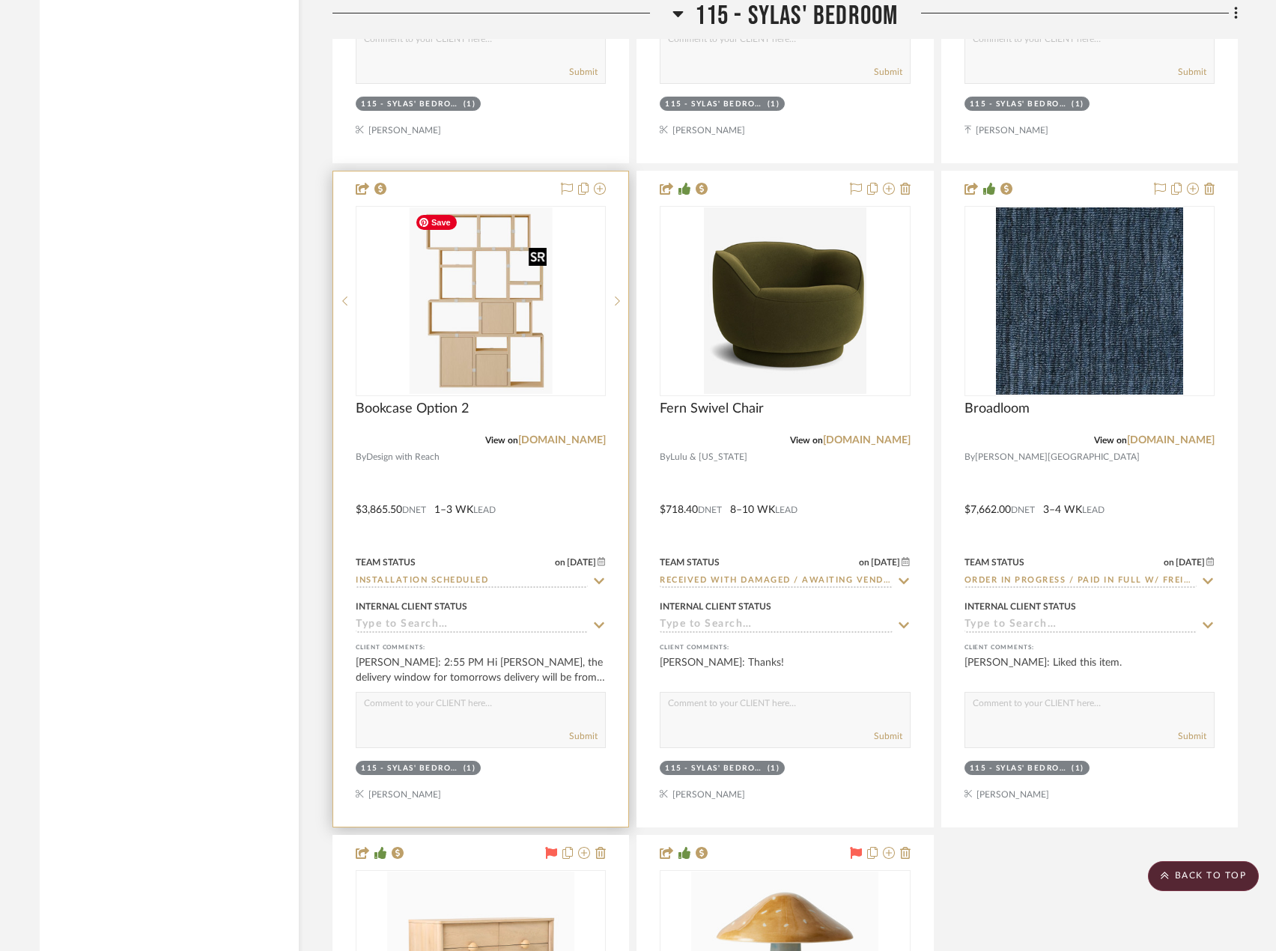
click at [519, 346] on img "0" at bounding box center [480, 300] width 143 height 187
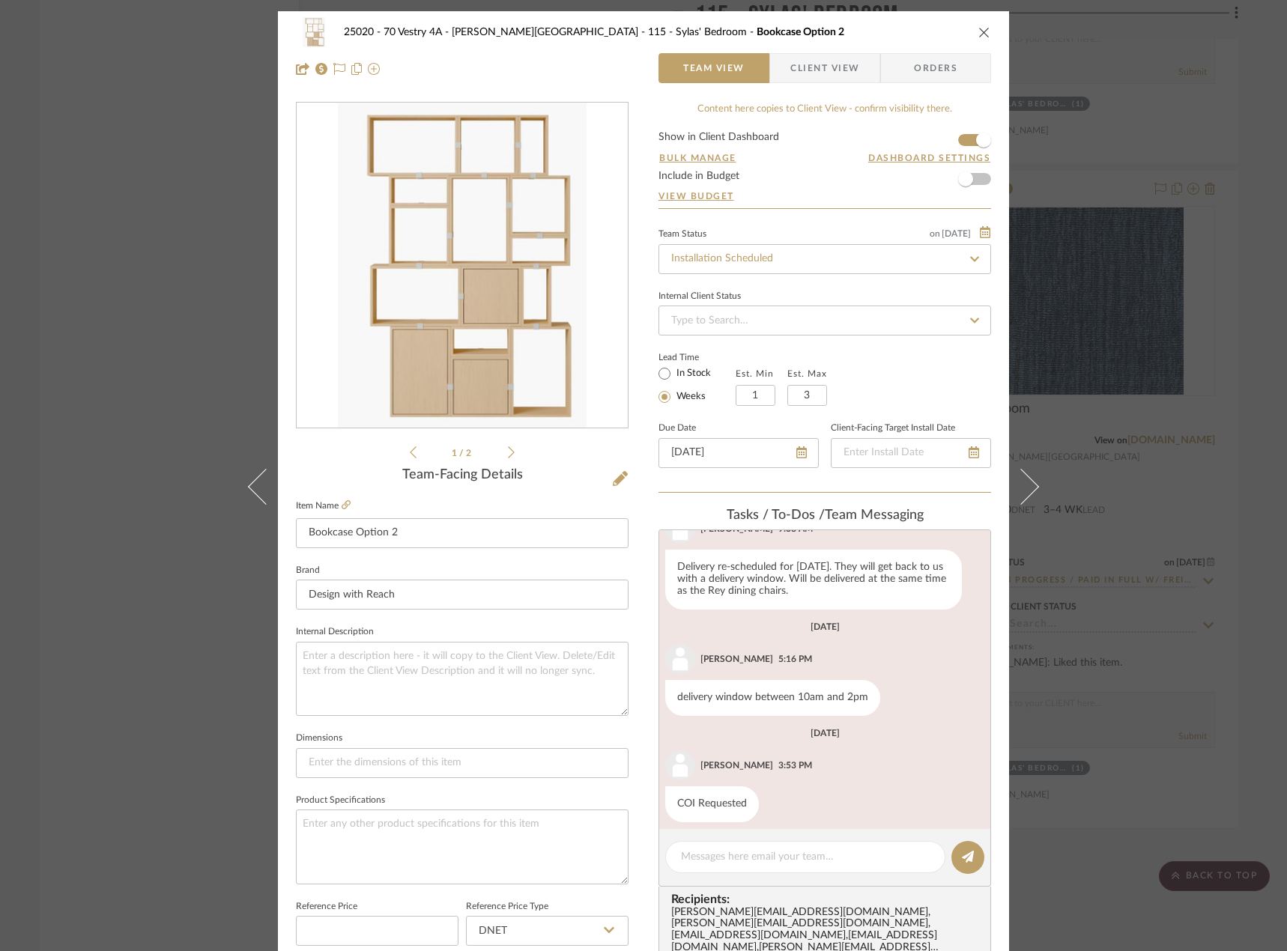
scroll to position [1152, 0]
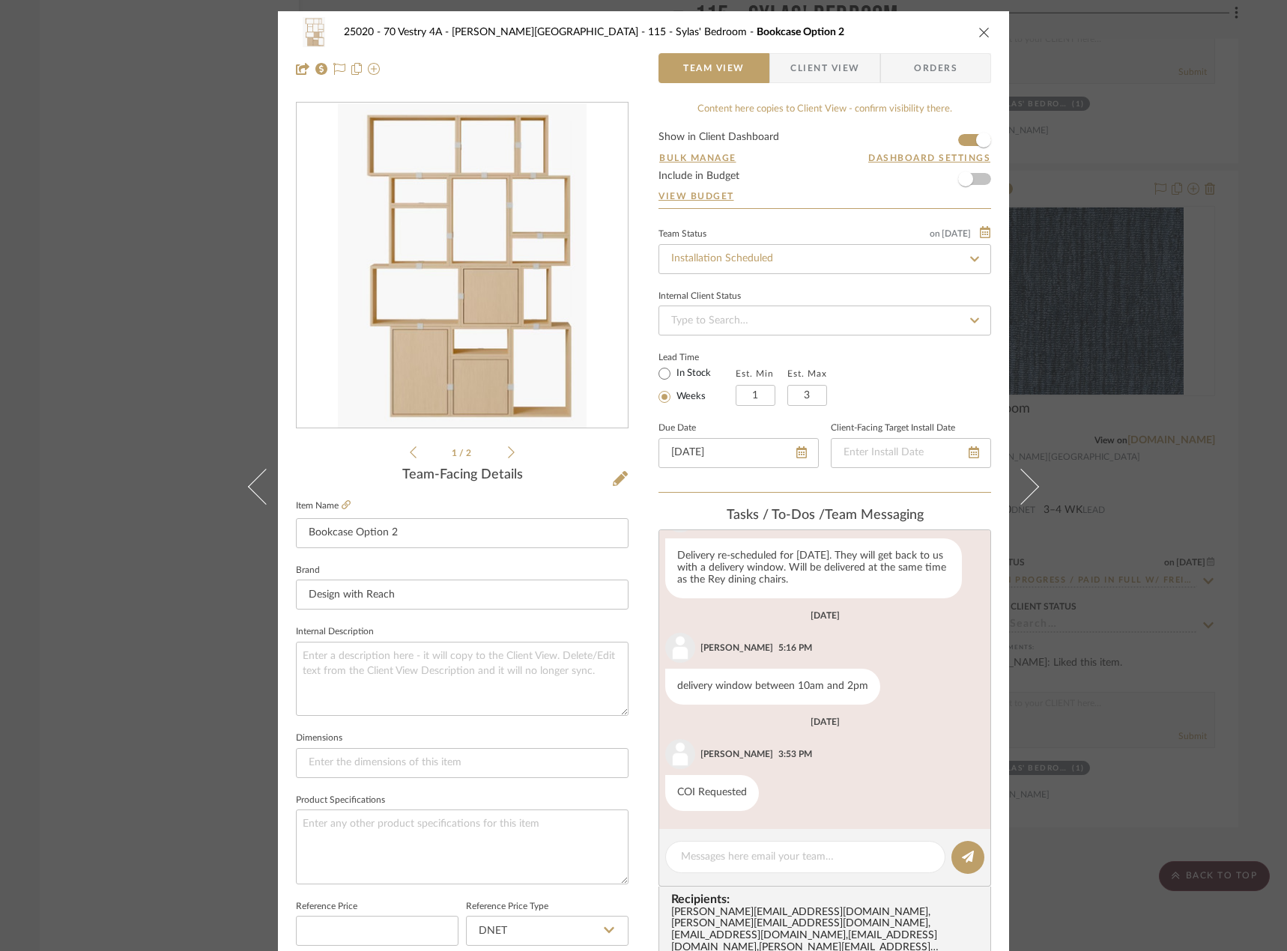
click at [809, 67] on span "Client View" at bounding box center [824, 68] width 69 height 30
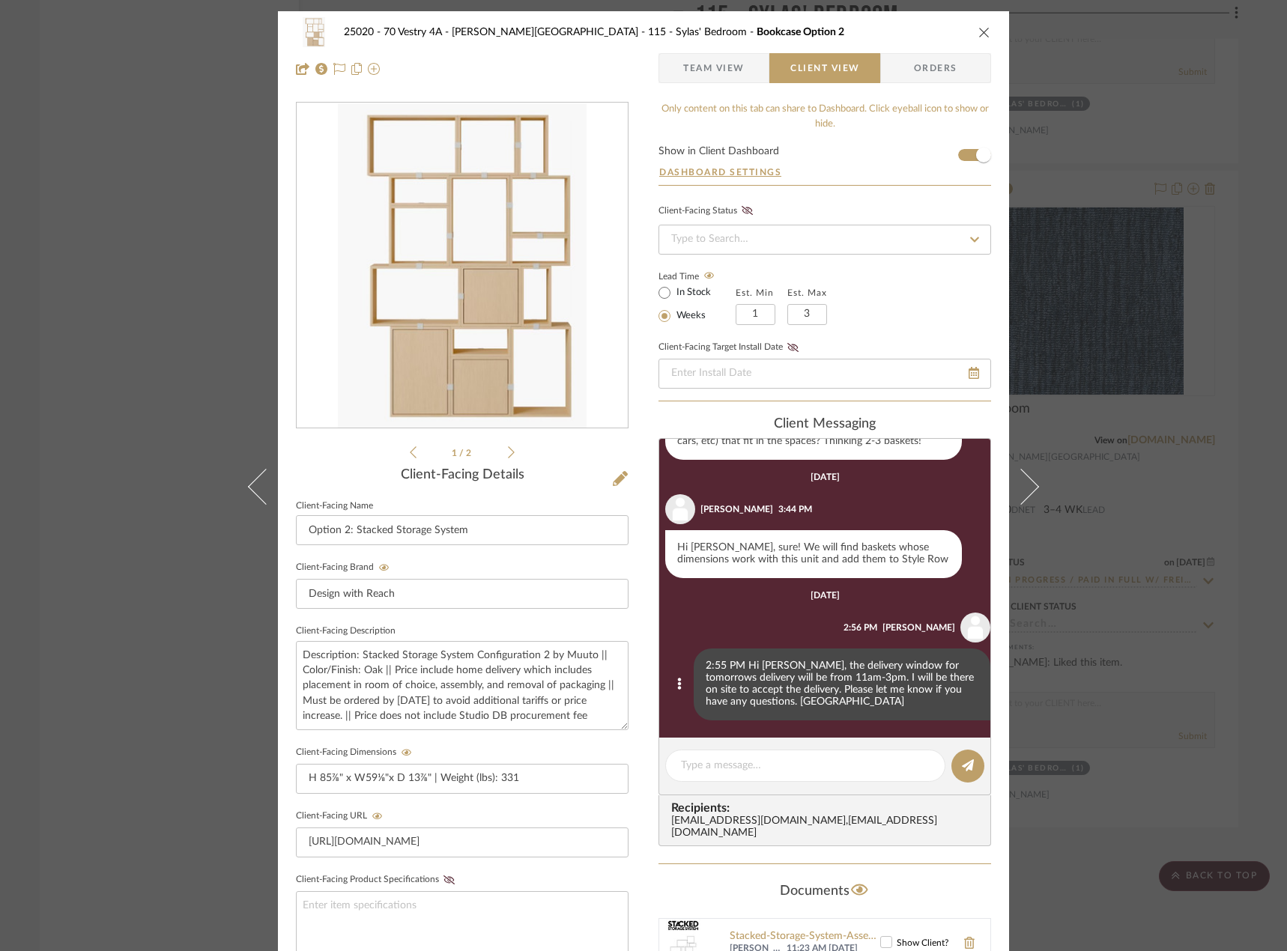
scroll to position [784, 0]
click at [670, 684] on button at bounding box center [679, 684] width 18 height 18
click at [643, 669] on button "Edit Message" at bounding box center [605, 666] width 103 height 36
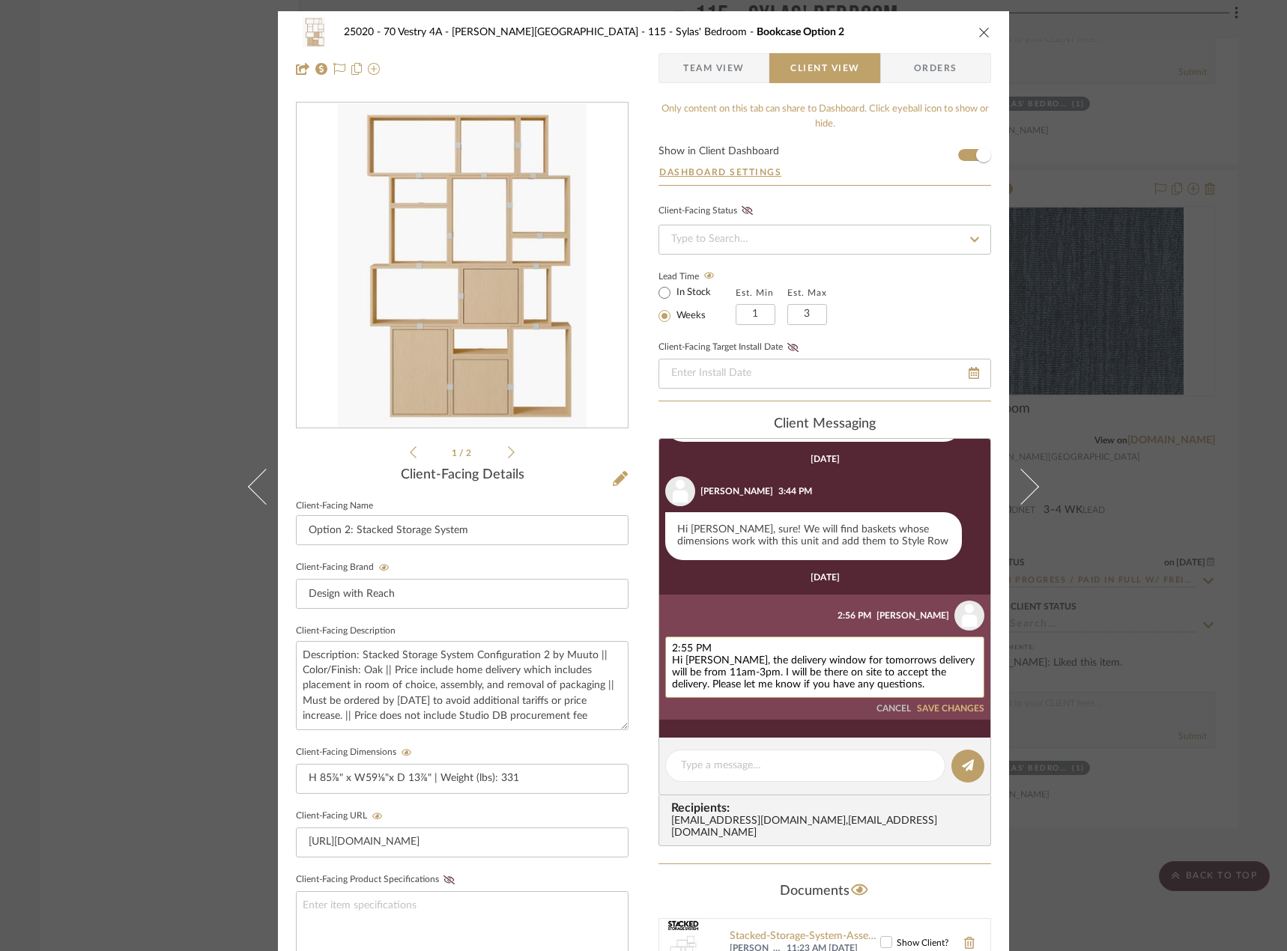
scroll to position [802, 0]
drag, startPoint x: 678, startPoint y: 648, endPoint x: 644, endPoint y: 648, distance: 34.4
click at [644, 648] on div "25020 - 70 Vestry 4A - [PERSON_NAME] 115 - [PERSON_NAME]' Bedroom Bookcase [MED…" at bounding box center [643, 634] width 731 height 1247
click at [672, 660] on textarea "Hi [PERSON_NAME], the delivery window for tomorrows delivery will be from 11am-…" at bounding box center [825, 667] width 306 height 48
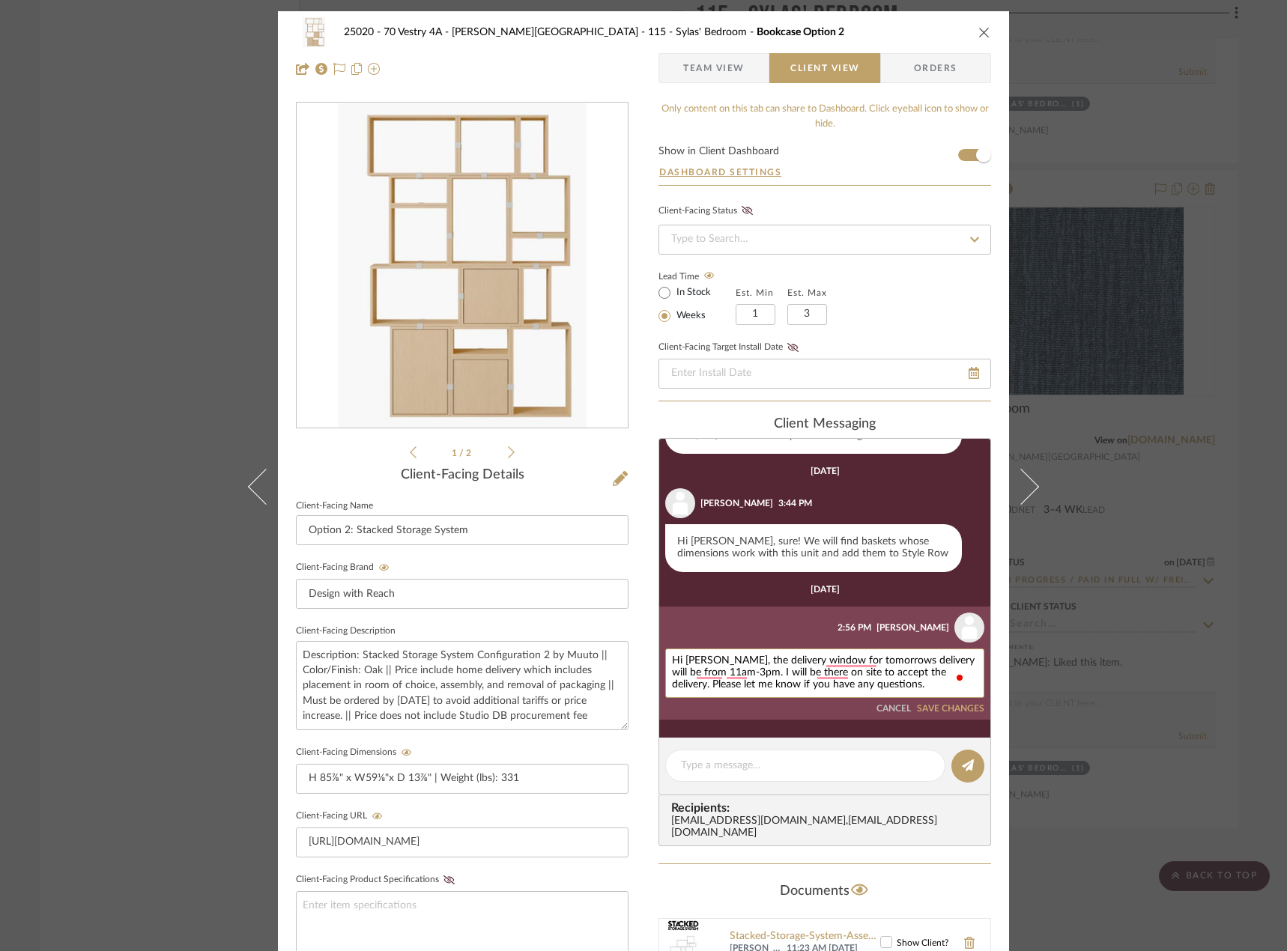
type textarea "Hi [PERSON_NAME], the delivery window for tomorrows delivery will be from 11am-…"
click at [926, 707] on button "SAVE CHANGES" at bounding box center [950, 709] width 67 height 10
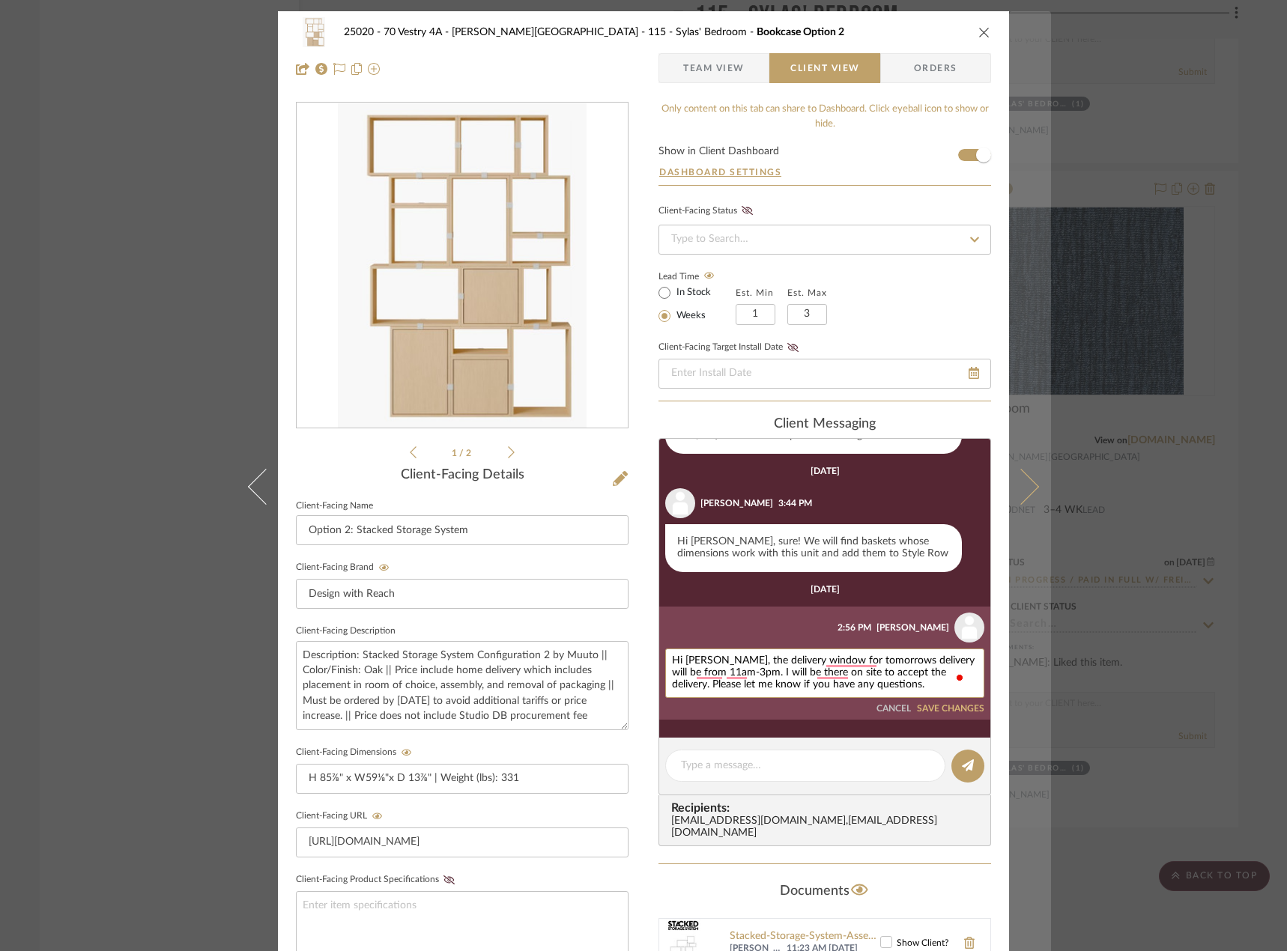
scroll to position [784, 0]
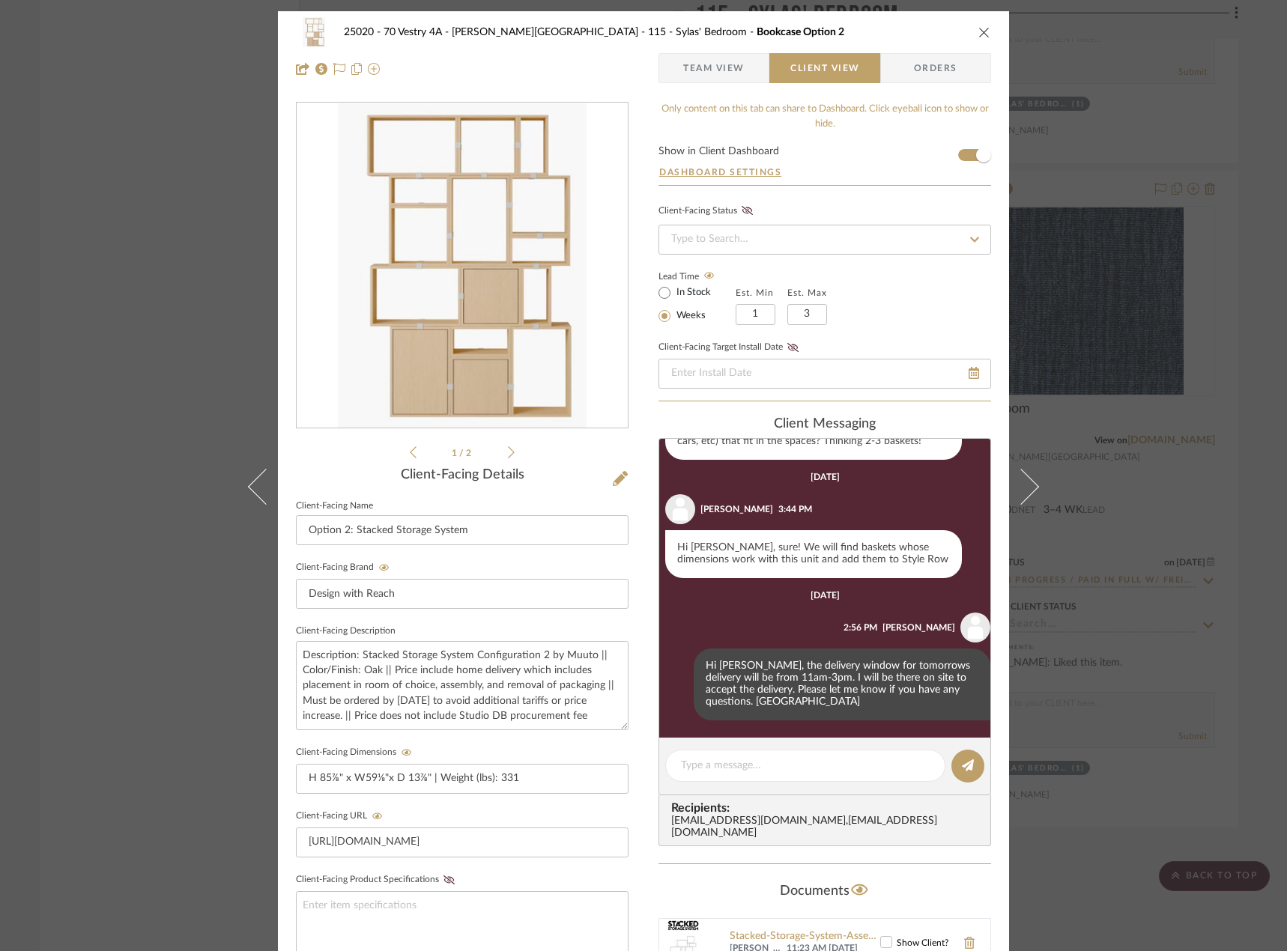
drag, startPoint x: 1238, startPoint y: 381, endPoint x: 1206, endPoint y: 374, distance: 32.2
click at [1230, 380] on div "25020 - 70 Vestry 4A - [PERSON_NAME] 115 - [PERSON_NAME]' Bedroom Bookcase [MED…" at bounding box center [643, 475] width 1287 height 951
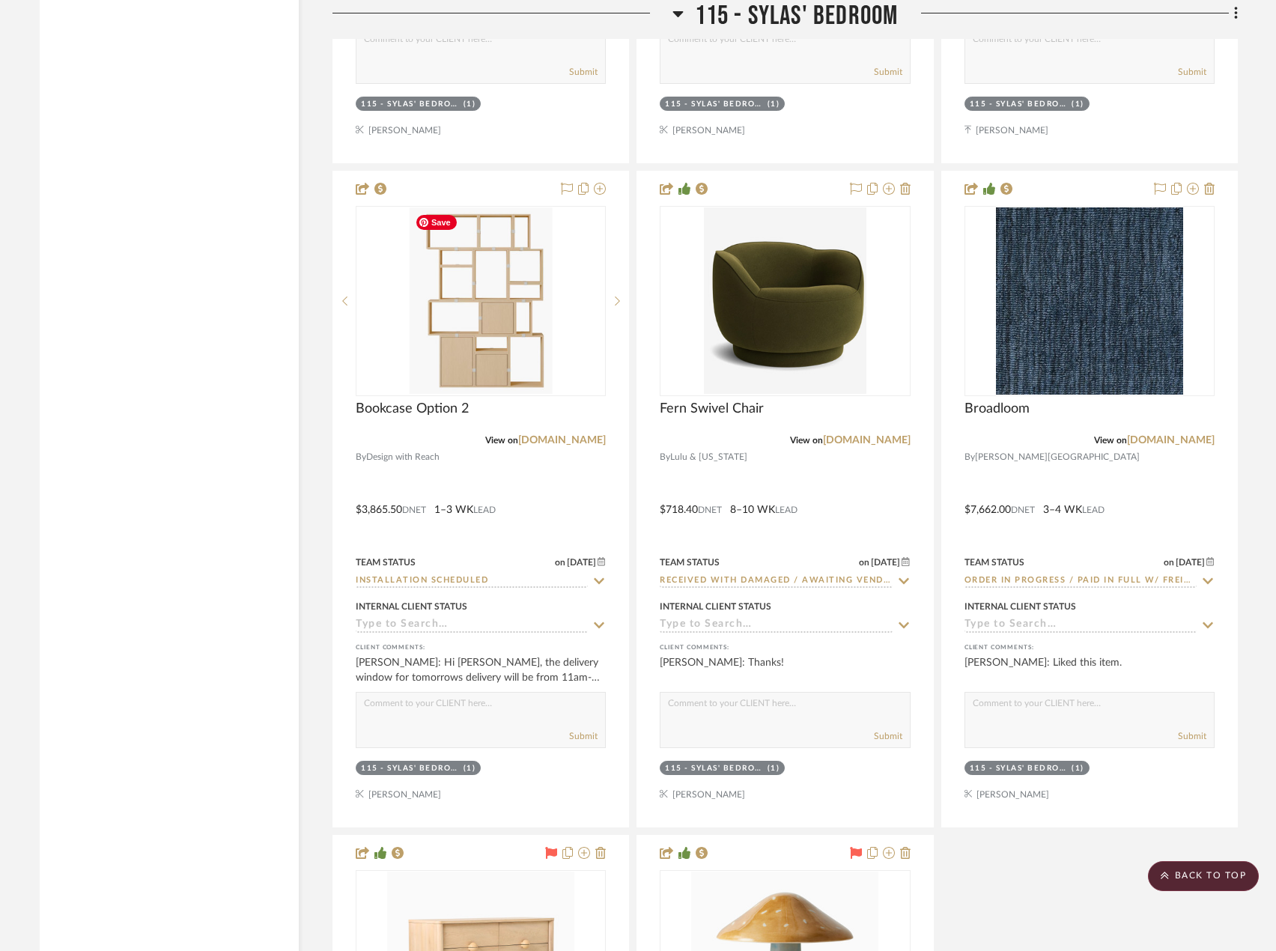
scroll to position [24712, 0]
